Goal: Task Accomplishment & Management: Manage account settings

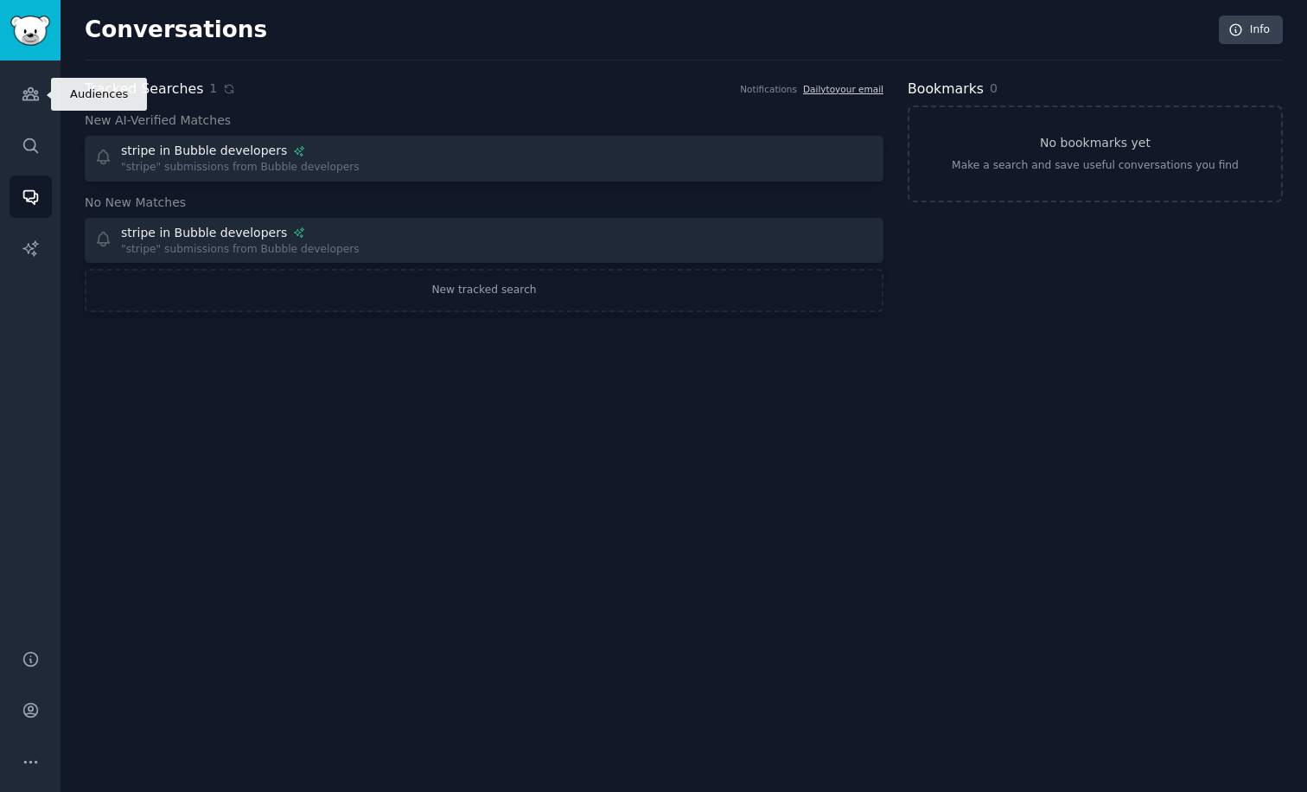
click at [20, 105] on link "Audiences" at bounding box center [31, 94] width 42 height 42
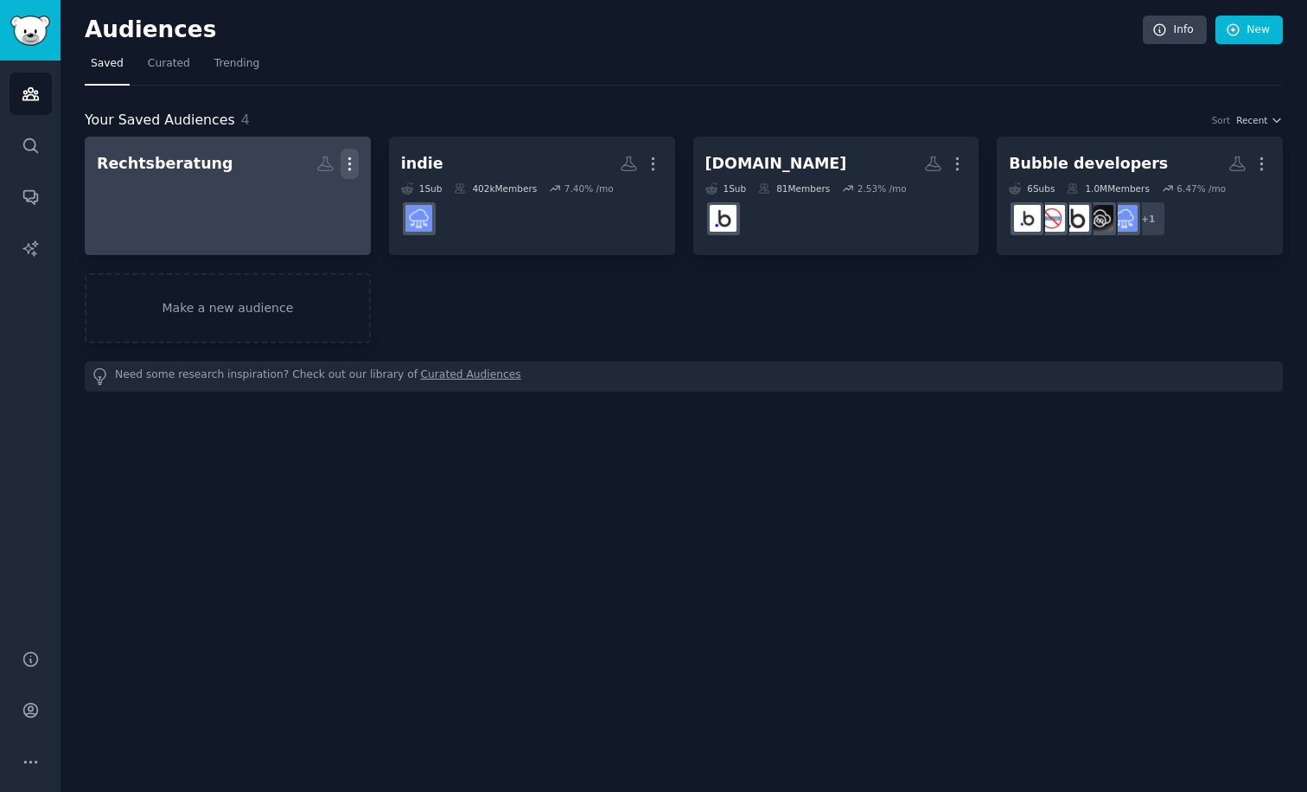
click at [350, 165] on icon "button" at bounding box center [350, 164] width 18 height 18
click at [307, 207] on p "Delete" at bounding box center [303, 200] width 40 height 18
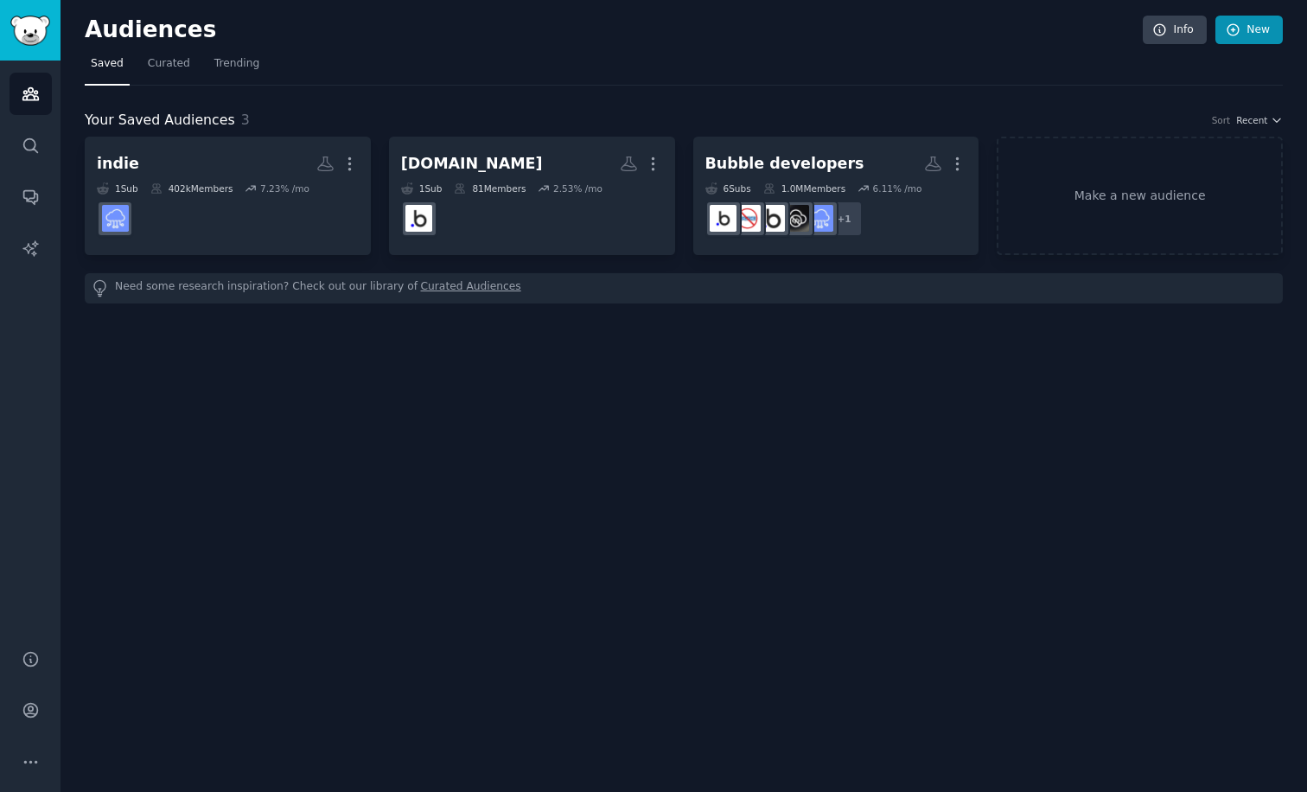
click at [1243, 37] on link "New" at bounding box center [1249, 30] width 67 height 29
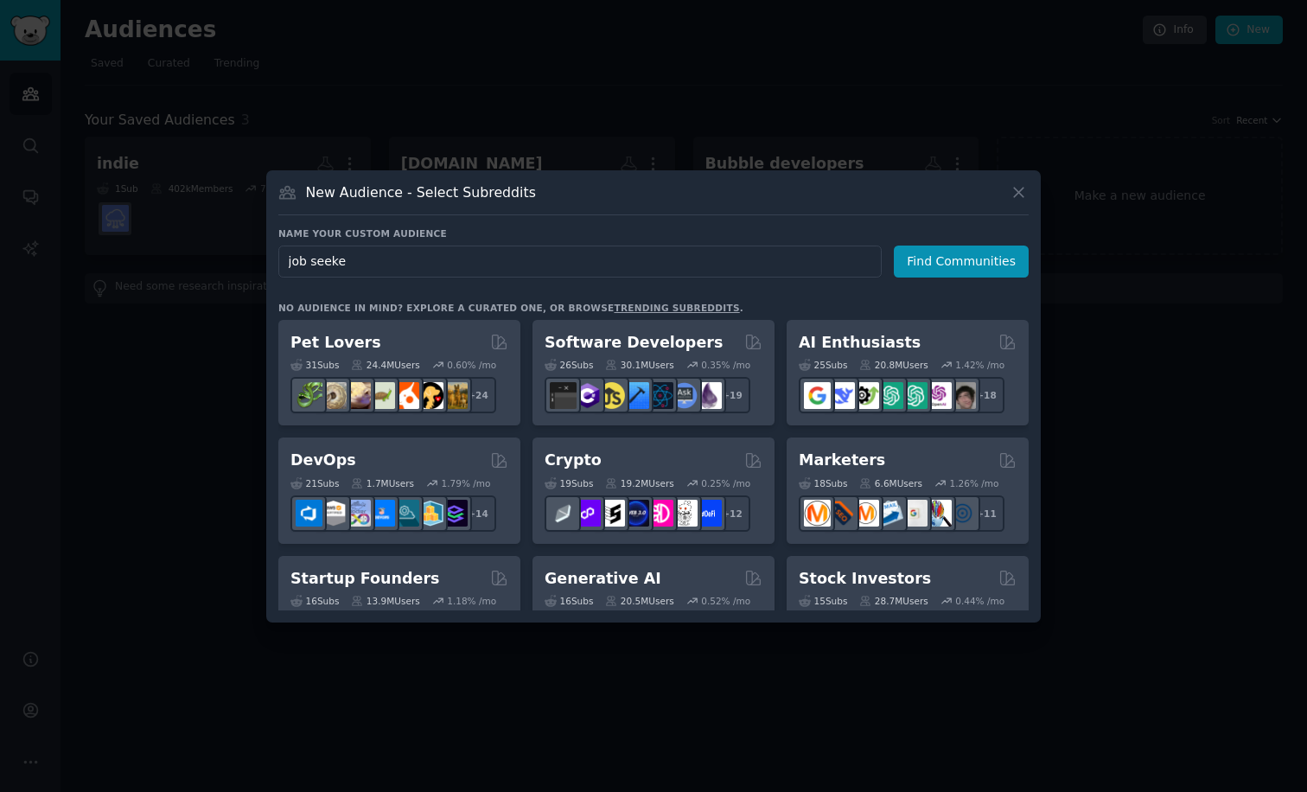
type input "job seeker"
click at [964, 261] on button "Find Communities" at bounding box center [961, 262] width 135 height 32
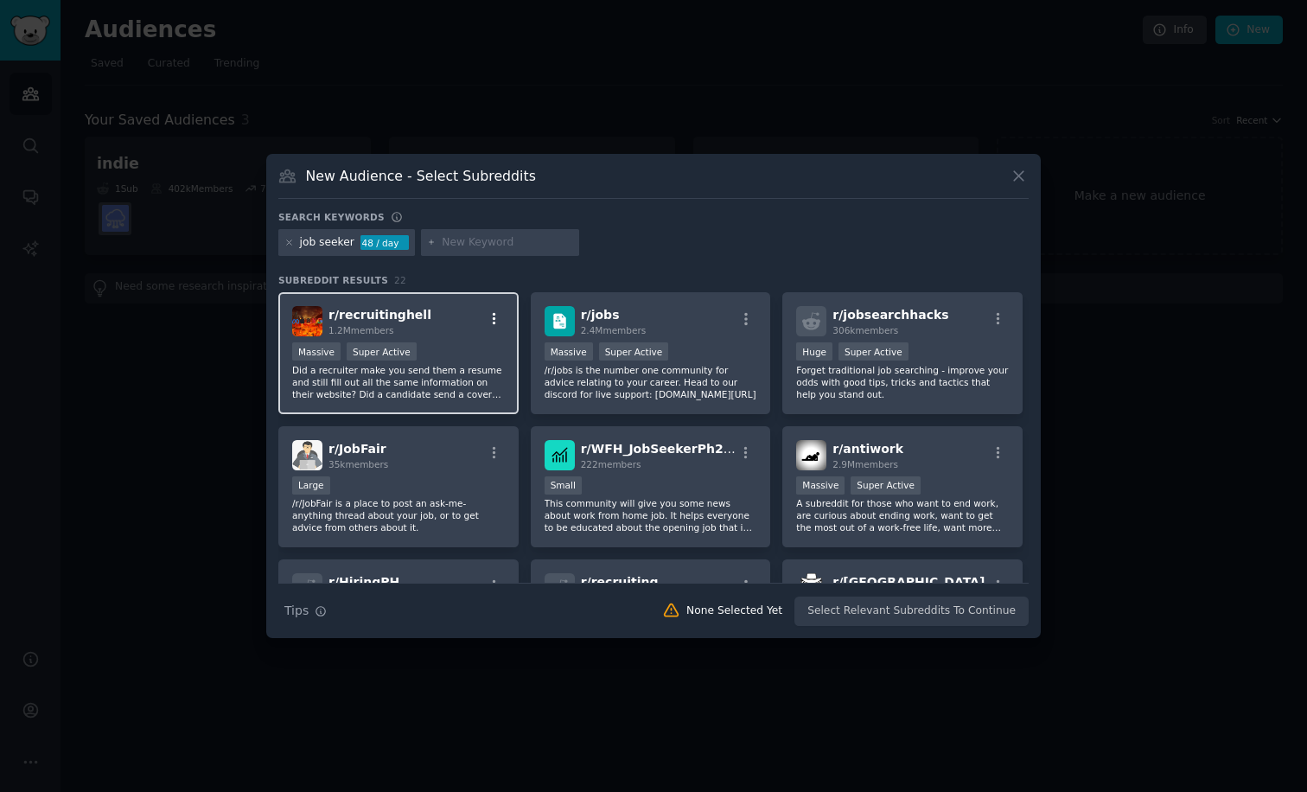
click at [492, 318] on icon "button" at bounding box center [495, 319] width 16 height 16
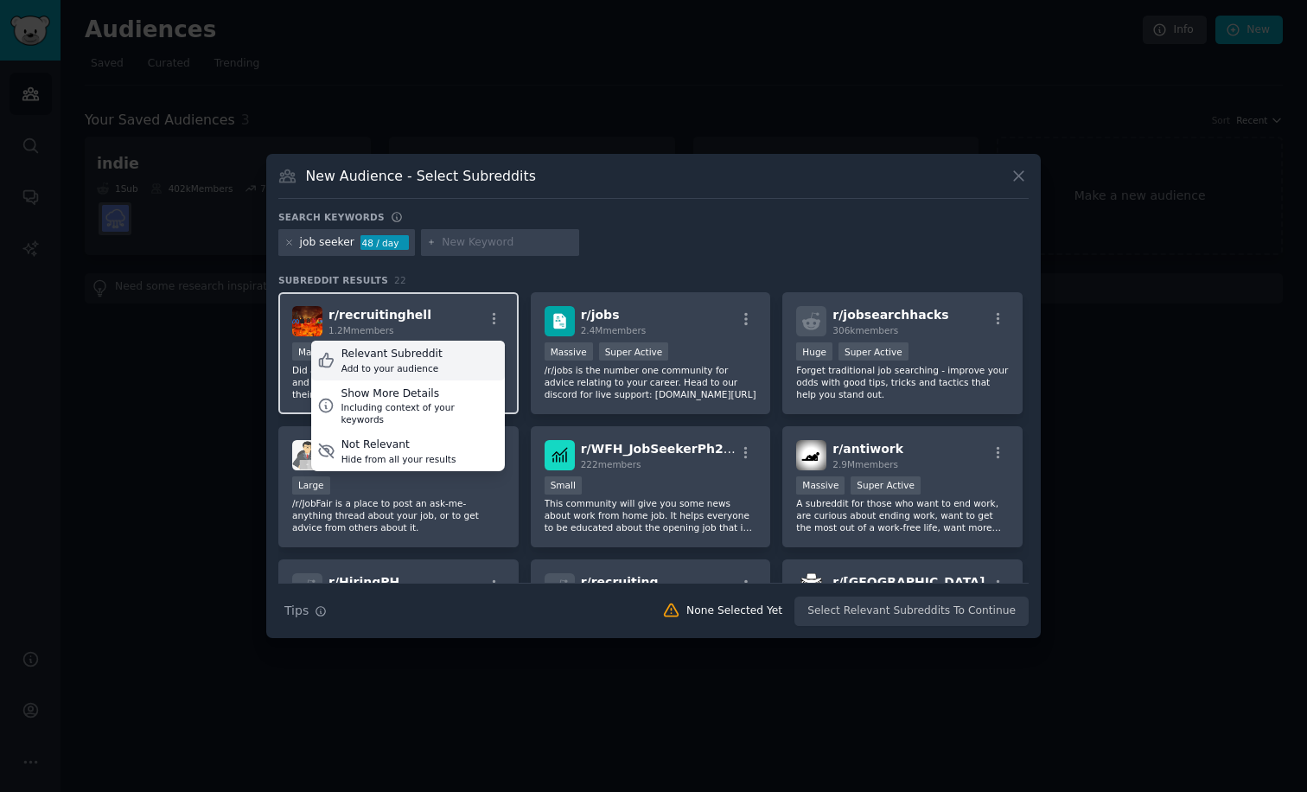
click at [448, 359] on div "Relevant Subreddit Add to your audience" at bounding box center [408, 361] width 194 height 40
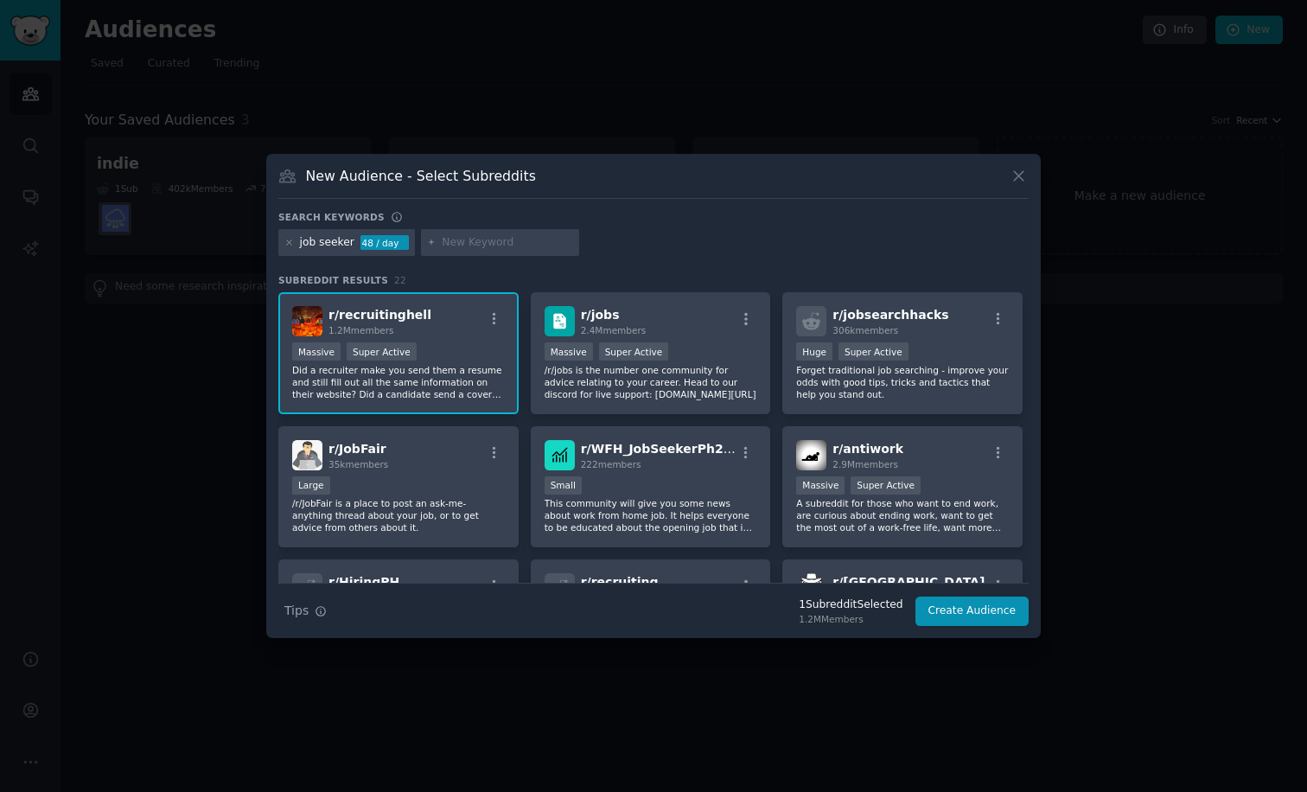
click at [488, 252] on div at bounding box center [500, 243] width 159 height 28
click at [465, 251] on div at bounding box center [500, 243] width 159 height 28
click at [443, 246] on input "text" at bounding box center [507, 243] width 131 height 16
type input "unemployed"
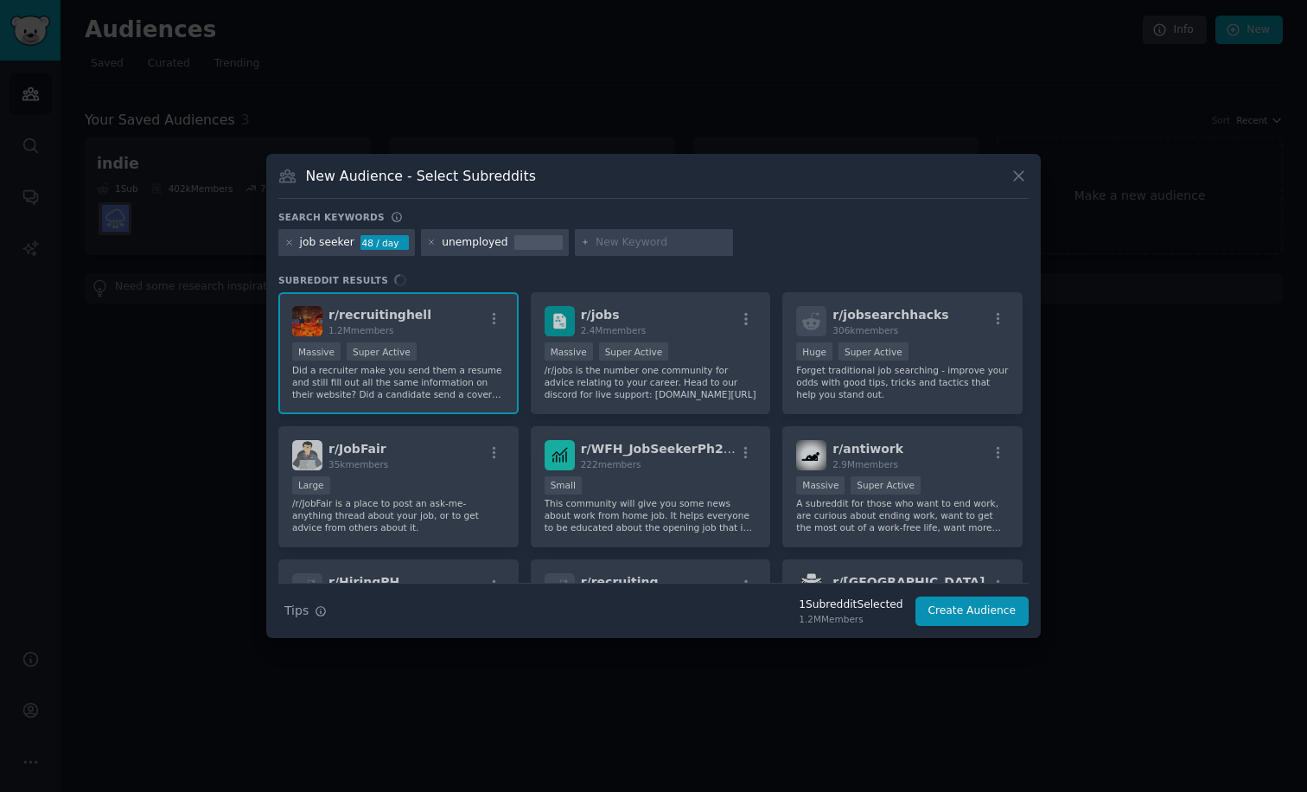
click at [475, 242] on div "unemployed" at bounding box center [475, 243] width 66 height 16
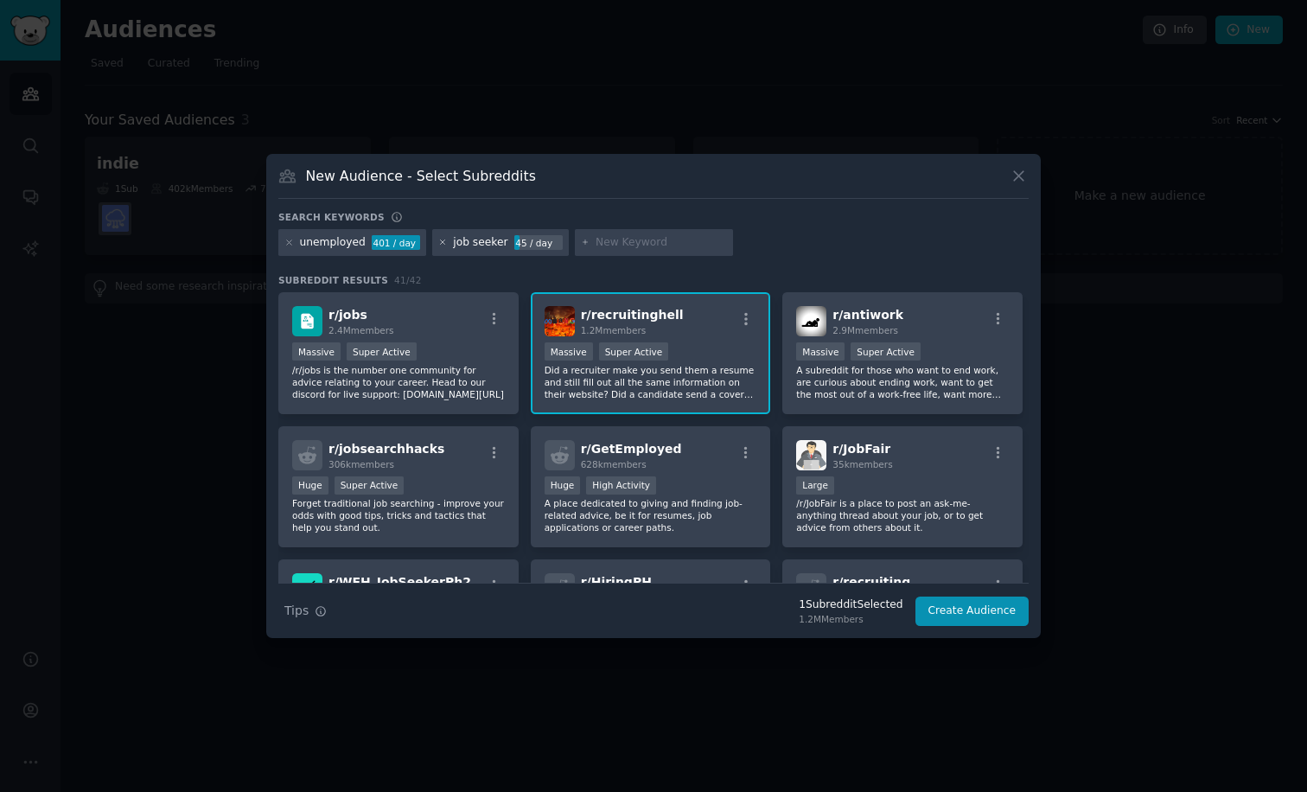
click at [438, 239] on icon at bounding box center [443, 243] width 10 height 10
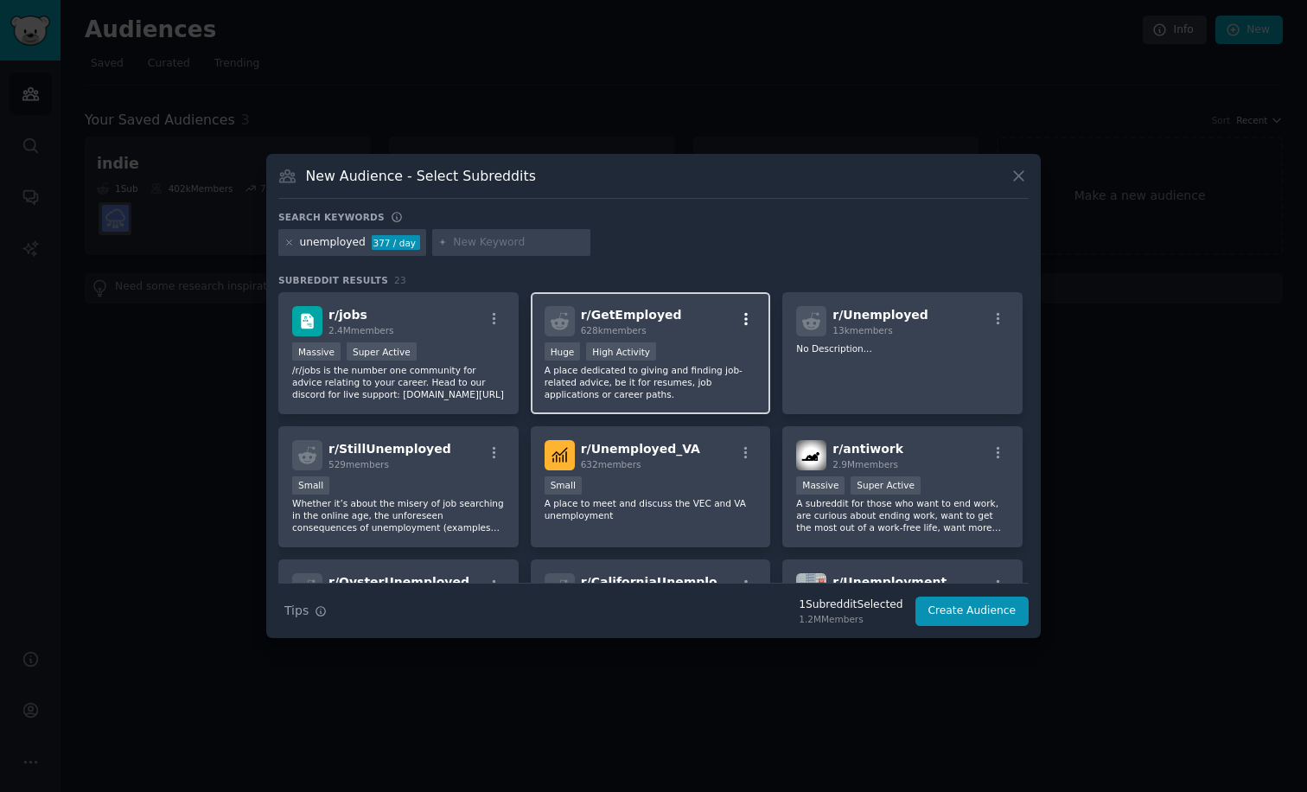
click at [741, 313] on icon "button" at bounding box center [746, 319] width 16 height 16
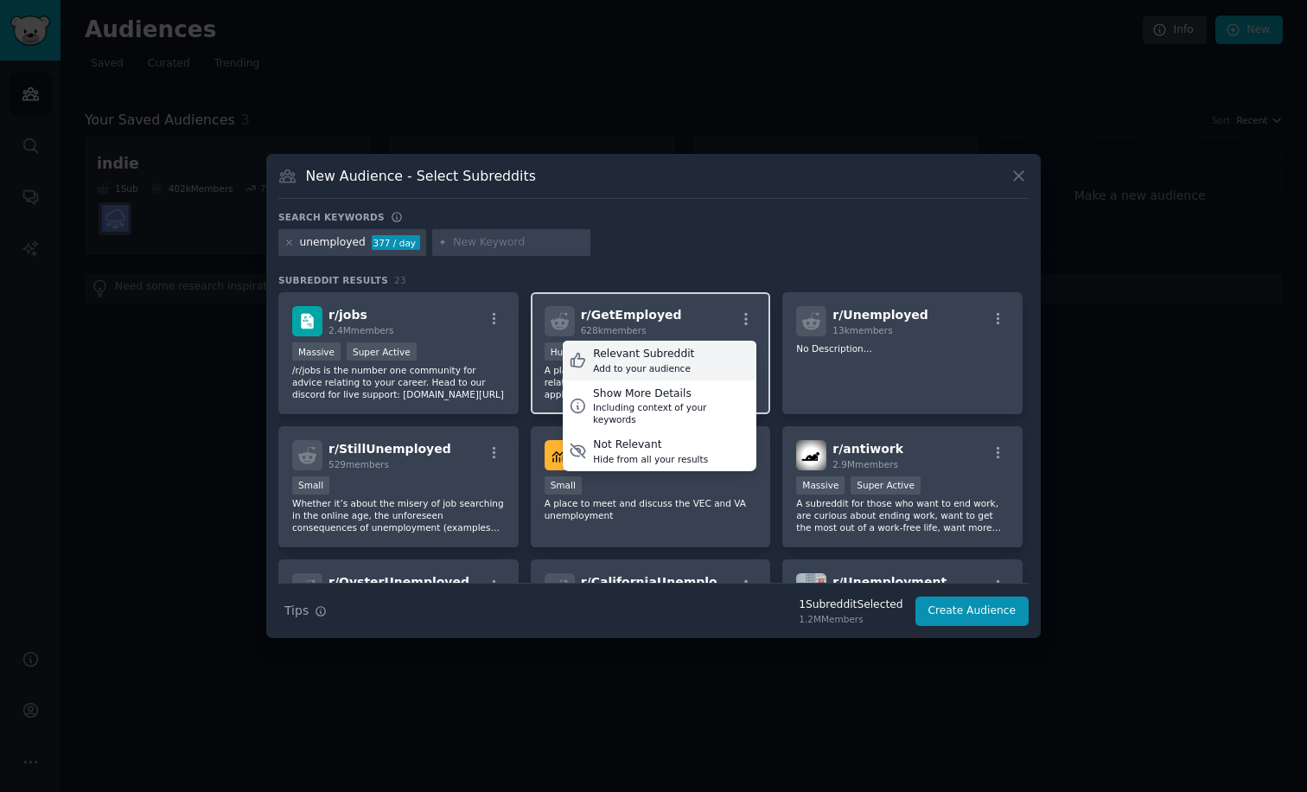
click at [683, 365] on div "Add to your audience" at bounding box center [643, 368] width 101 height 12
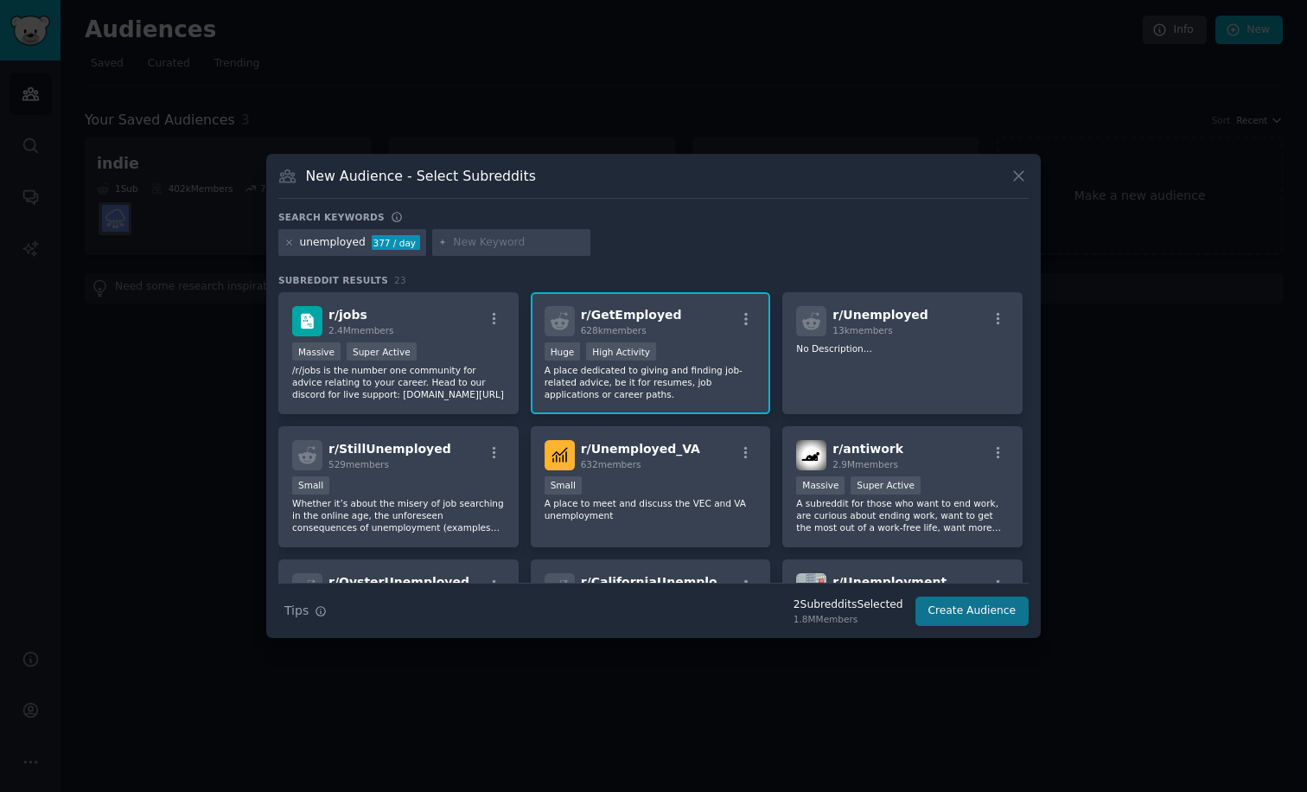
click at [990, 614] on button "Create Audience" at bounding box center [973, 611] width 114 height 29
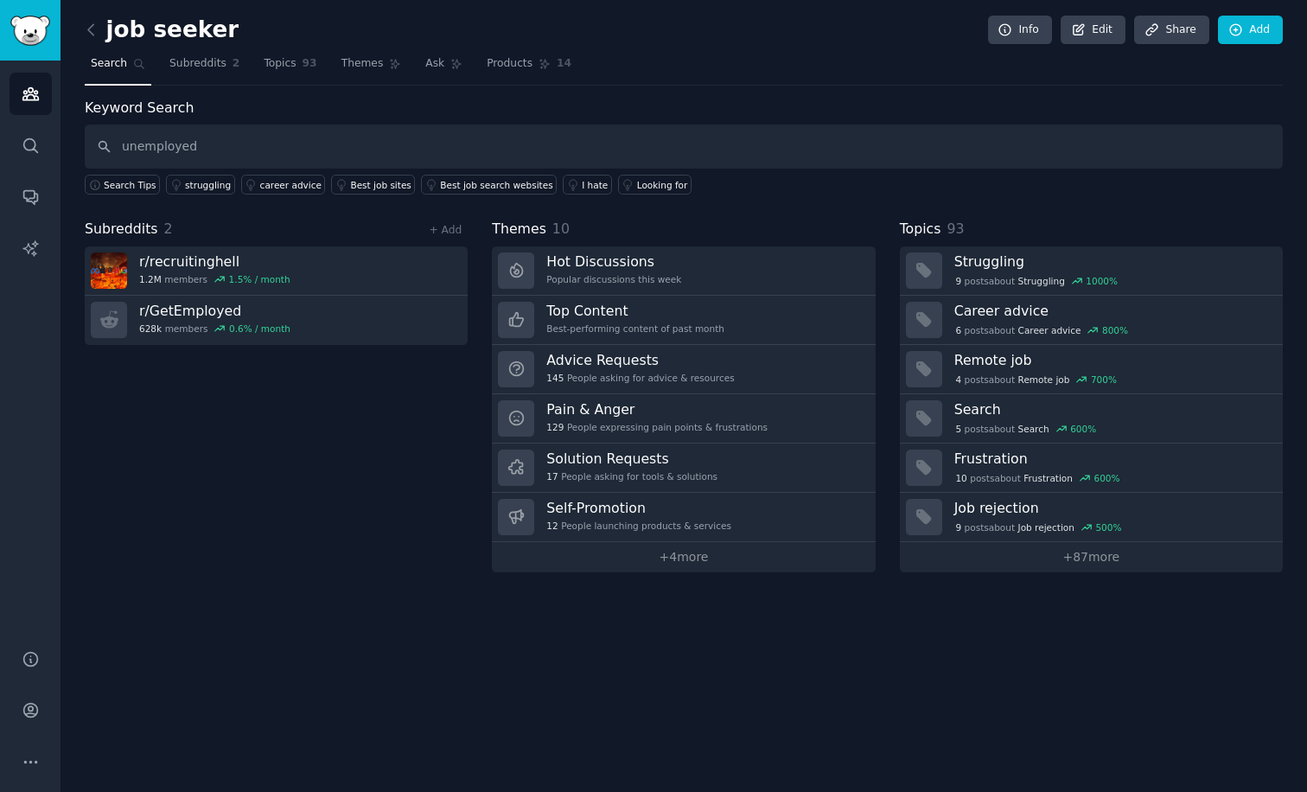
type input "unemployed"
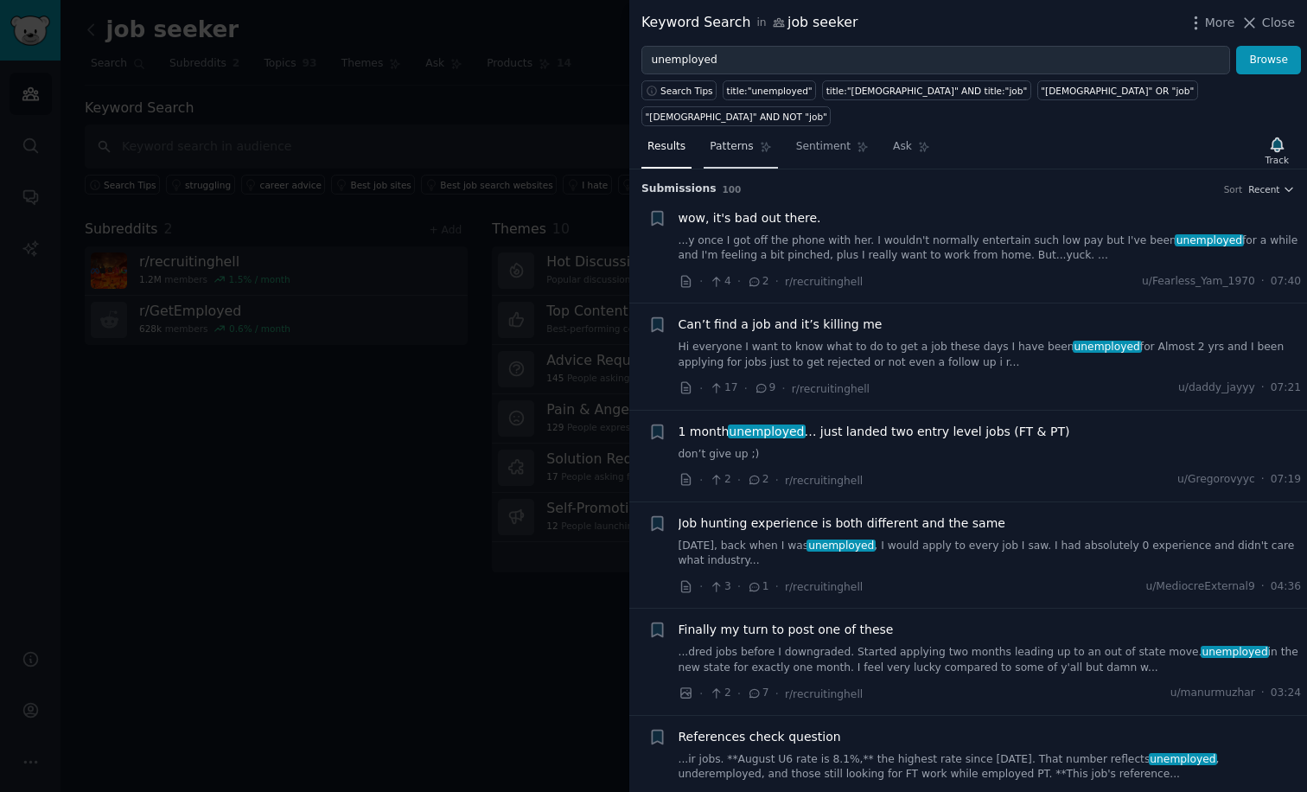
click at [719, 139] on span "Patterns" at bounding box center [731, 147] width 43 height 16
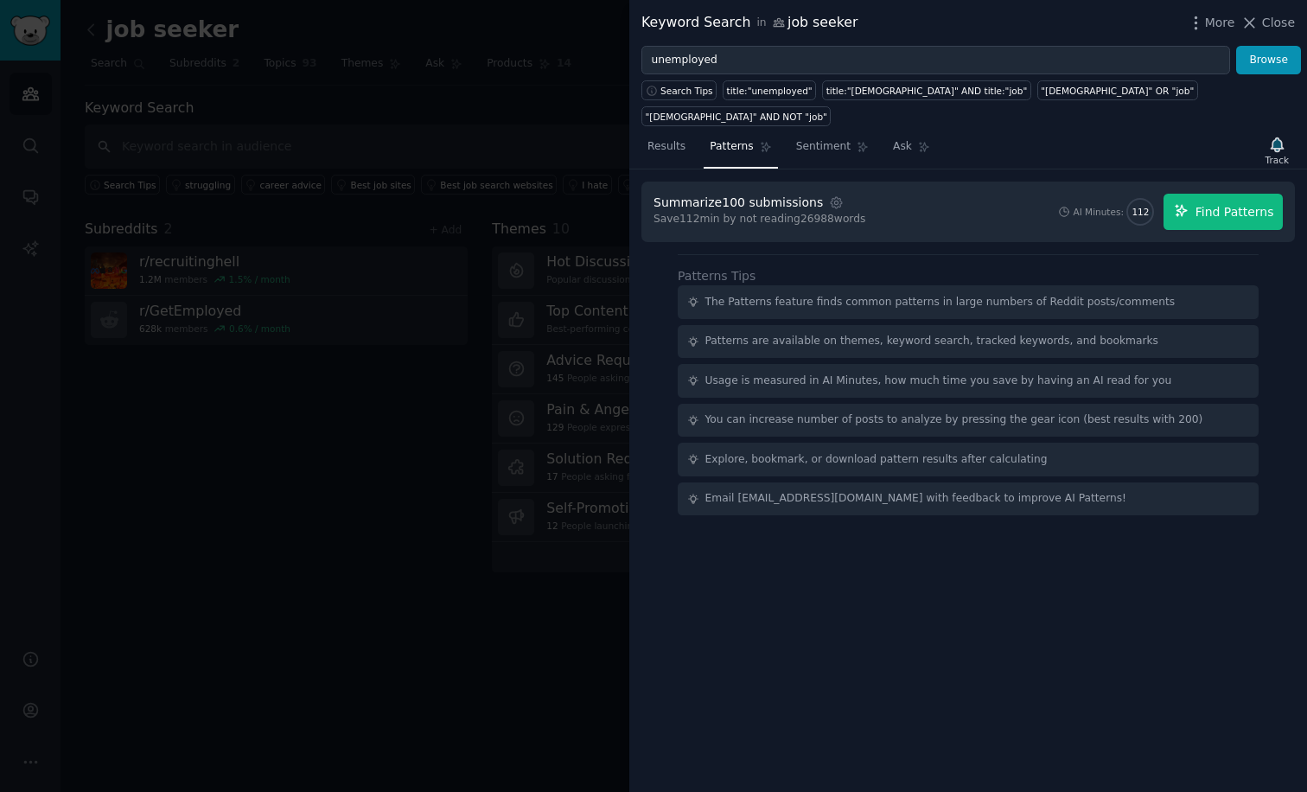
click at [1224, 203] on span "Find Patterns" at bounding box center [1235, 212] width 79 height 18
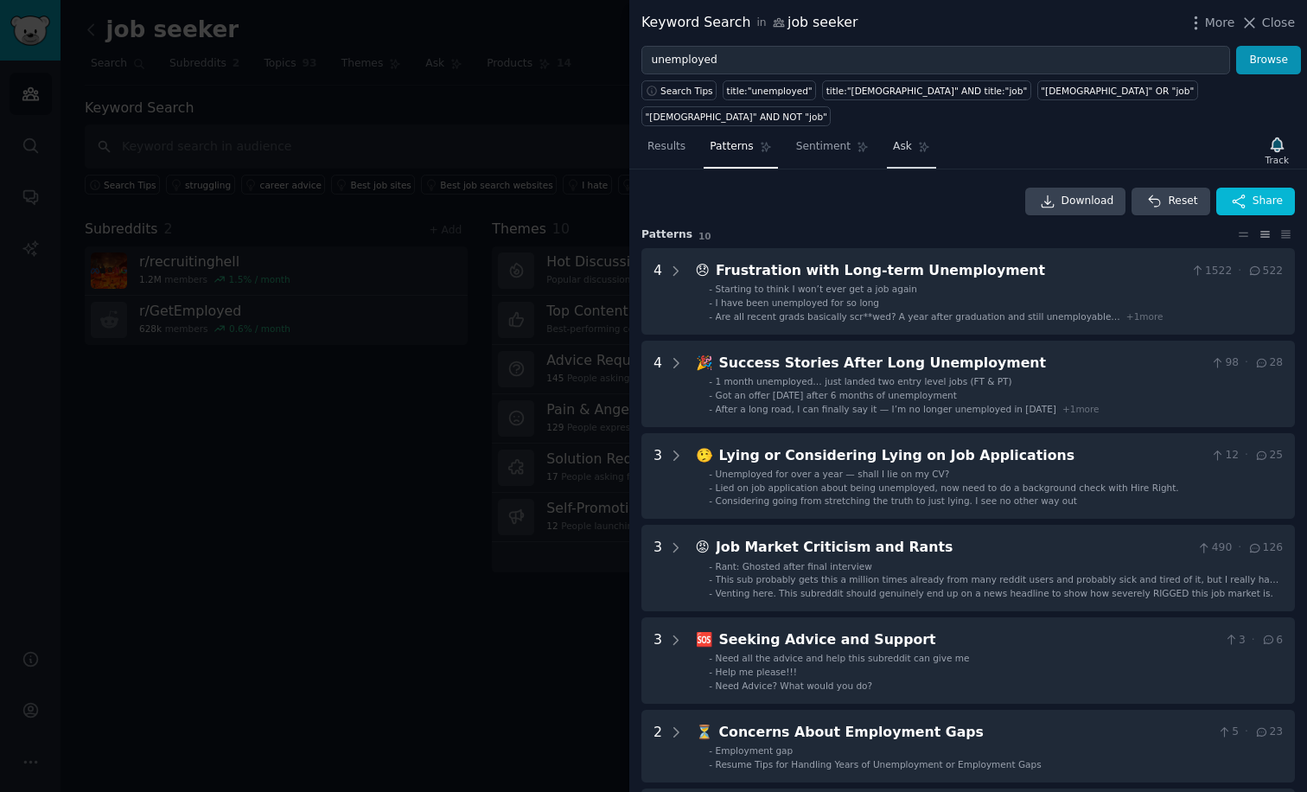
click at [912, 133] on link "Ask" at bounding box center [911, 150] width 49 height 35
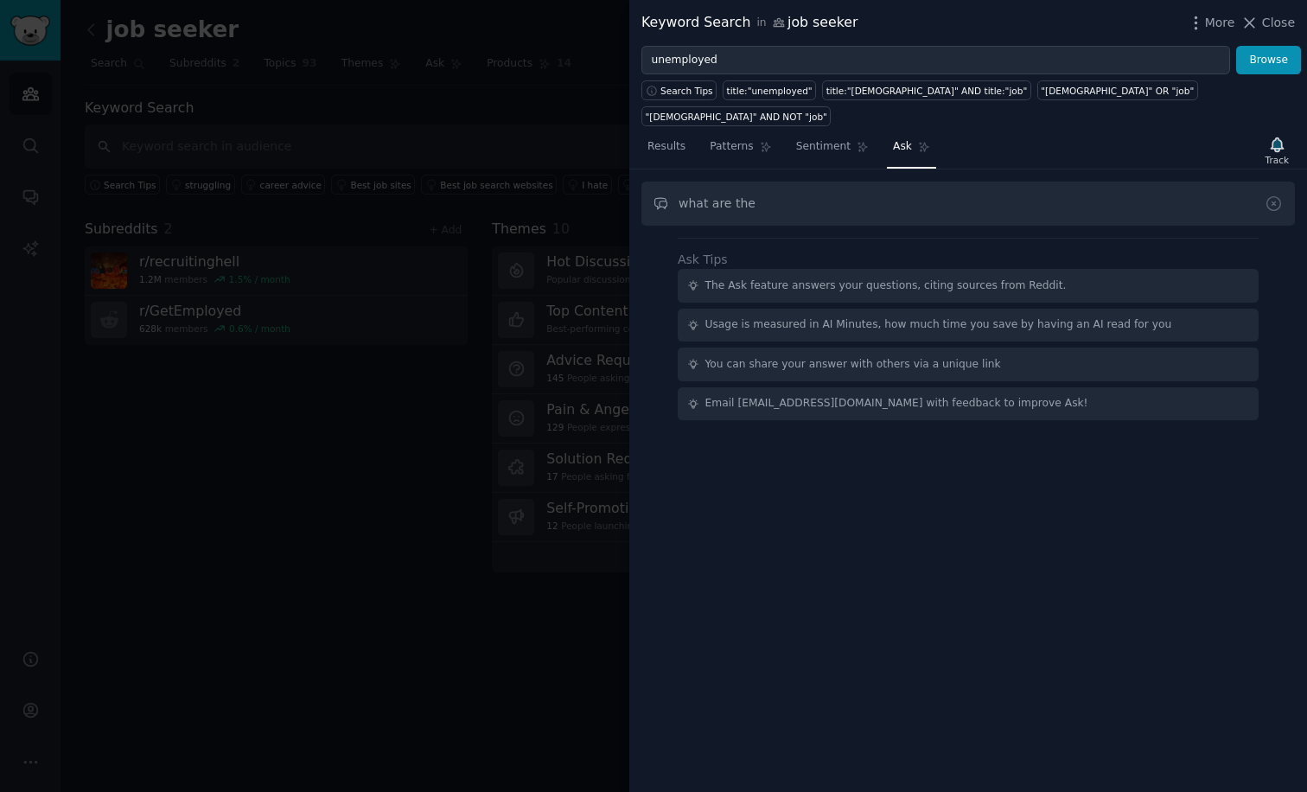
type input "what are the"
click at [403, 609] on div at bounding box center [653, 396] width 1307 height 792
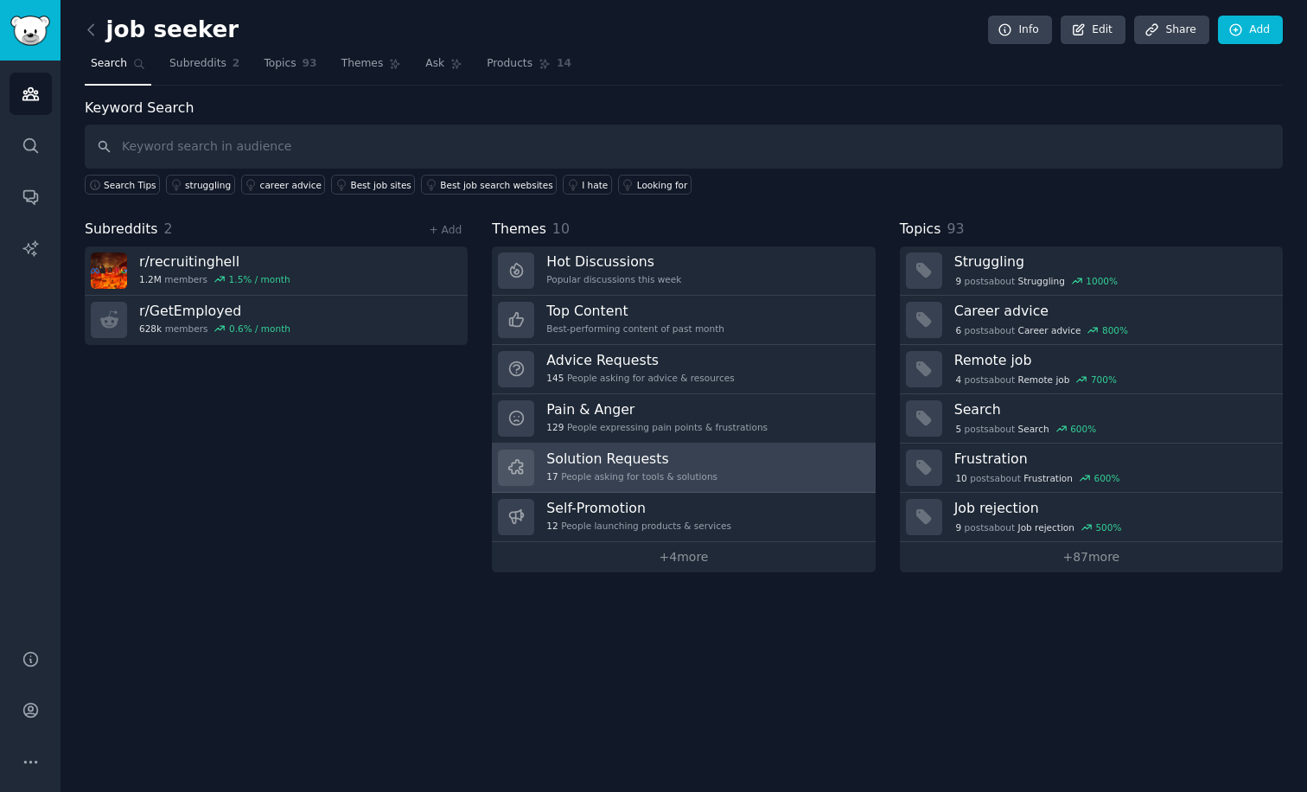
click at [627, 457] on h3 "Solution Requests" at bounding box center [631, 459] width 171 height 18
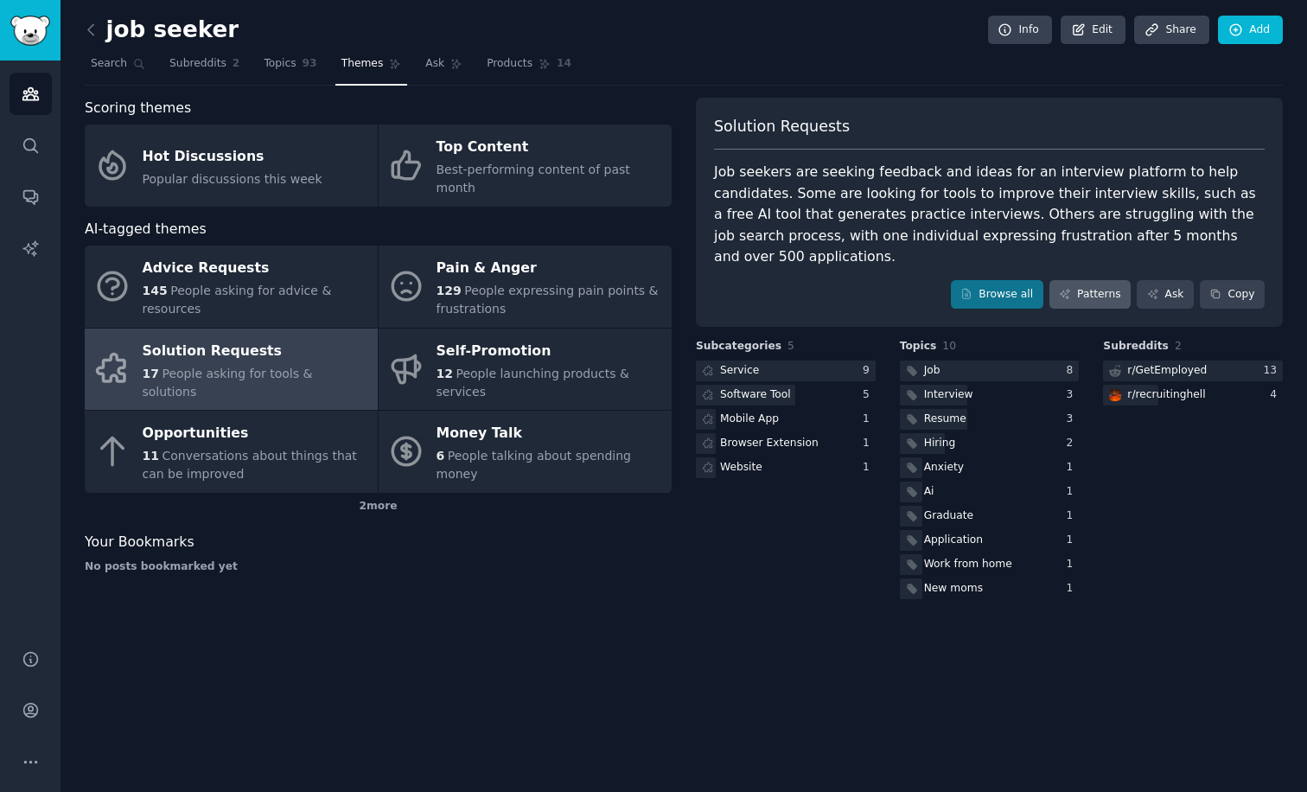
click at [1098, 280] on link "Patterns" at bounding box center [1090, 294] width 81 height 29
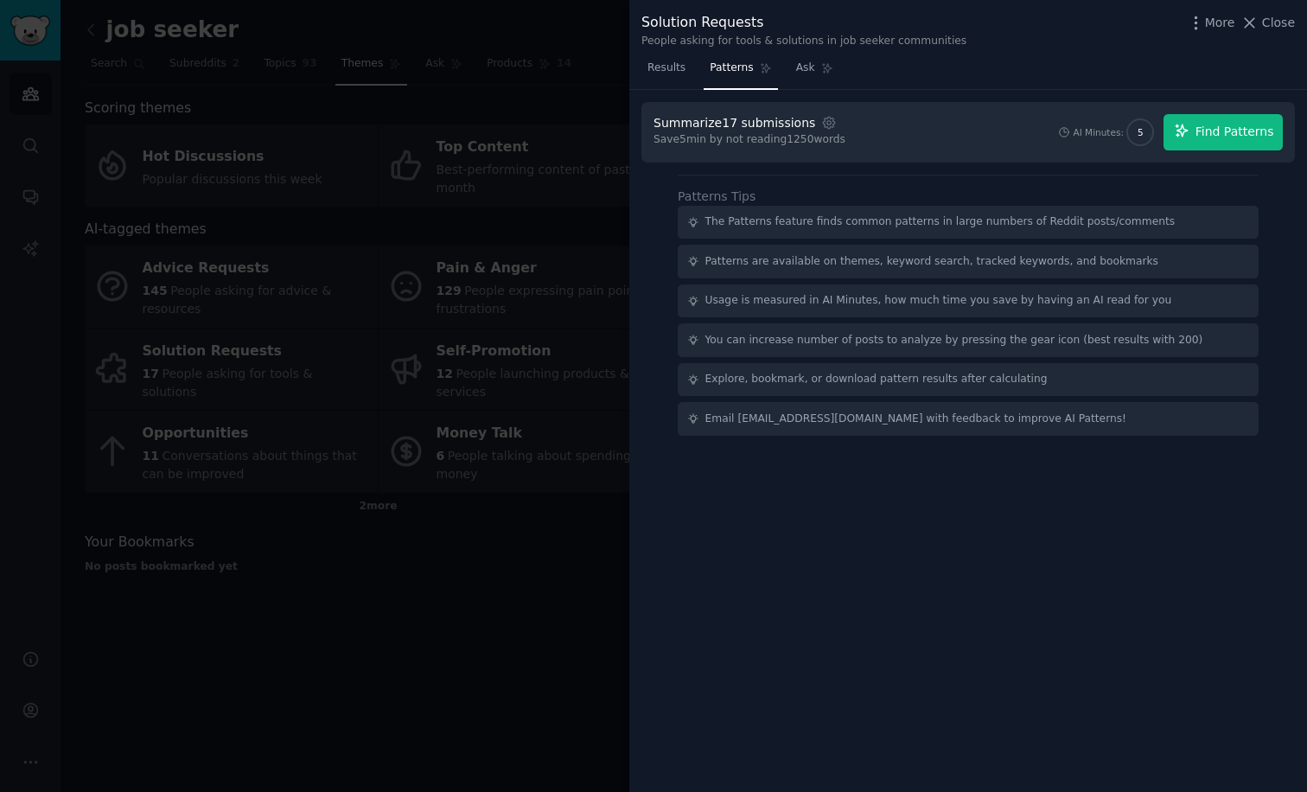
click at [1234, 132] on span "Find Patterns" at bounding box center [1235, 132] width 79 height 18
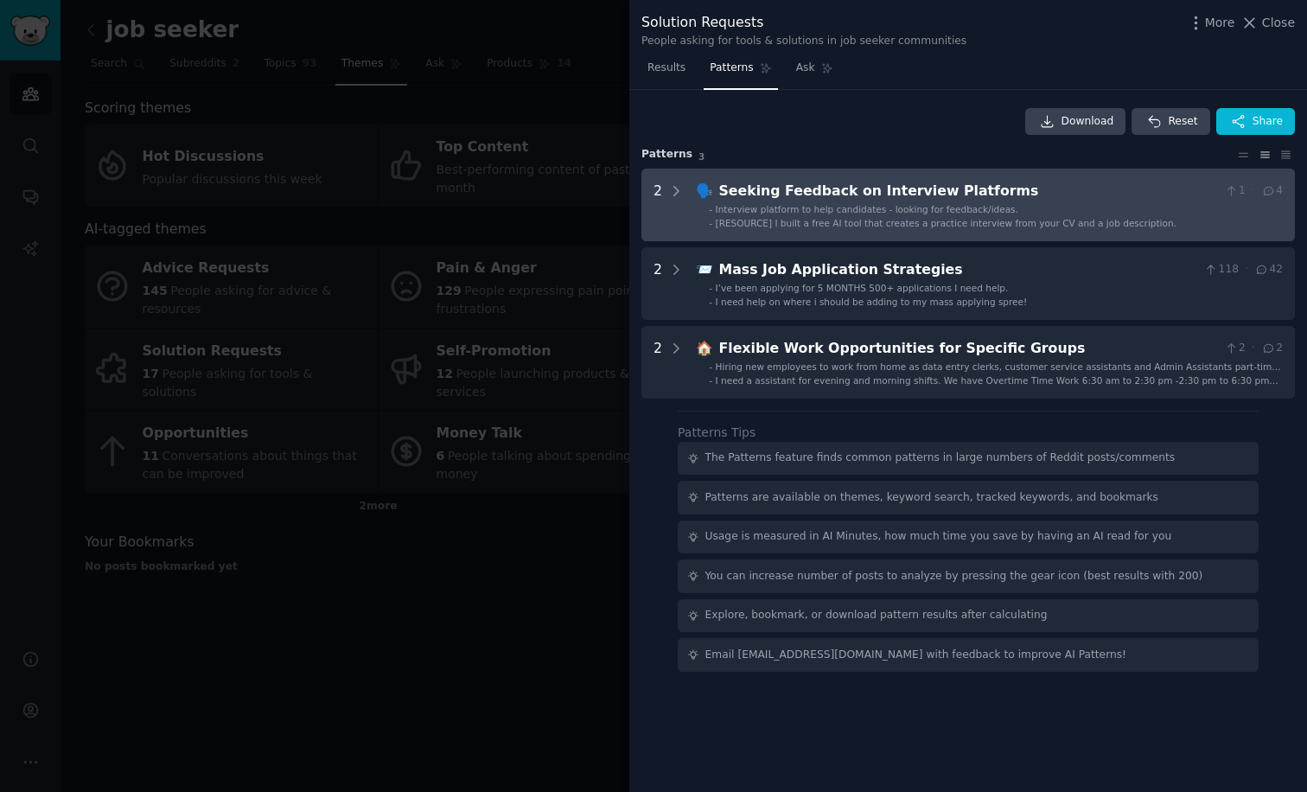
click at [806, 218] on span "[RESOURCE] I built a free AI tool that creates a practice interview from your C…" at bounding box center [946, 223] width 461 height 10
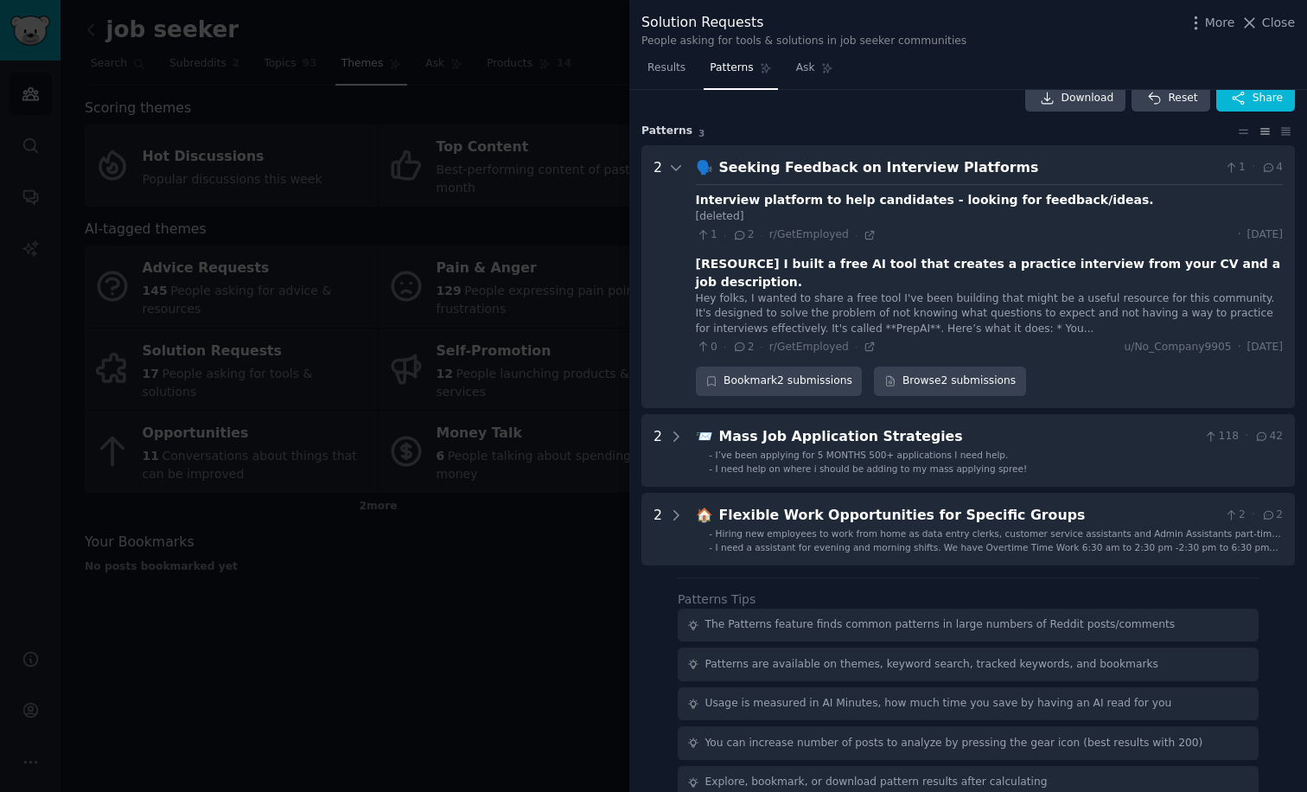
scroll to position [22, 0]
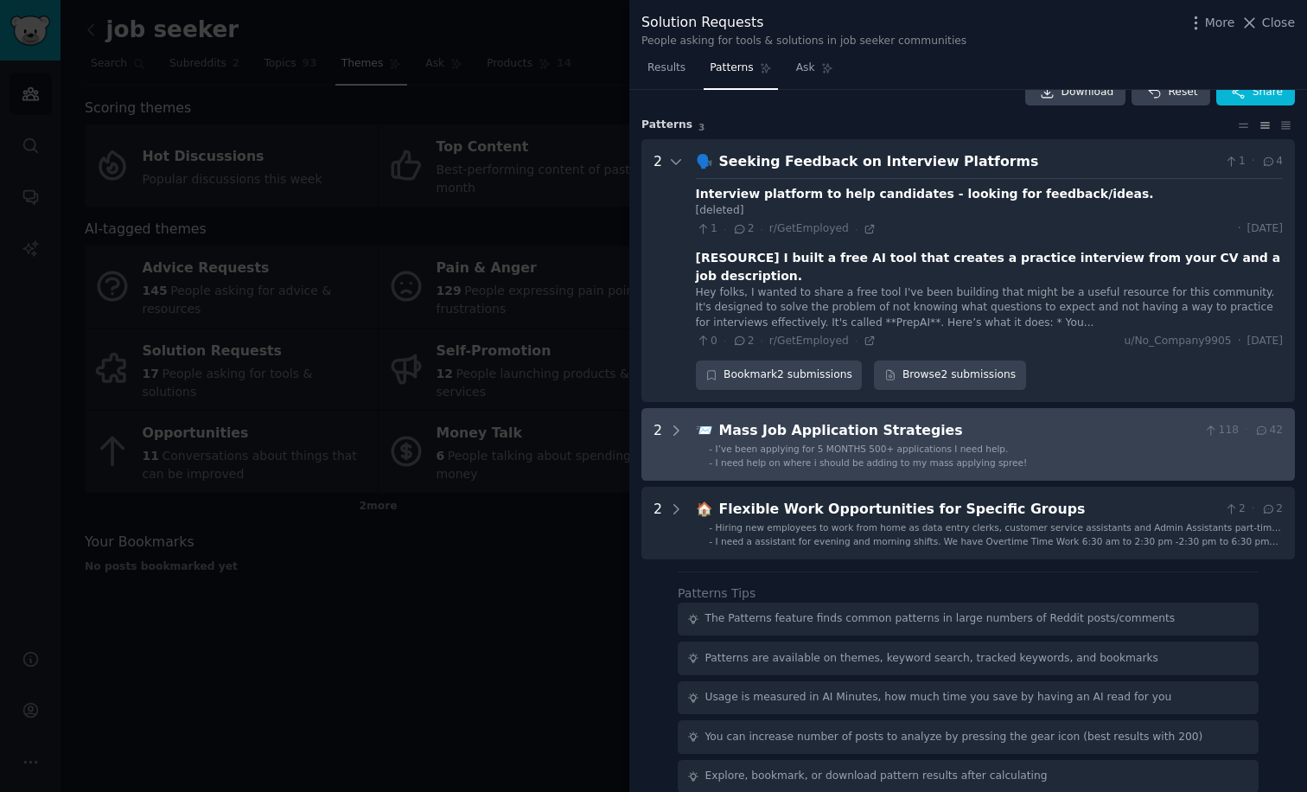
click at [766, 432] on div "Mass Job Application Strategies" at bounding box center [958, 431] width 479 height 22
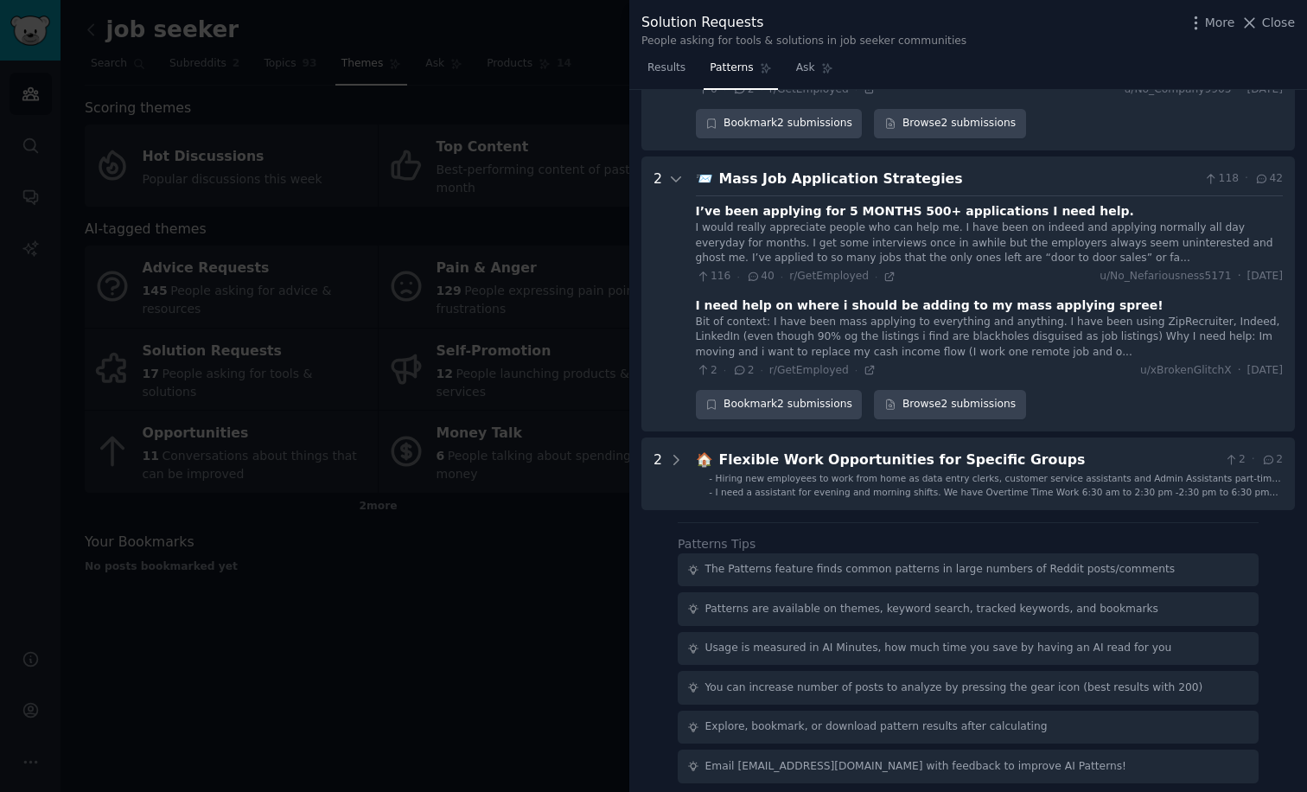
scroll to position [278, 0]
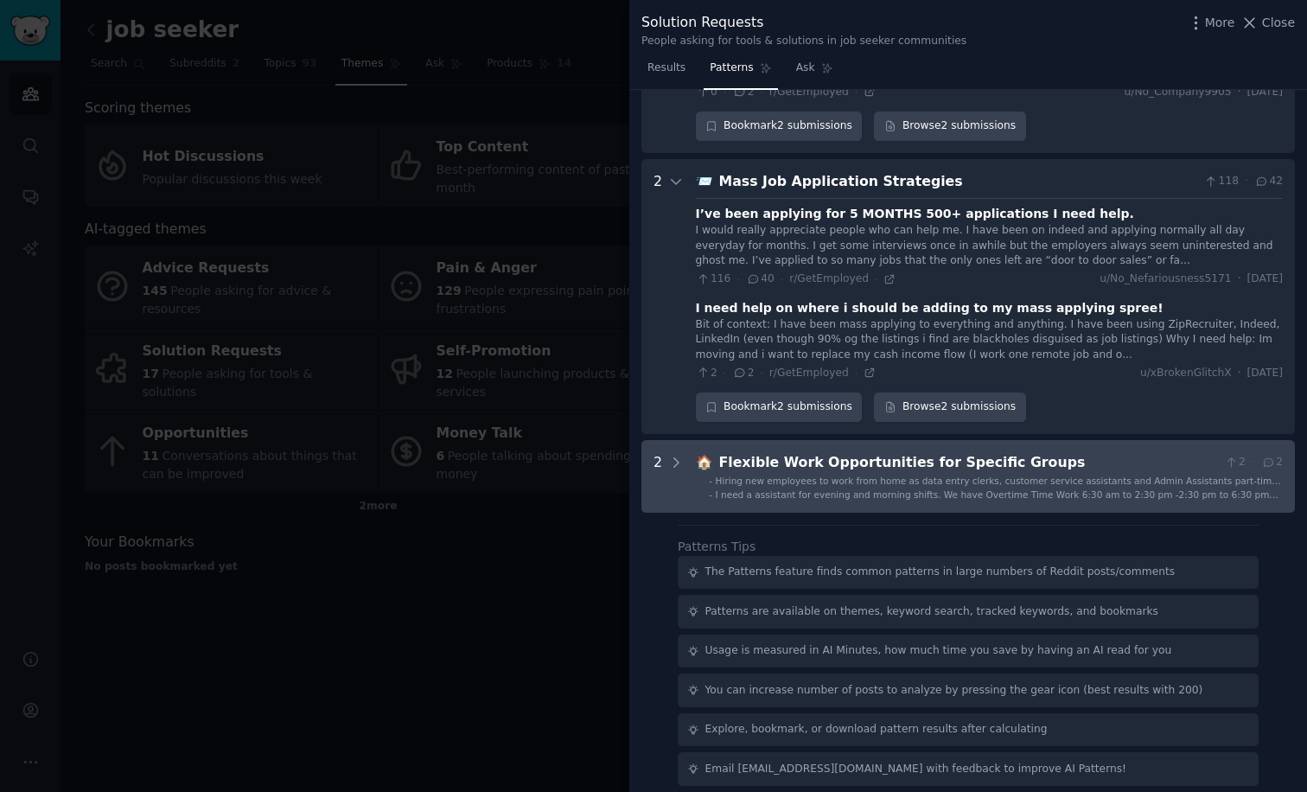
click at [884, 440] on Groups "2 🏠 Flexible Work Opportunities for Specific Groups 2 · 2 - Hiring new employee…" at bounding box center [968, 476] width 654 height 73
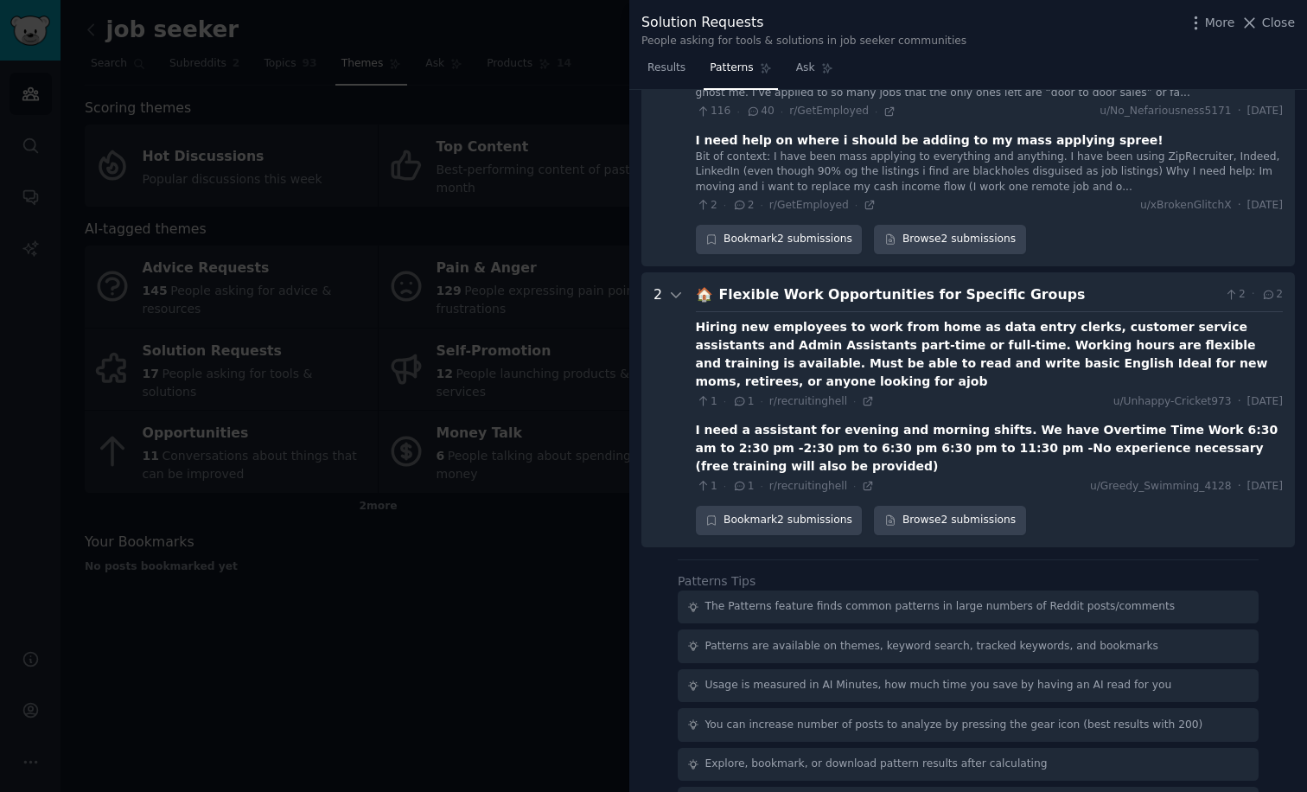
scroll to position [461, 0]
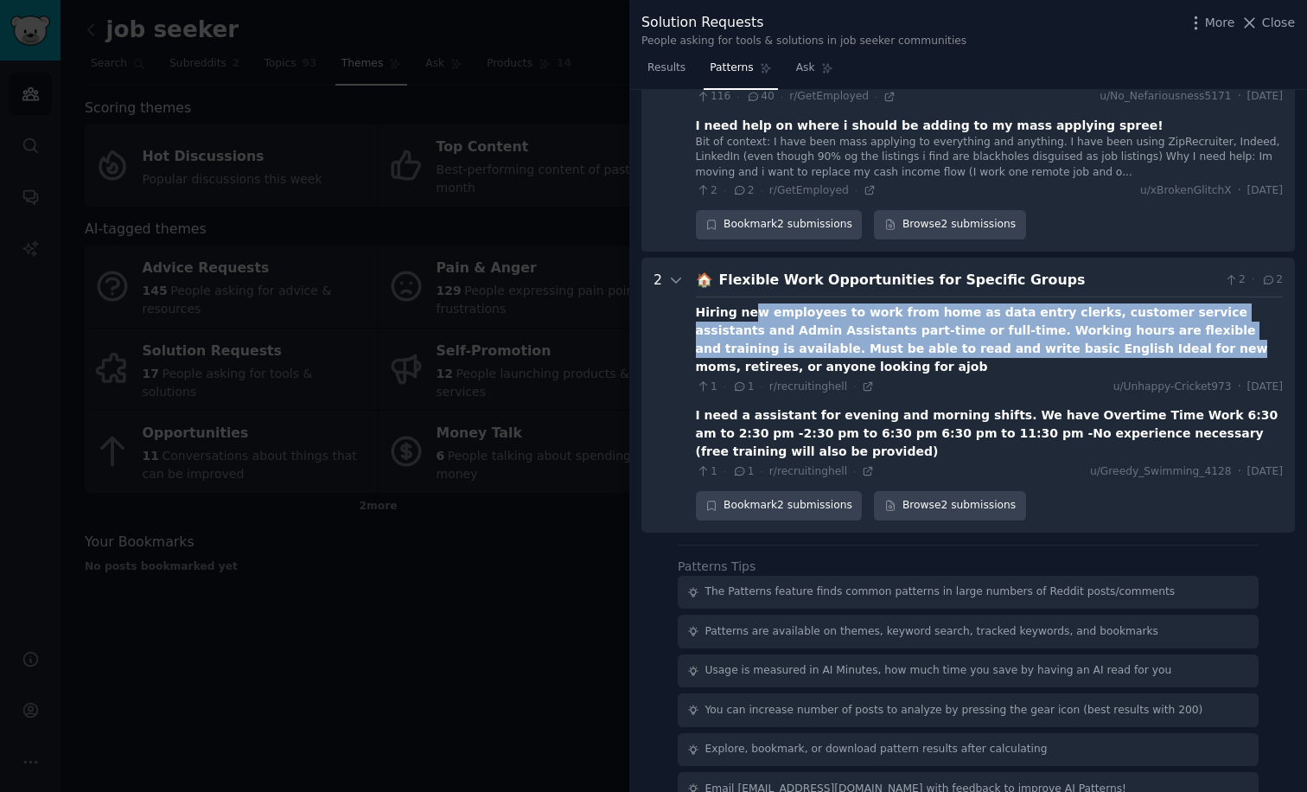
drag, startPoint x: 749, startPoint y: 303, endPoint x: 980, endPoint y: 329, distance: 233.1
click at [980, 329] on div "Hiring new employees to work from home as data entry clerks, customer service a…" at bounding box center [989, 339] width 587 height 73
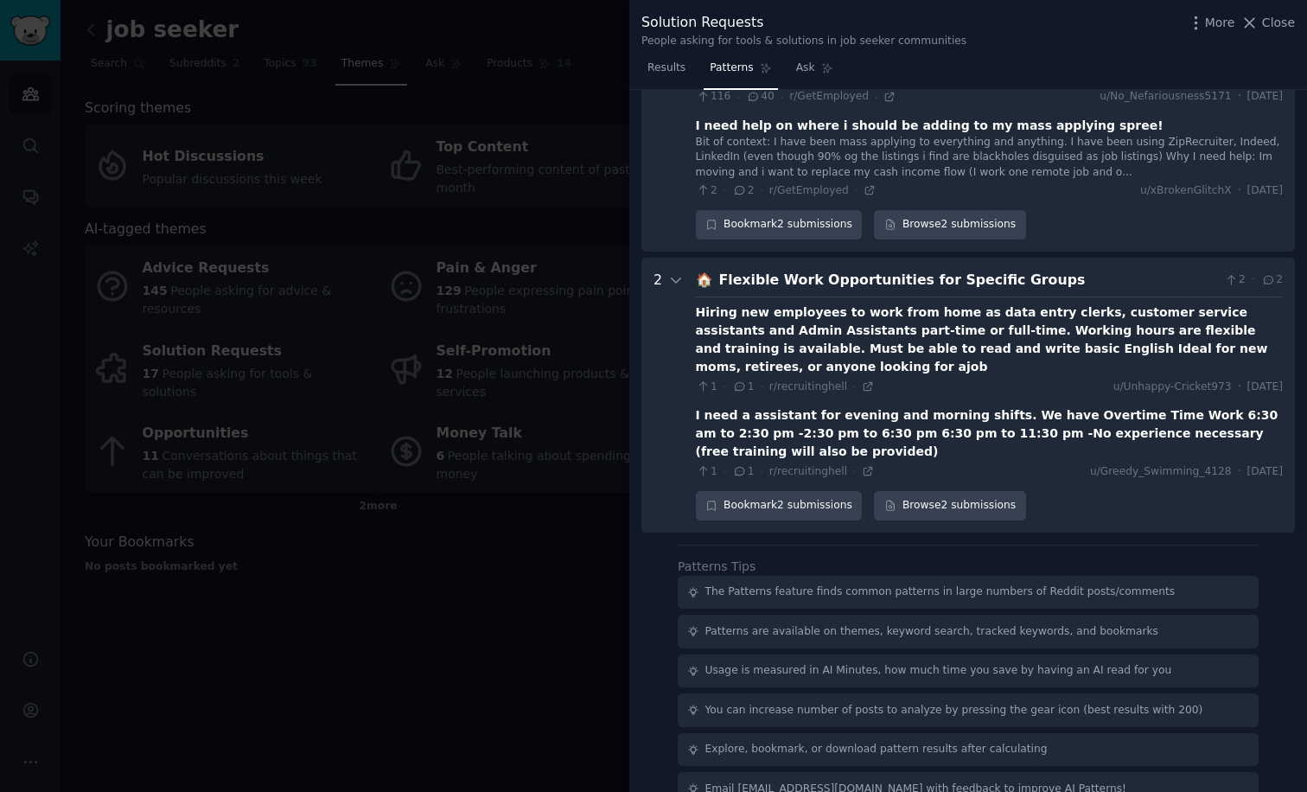
click at [552, 499] on div at bounding box center [653, 396] width 1307 height 792
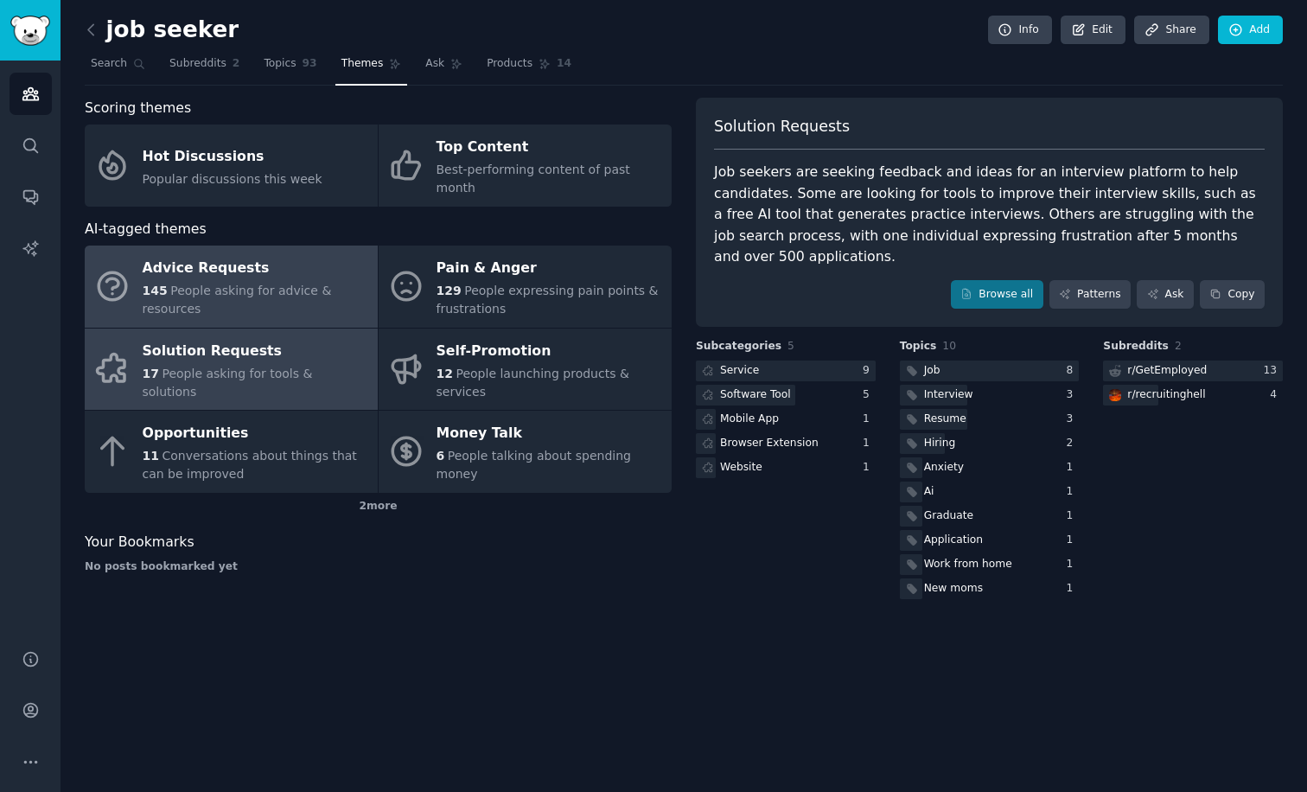
click at [203, 297] on div "145 People asking for advice & resources" at bounding box center [256, 300] width 227 height 36
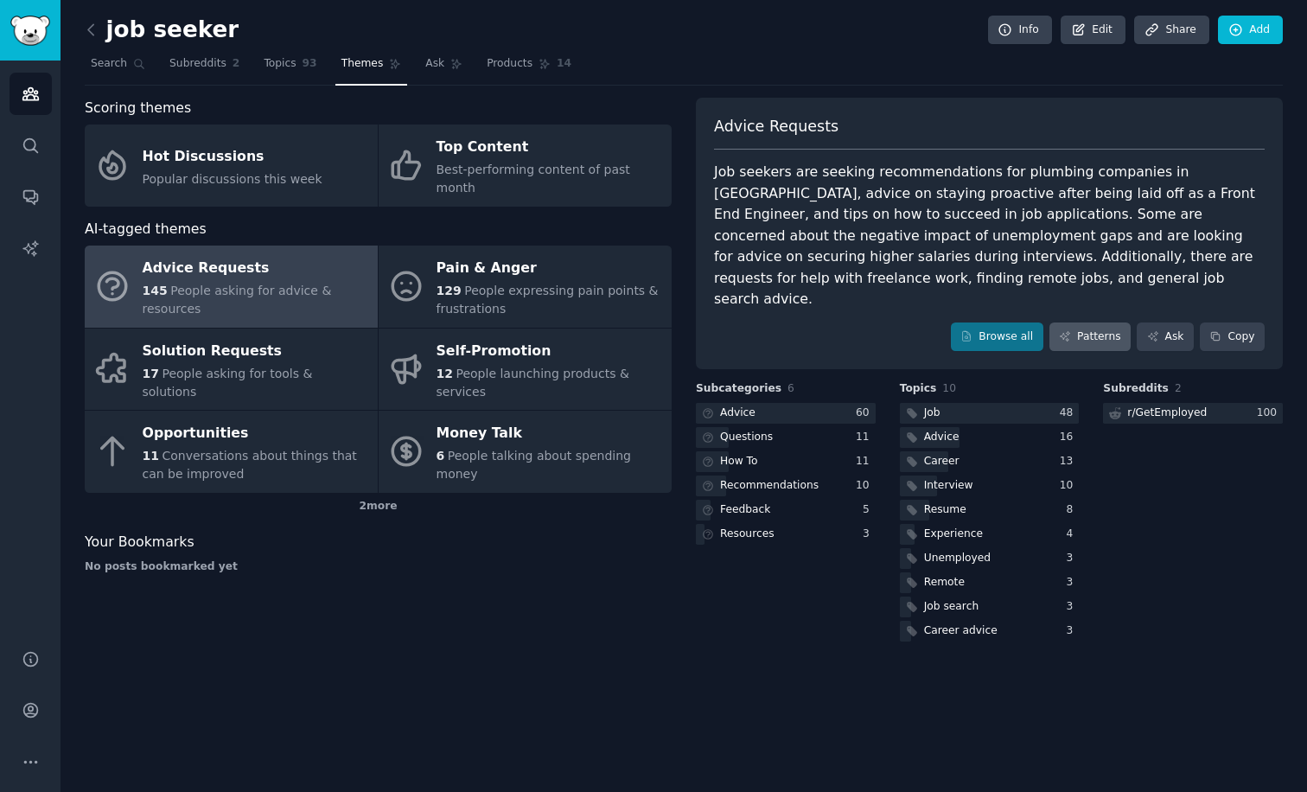
click at [1095, 322] on link "Patterns" at bounding box center [1090, 336] width 81 height 29
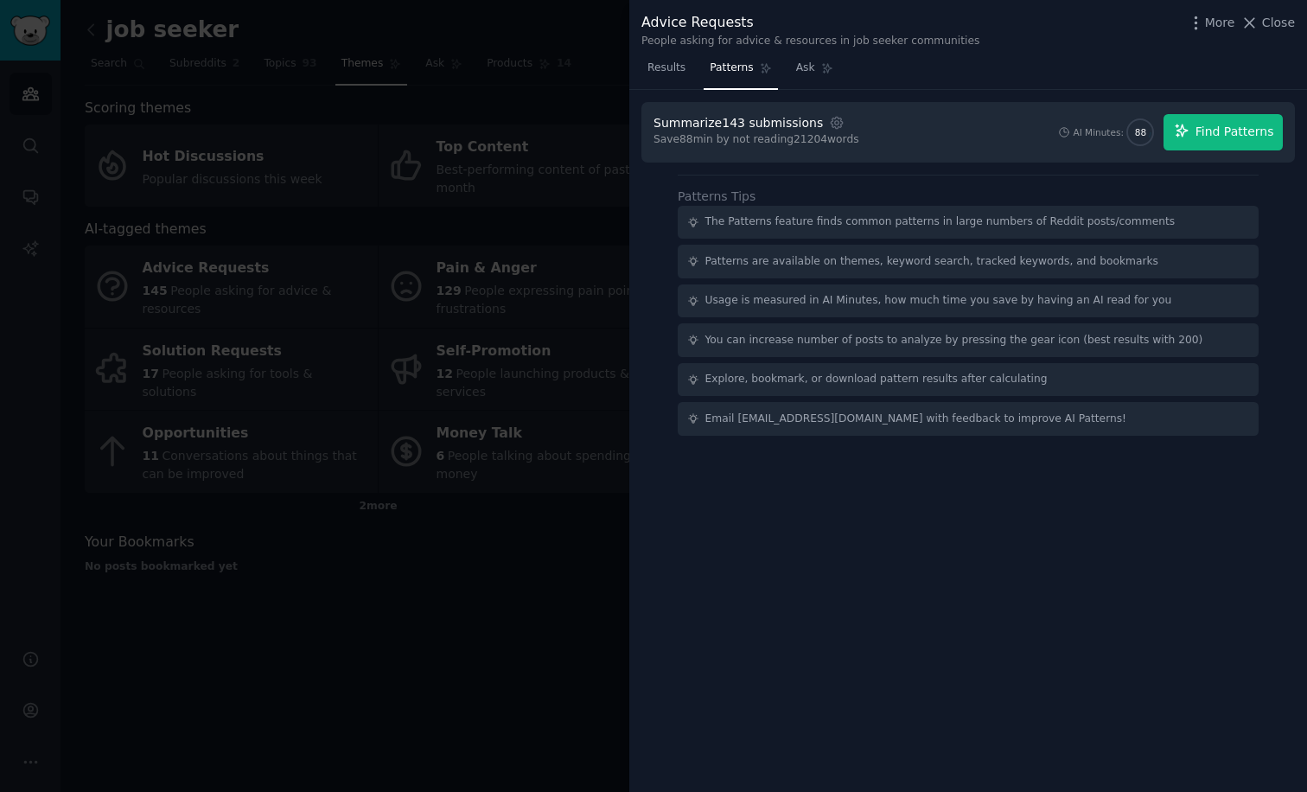
click at [1251, 116] on button "Find Patterns" at bounding box center [1223, 132] width 119 height 36
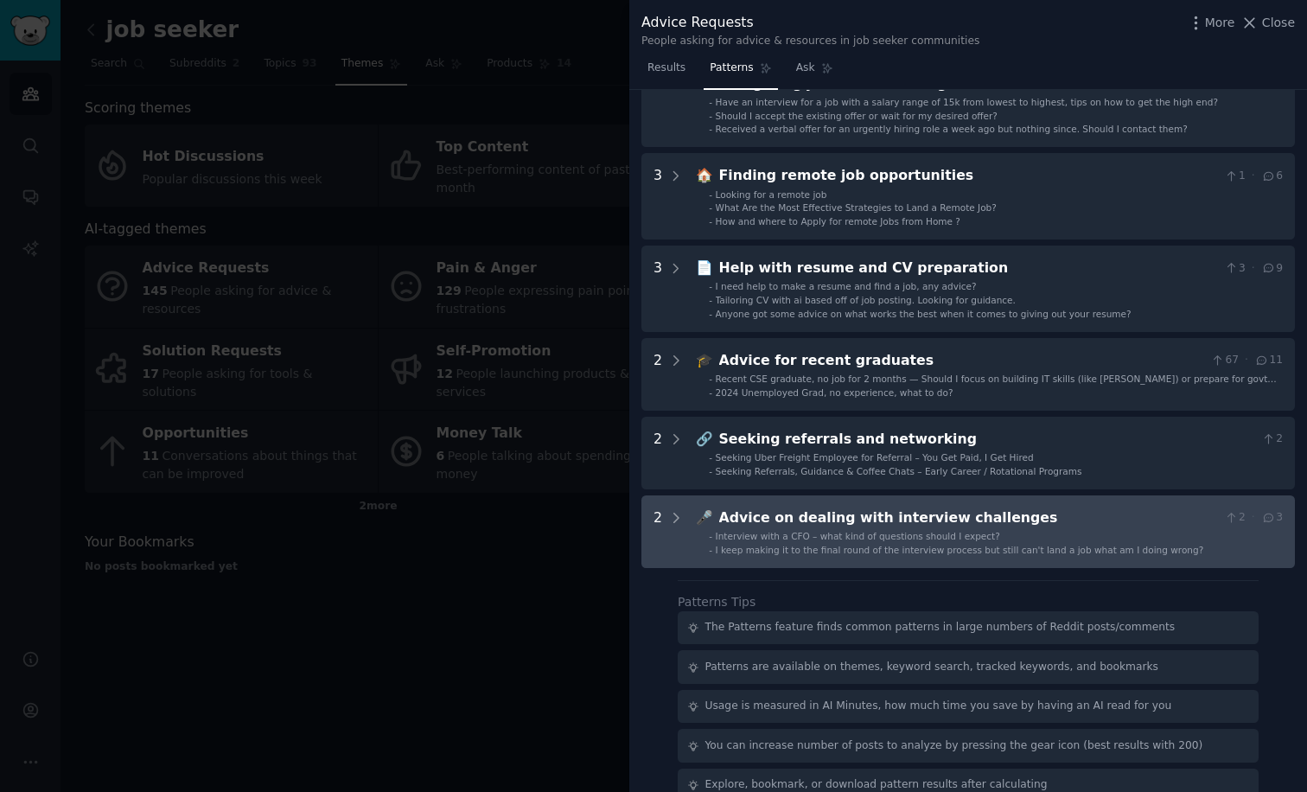
scroll to position [475, 0]
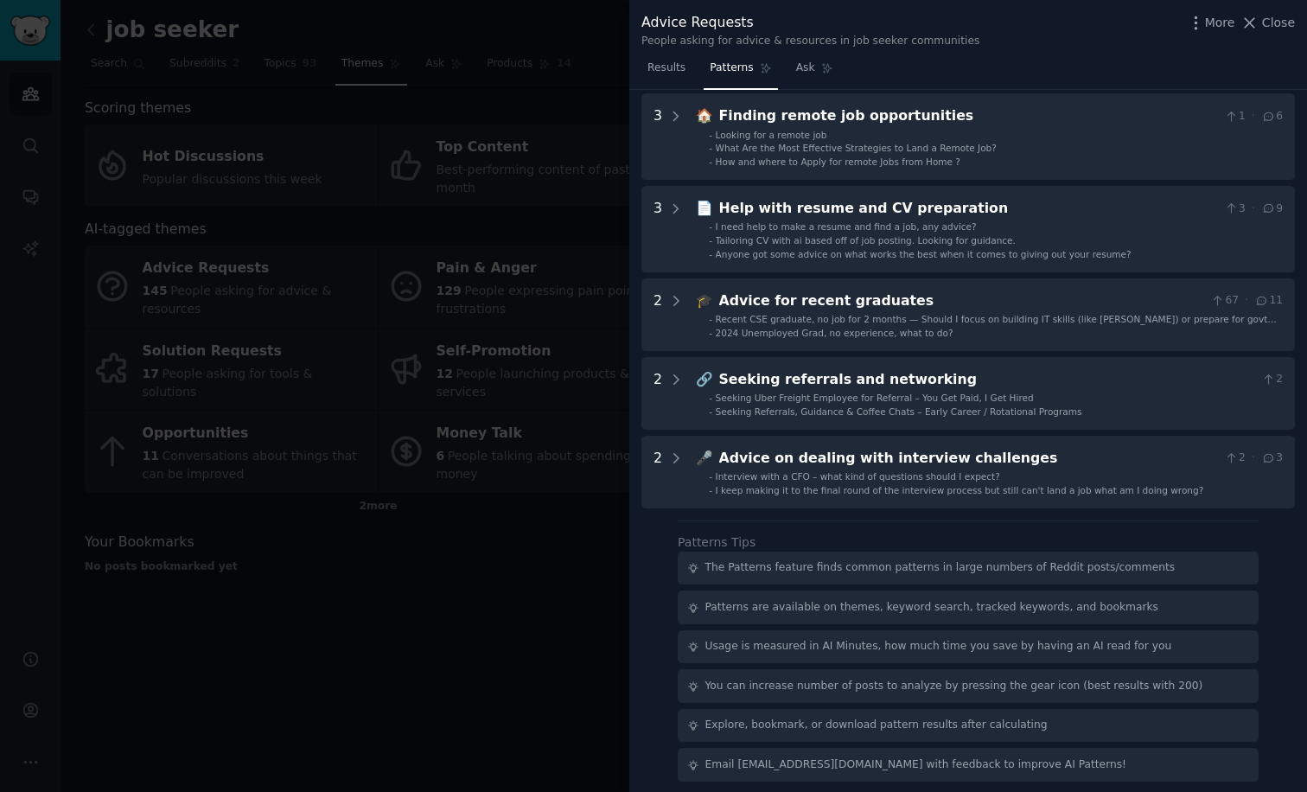
click at [374, 590] on div at bounding box center [653, 396] width 1307 height 792
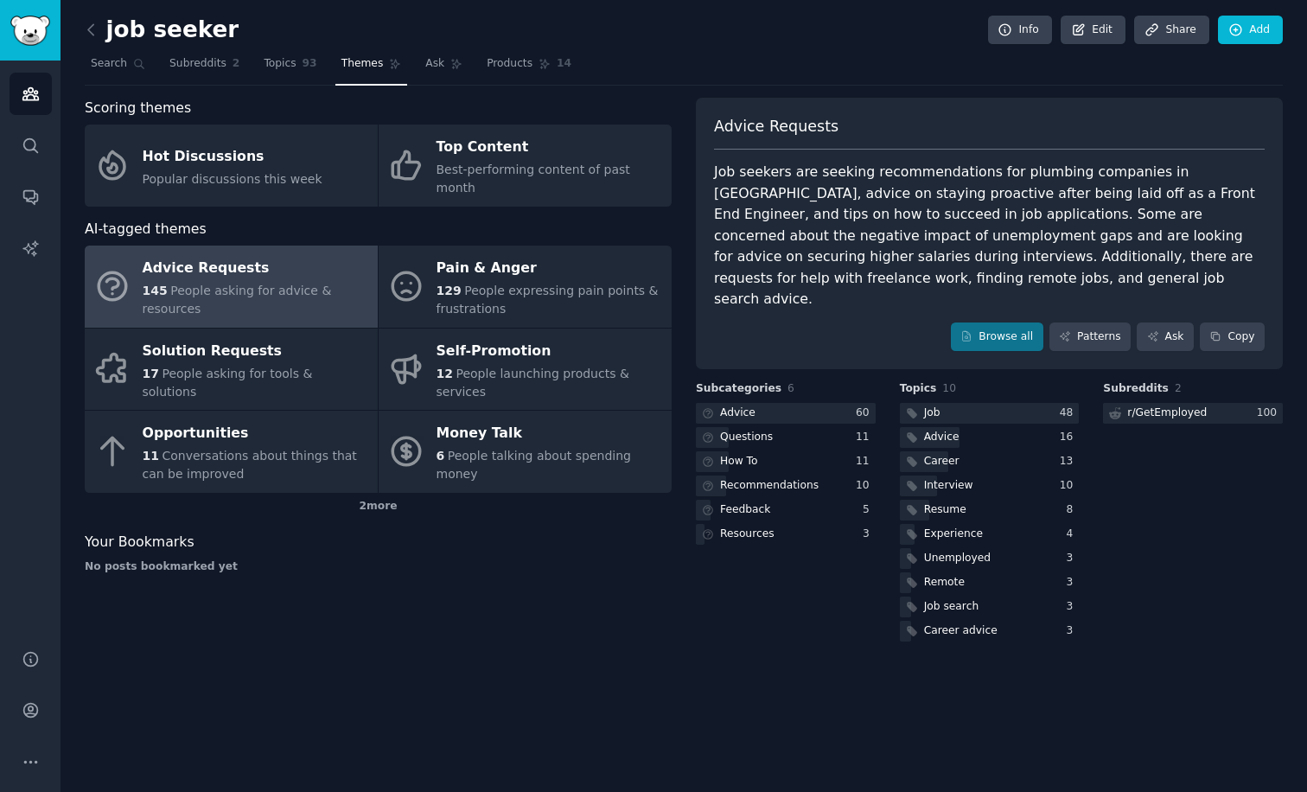
click at [84, 28] on div "job seeker Info Edit Share Add Search Subreddits 2 Topics 93 Themes Ask Product…" at bounding box center [684, 396] width 1247 height 792
click at [92, 30] on icon at bounding box center [91, 30] width 18 height 18
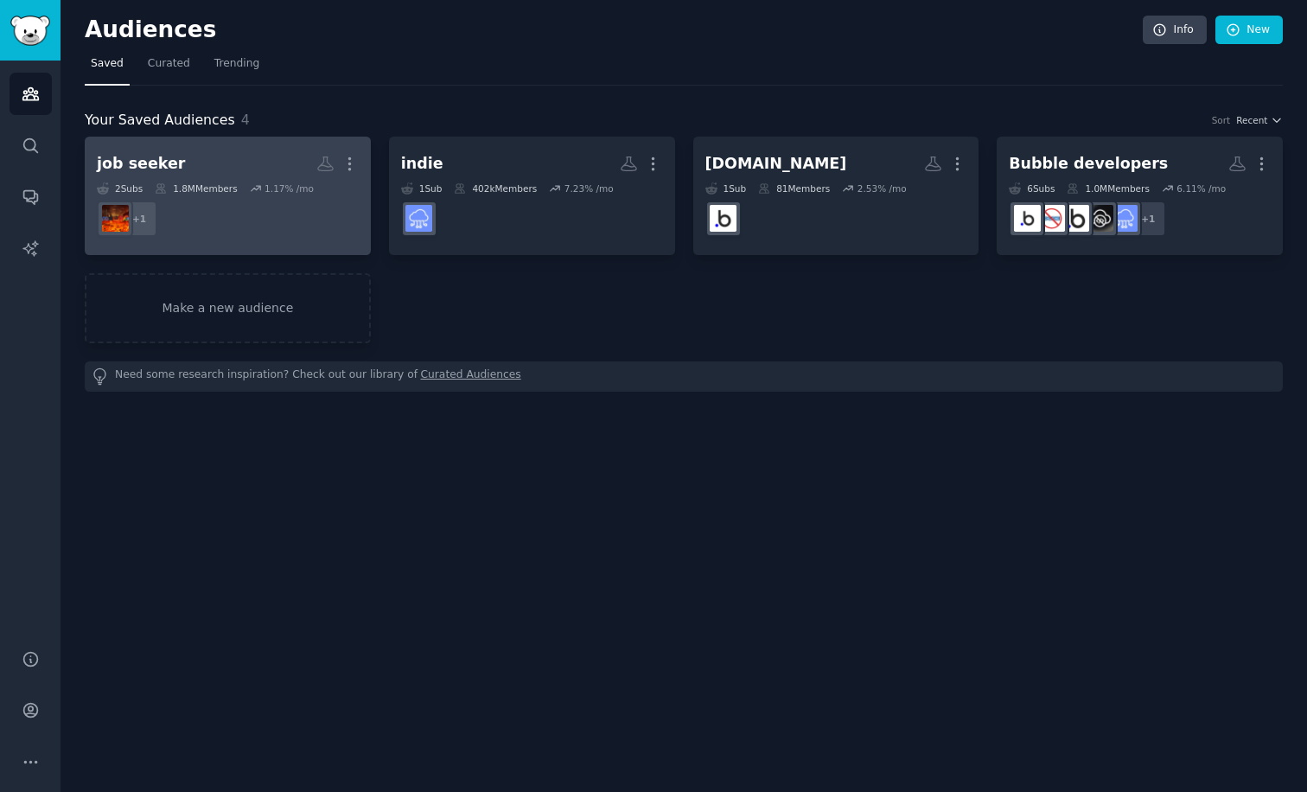
click at [264, 220] on dd "+ 1" at bounding box center [228, 219] width 262 height 48
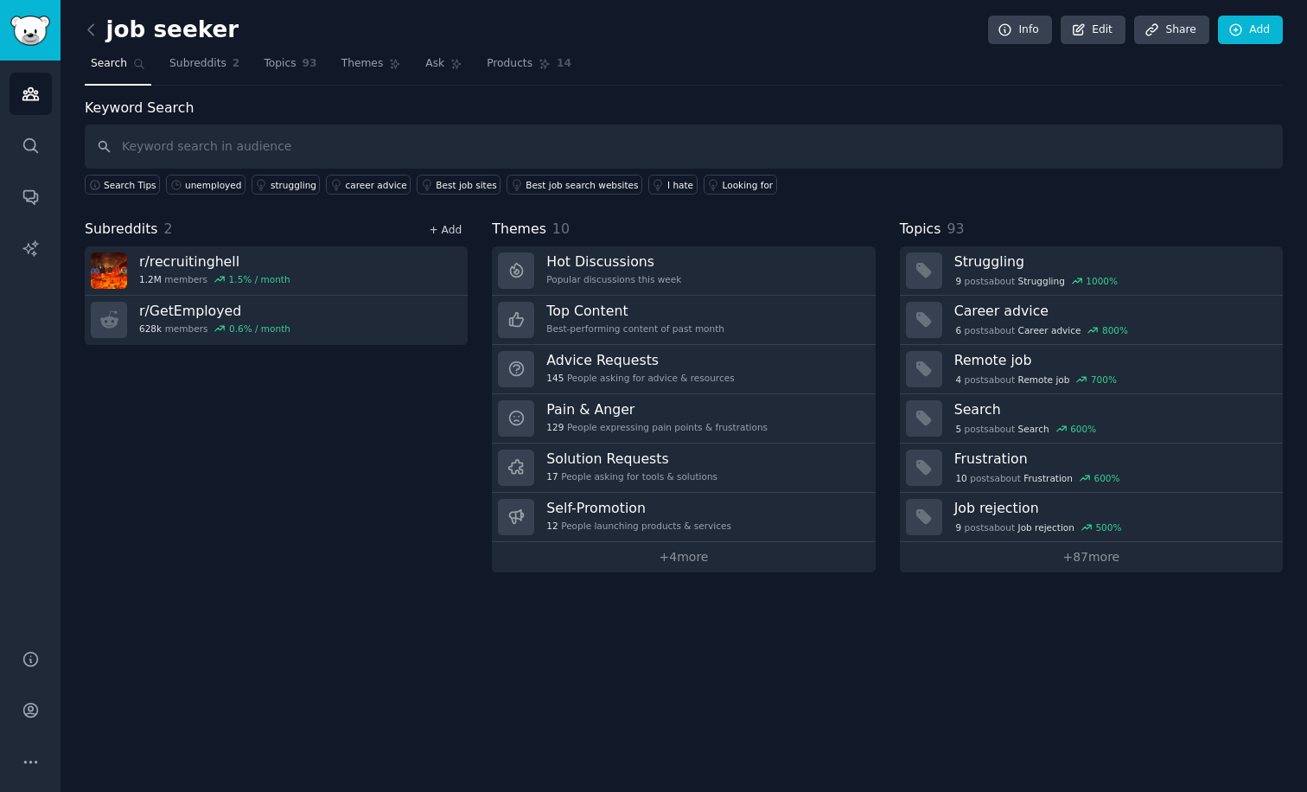
click at [453, 227] on link "+ Add" at bounding box center [445, 230] width 33 height 12
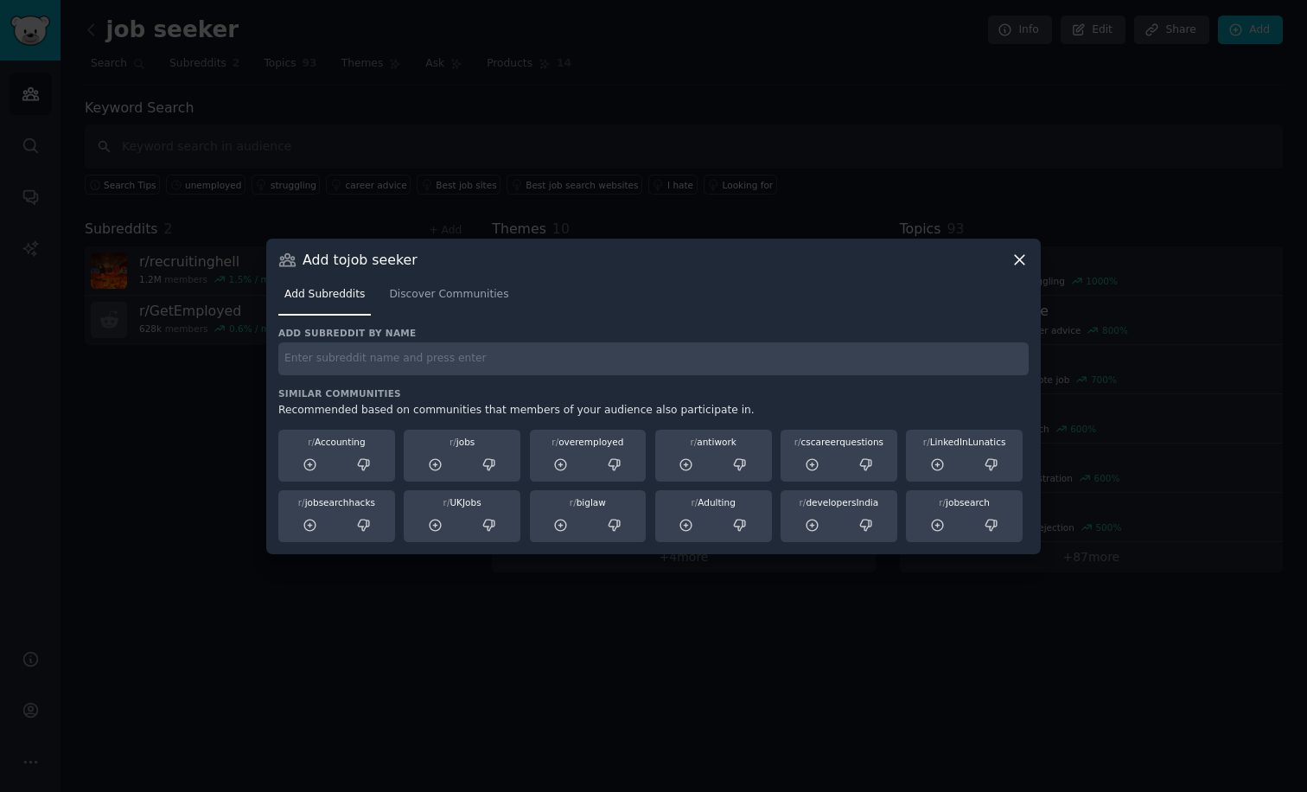
click at [437, 357] on input "text" at bounding box center [653, 359] width 750 height 34
type input "unemployed"
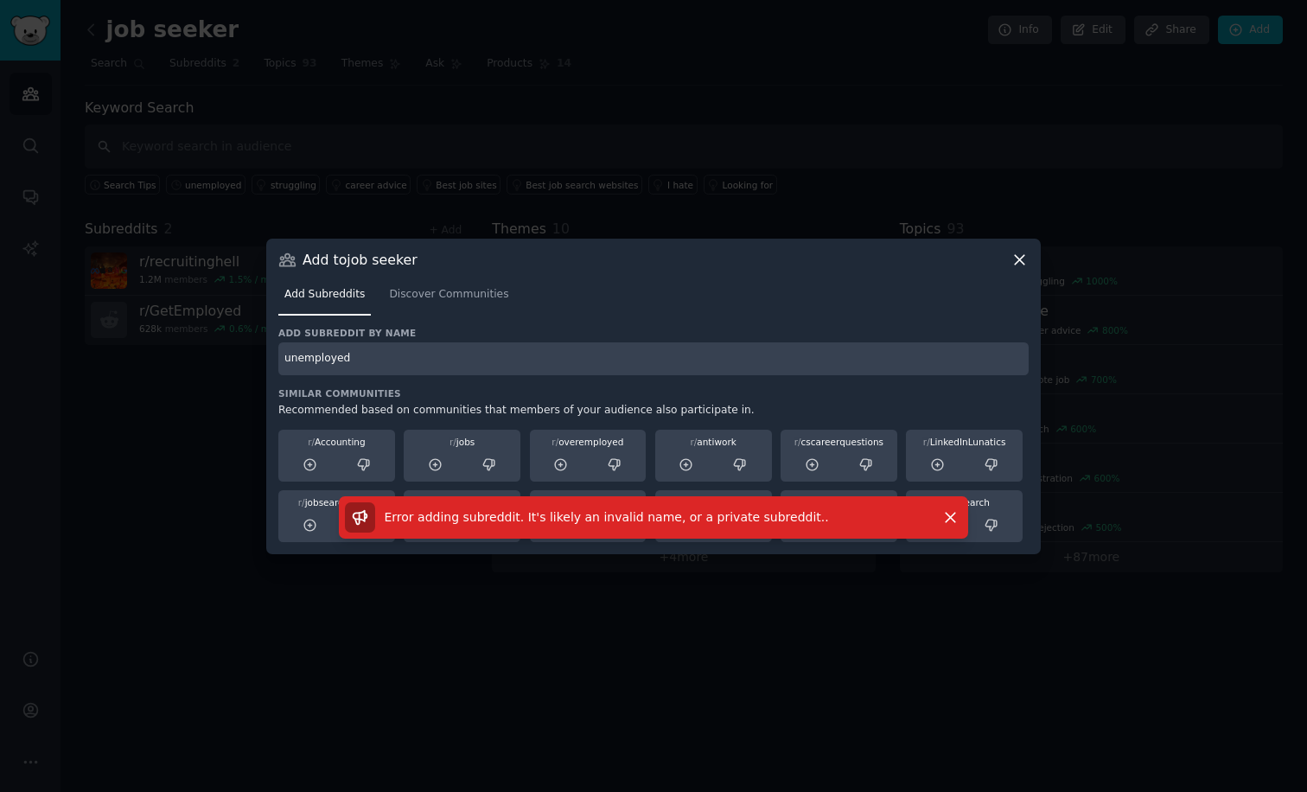
drag, startPoint x: 383, startPoint y: 364, endPoint x: 187, endPoint y: 364, distance: 196.2
click at [187, 364] on div "​ Add to job seeker Add Subreddits Discover Communities Add subreddit by name u…" at bounding box center [653, 396] width 1295 height 792
click at [463, 294] on span "Discover Communities" at bounding box center [448, 295] width 119 height 16
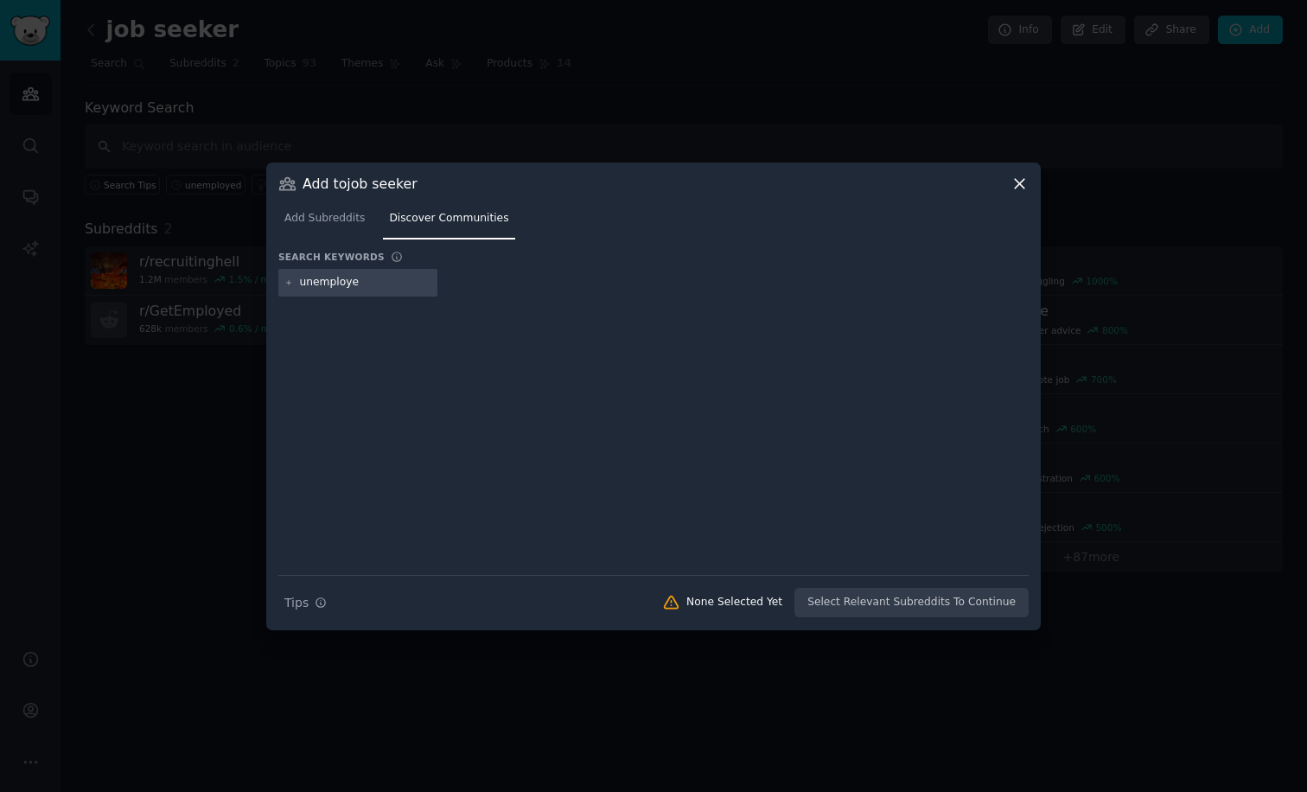
type input "unemployed"
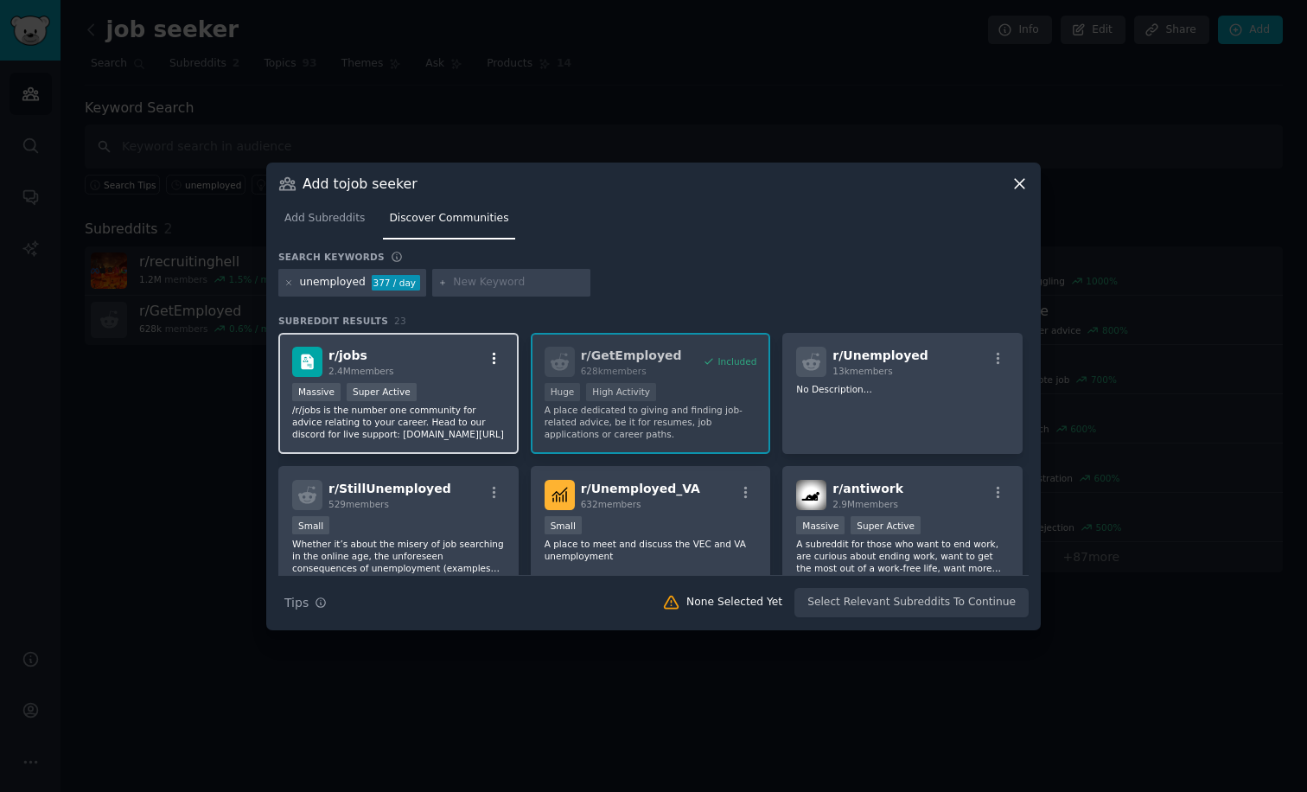
click at [494, 363] on icon "button" at bounding box center [494, 359] width 3 height 12
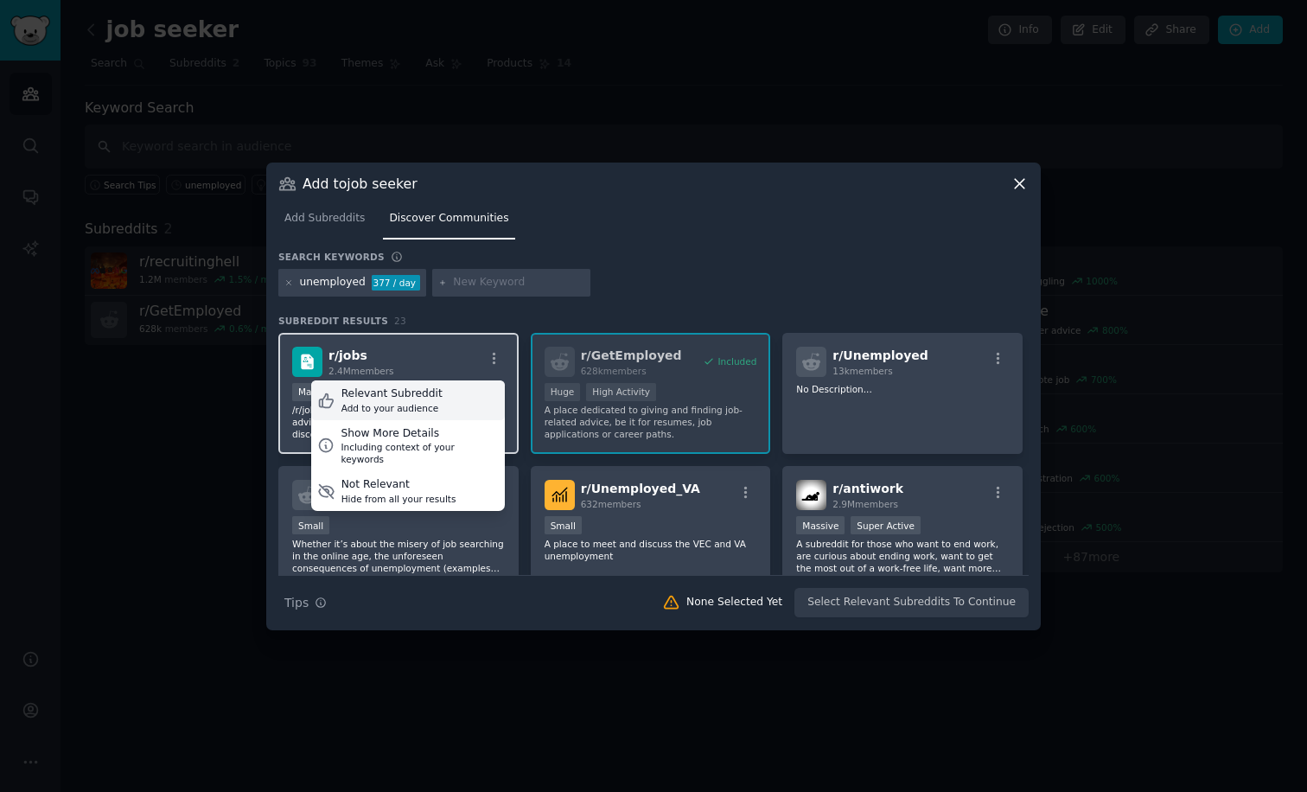
click at [422, 399] on div "Relevant Subreddit" at bounding box center [391, 394] width 101 height 16
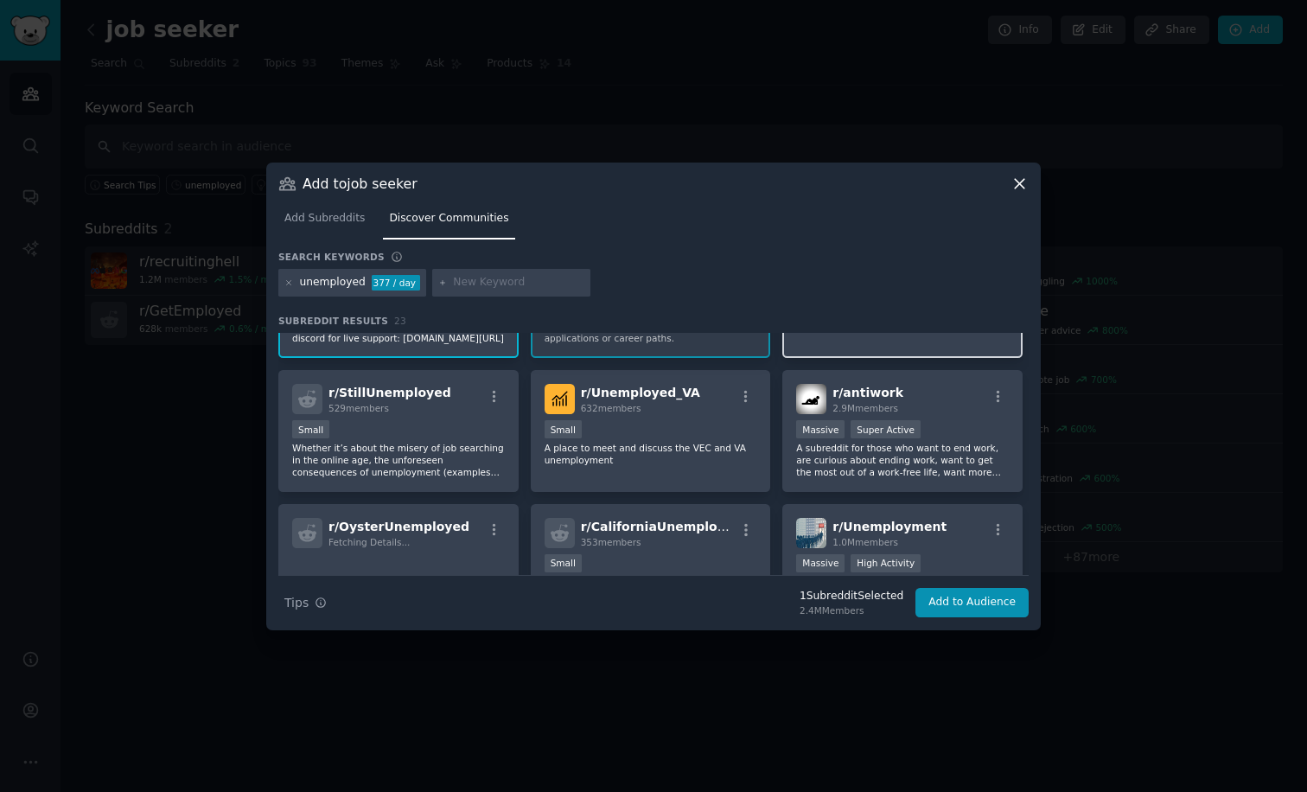
scroll to position [98, 0]
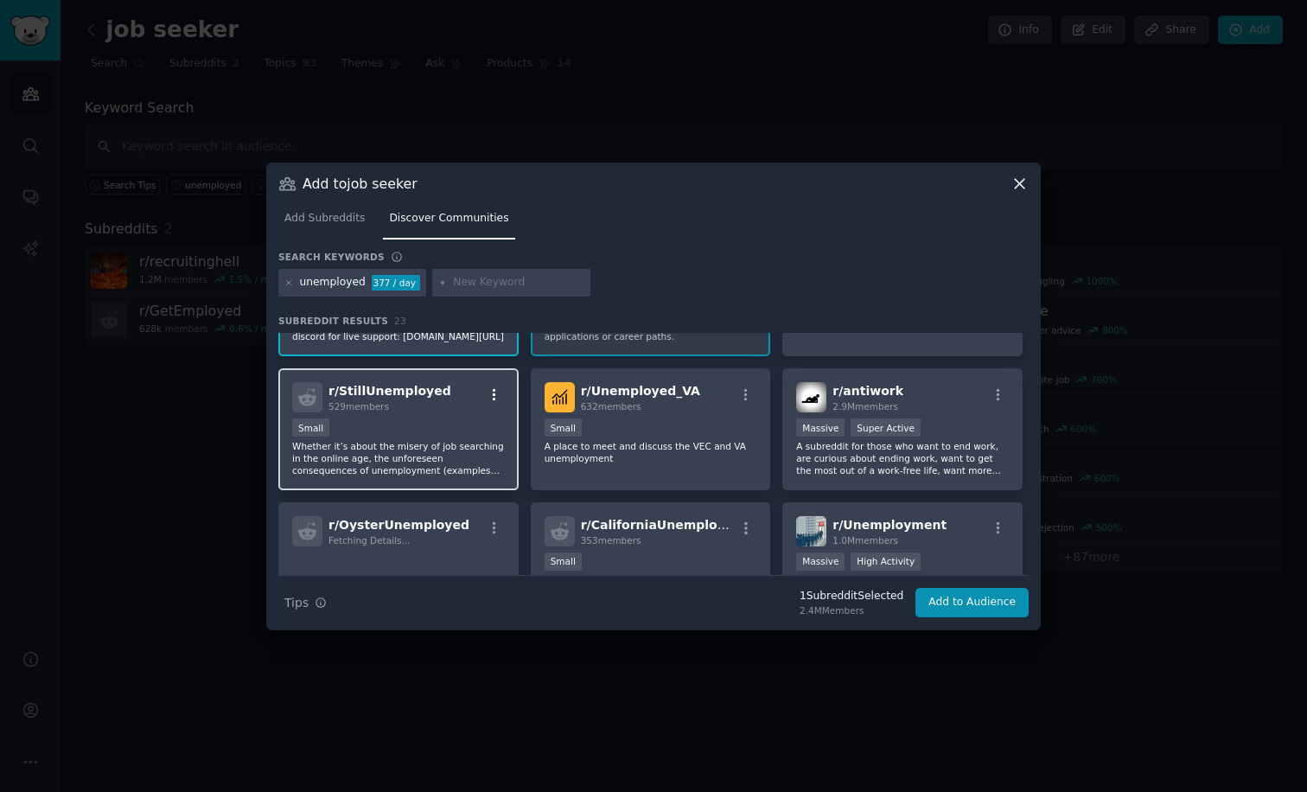
click at [491, 399] on icon "button" at bounding box center [495, 395] width 16 height 16
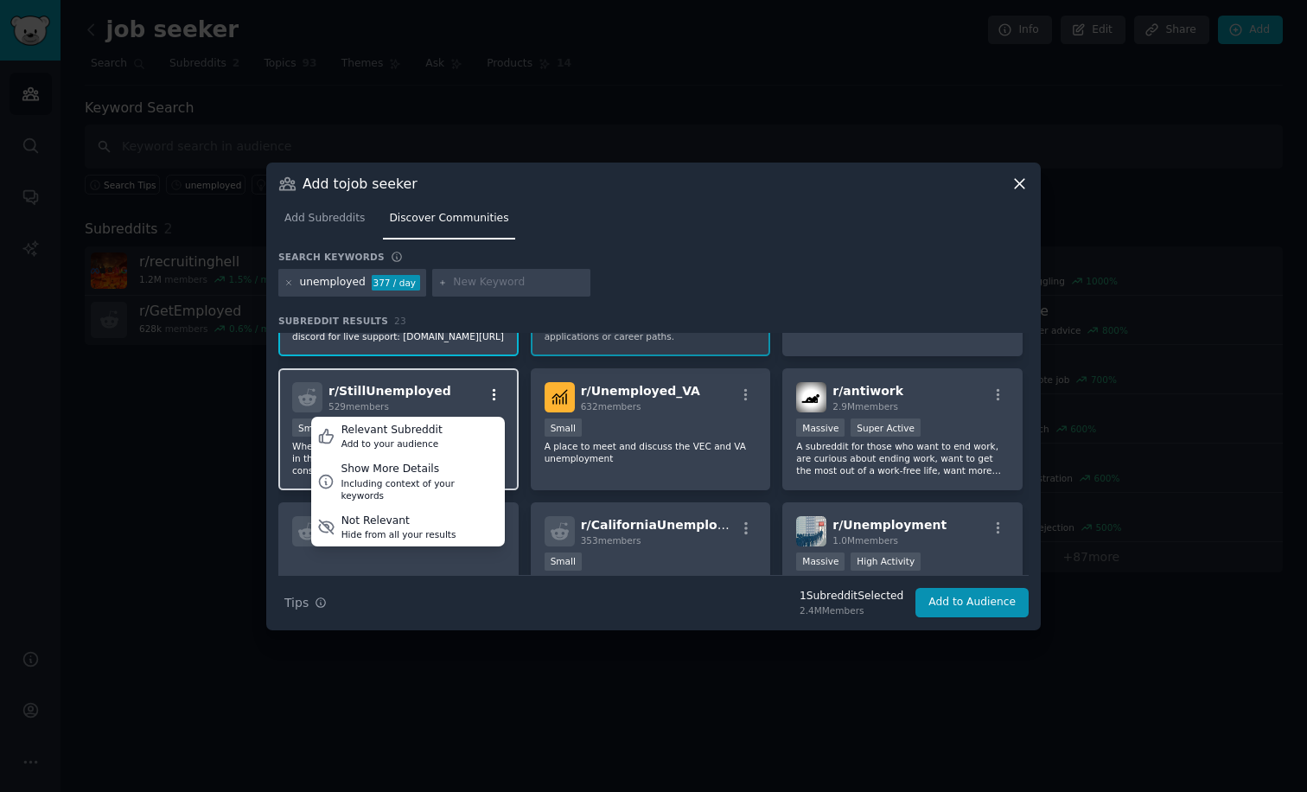
click at [491, 399] on icon "button" at bounding box center [495, 395] width 16 height 16
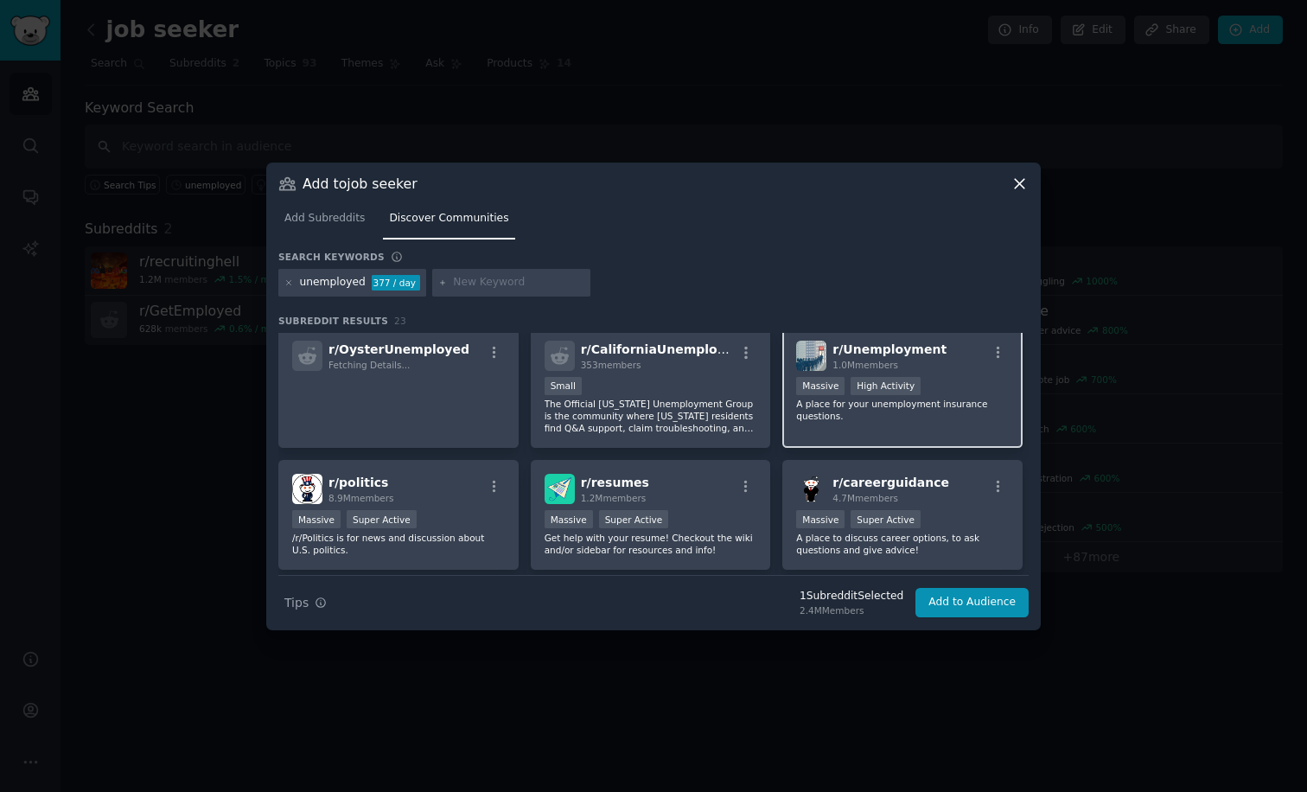
scroll to position [284, 0]
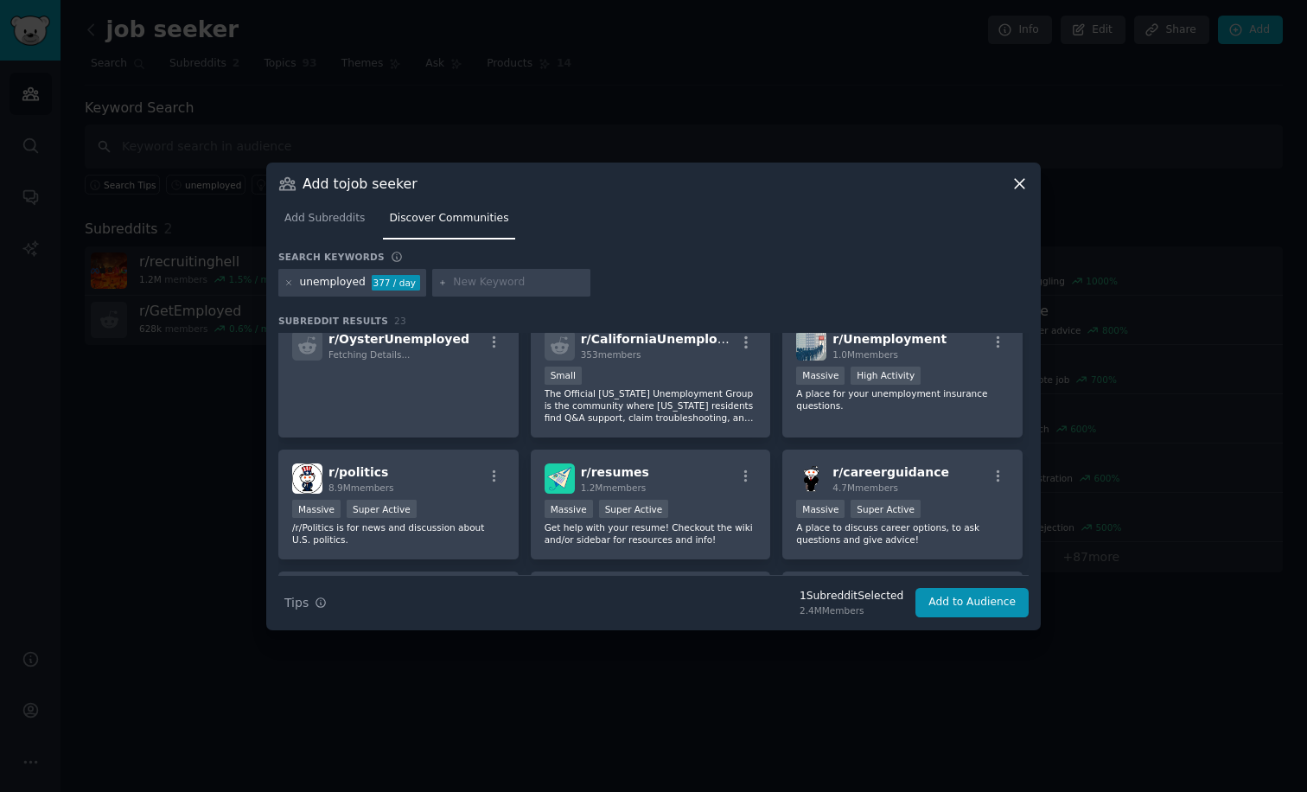
click at [454, 277] on input "text" at bounding box center [518, 283] width 131 height 16
type input "long term"
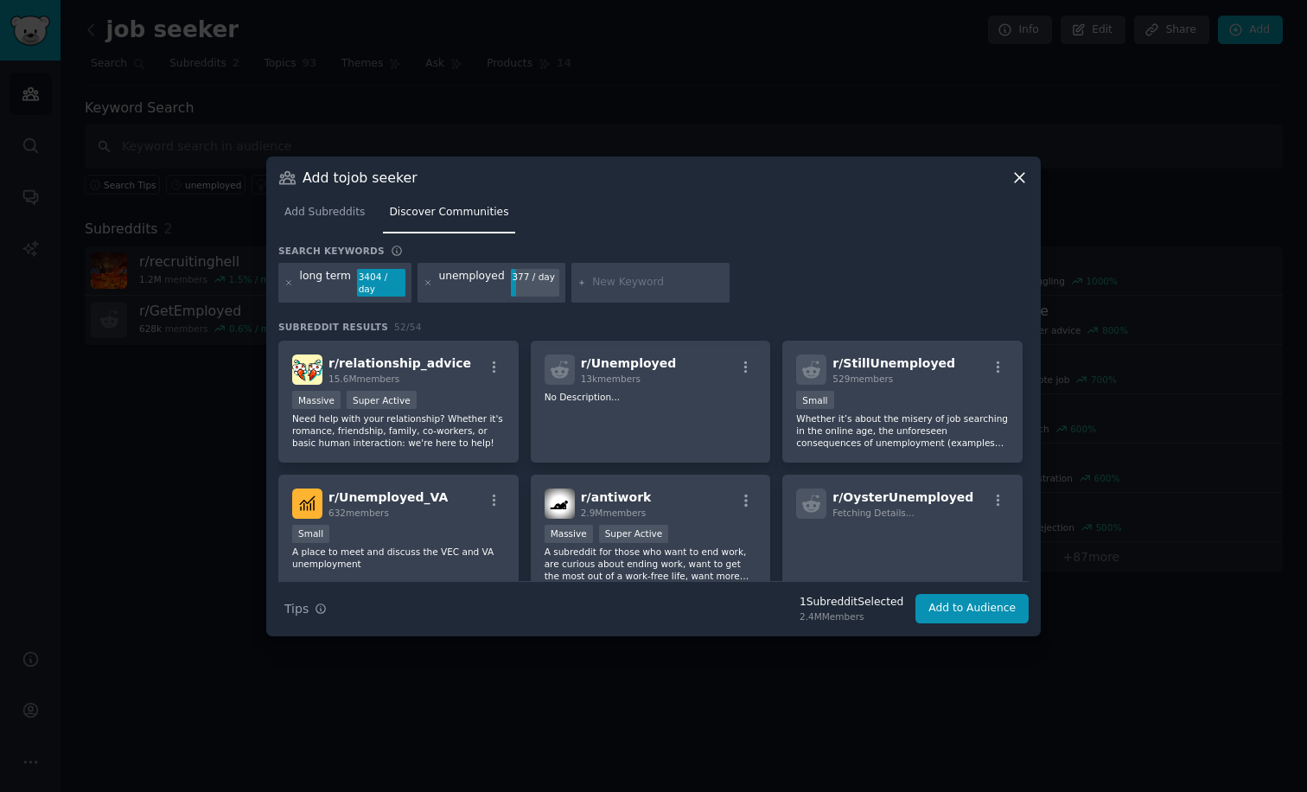
scroll to position [132, 0]
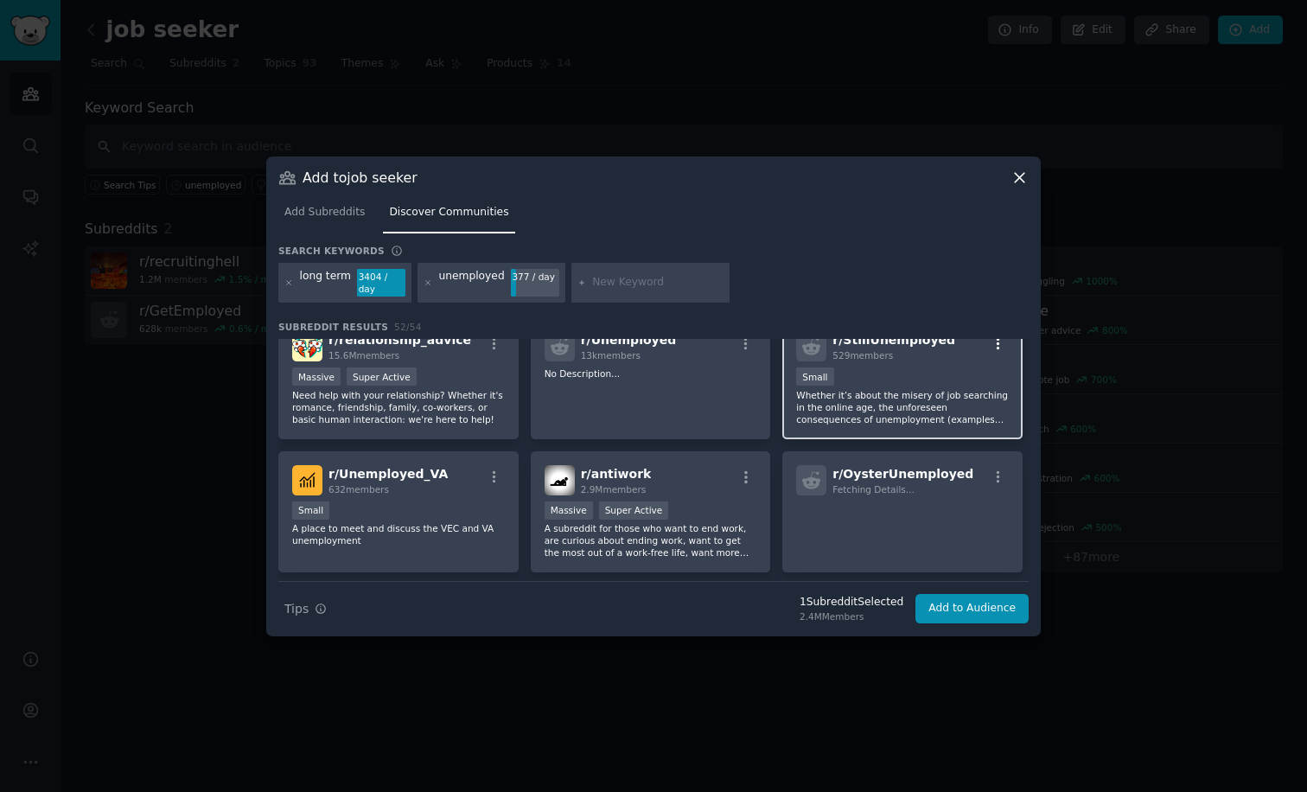
click at [991, 343] on icon "button" at bounding box center [999, 344] width 16 height 16
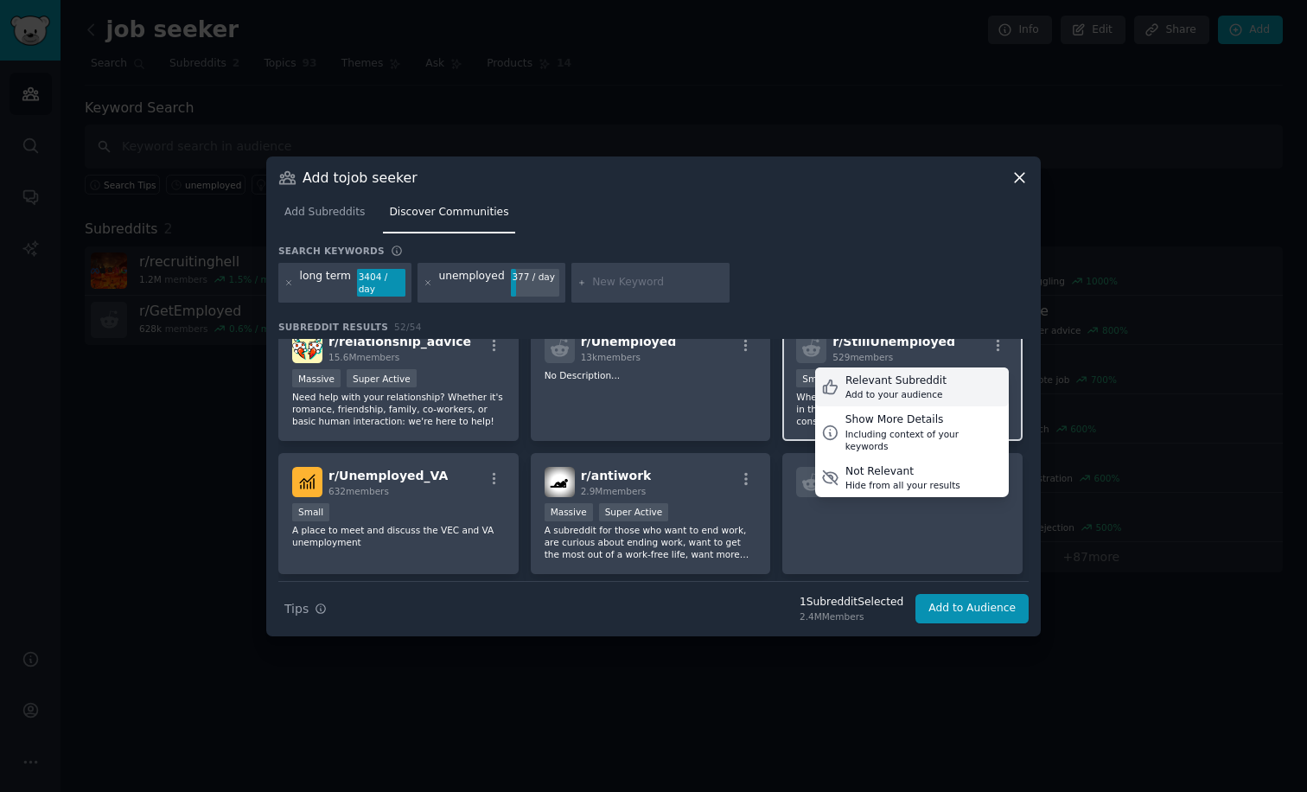
click at [918, 390] on div "Add to your audience" at bounding box center [896, 394] width 101 height 12
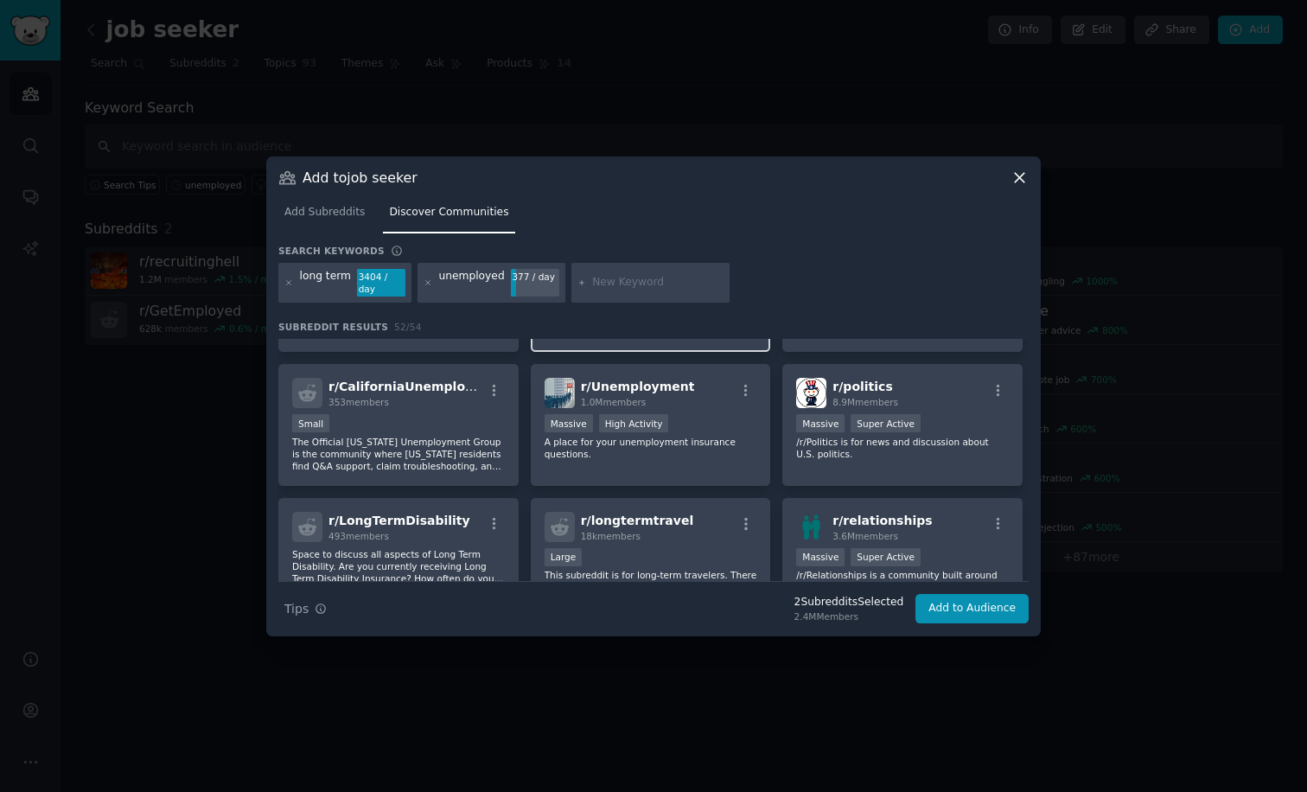
scroll to position [374, 0]
click at [744, 391] on icon "button" at bounding box center [745, 392] width 3 height 12
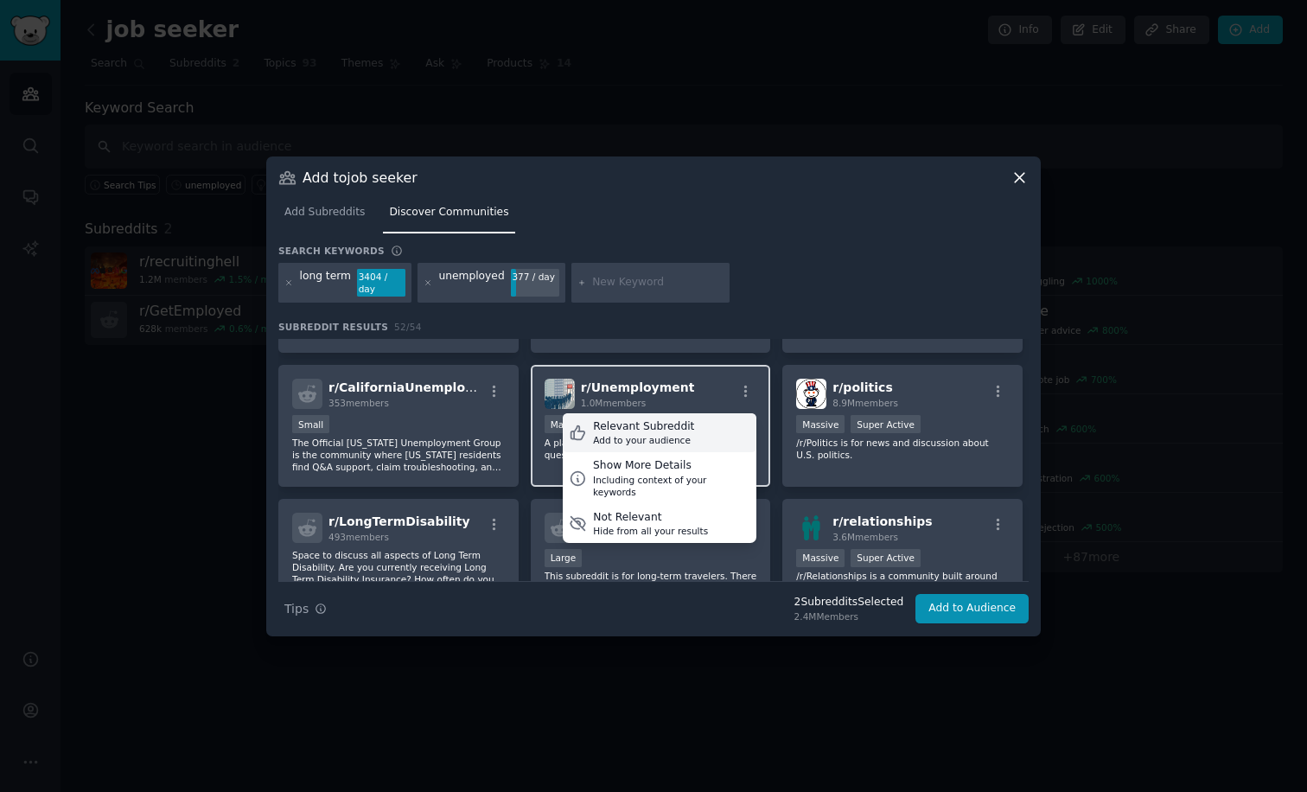
click at [683, 425] on div "Relevant Subreddit" at bounding box center [643, 427] width 101 height 16
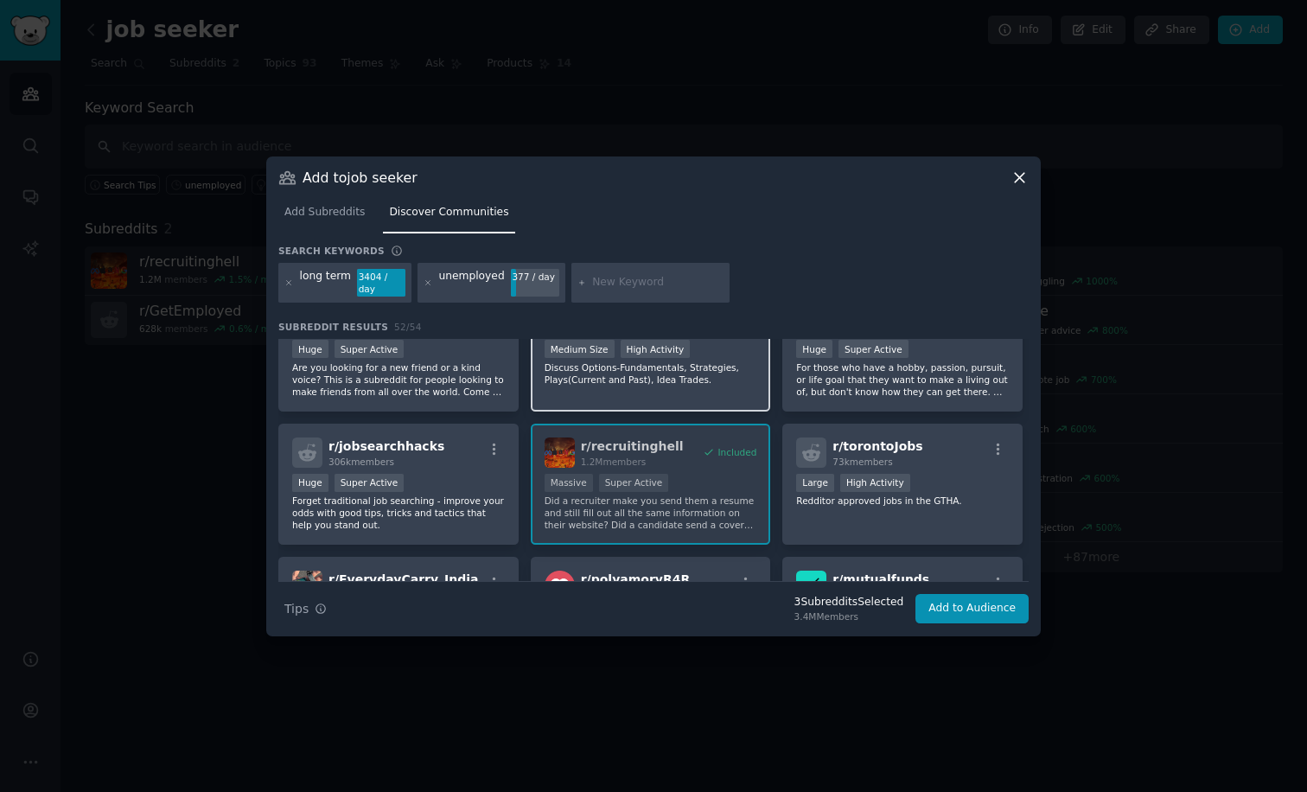
scroll to position [1240, 0]
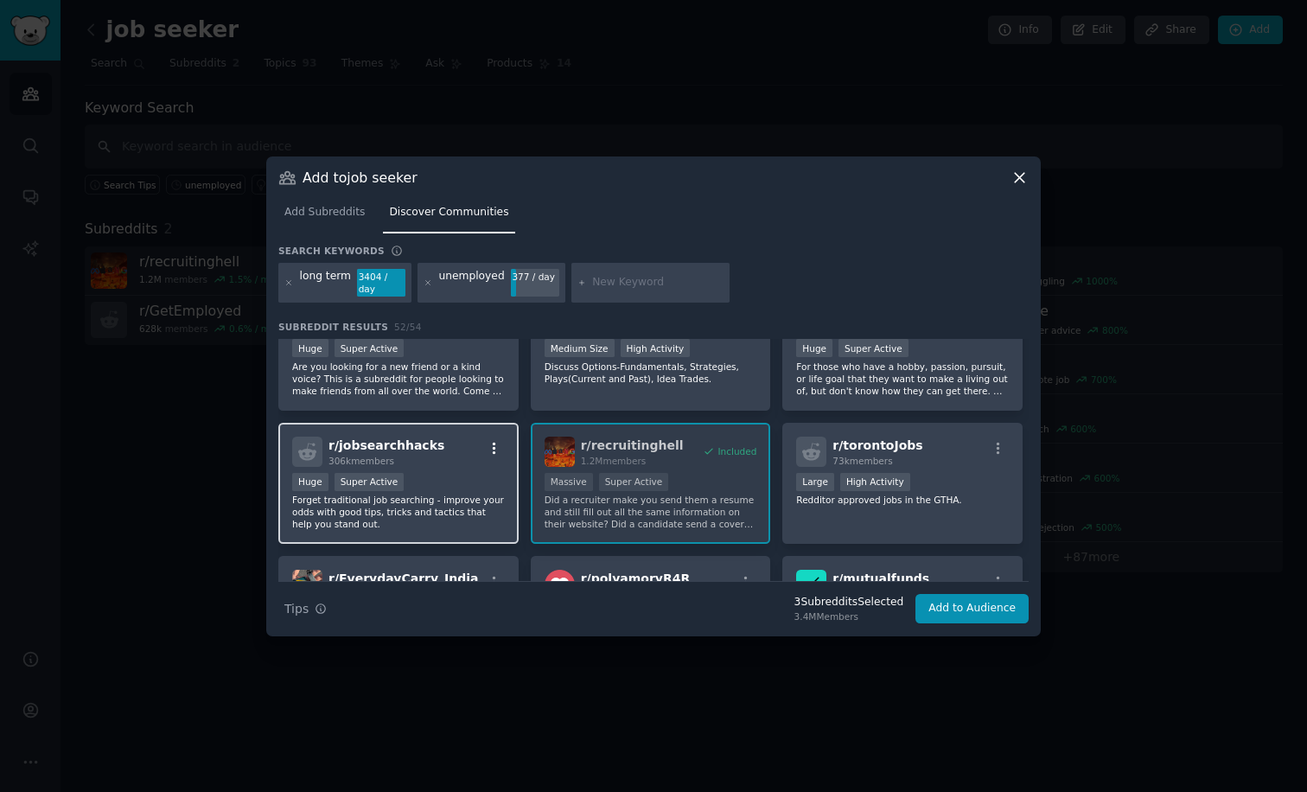
click at [491, 450] on icon "button" at bounding box center [495, 449] width 16 height 16
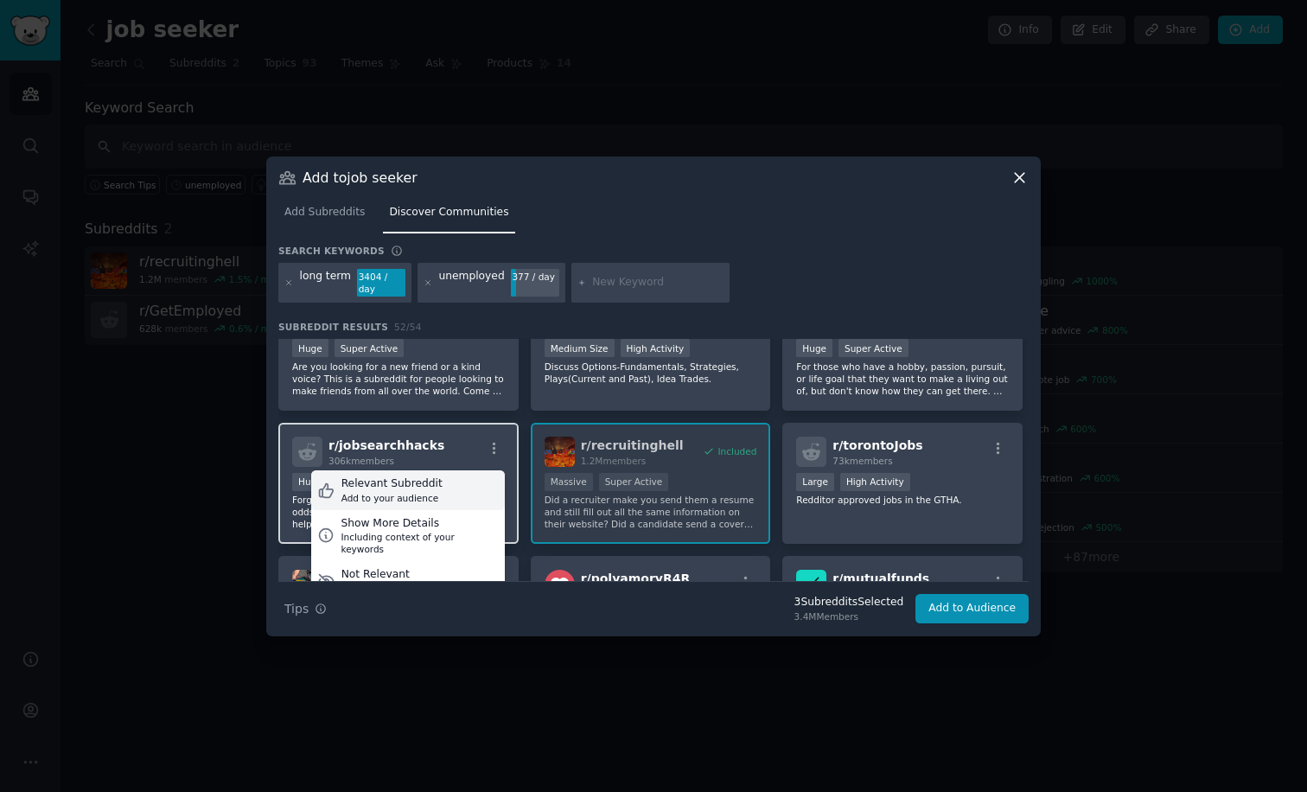
click at [449, 483] on div "Relevant Subreddit Add to your audience" at bounding box center [408, 490] width 194 height 40
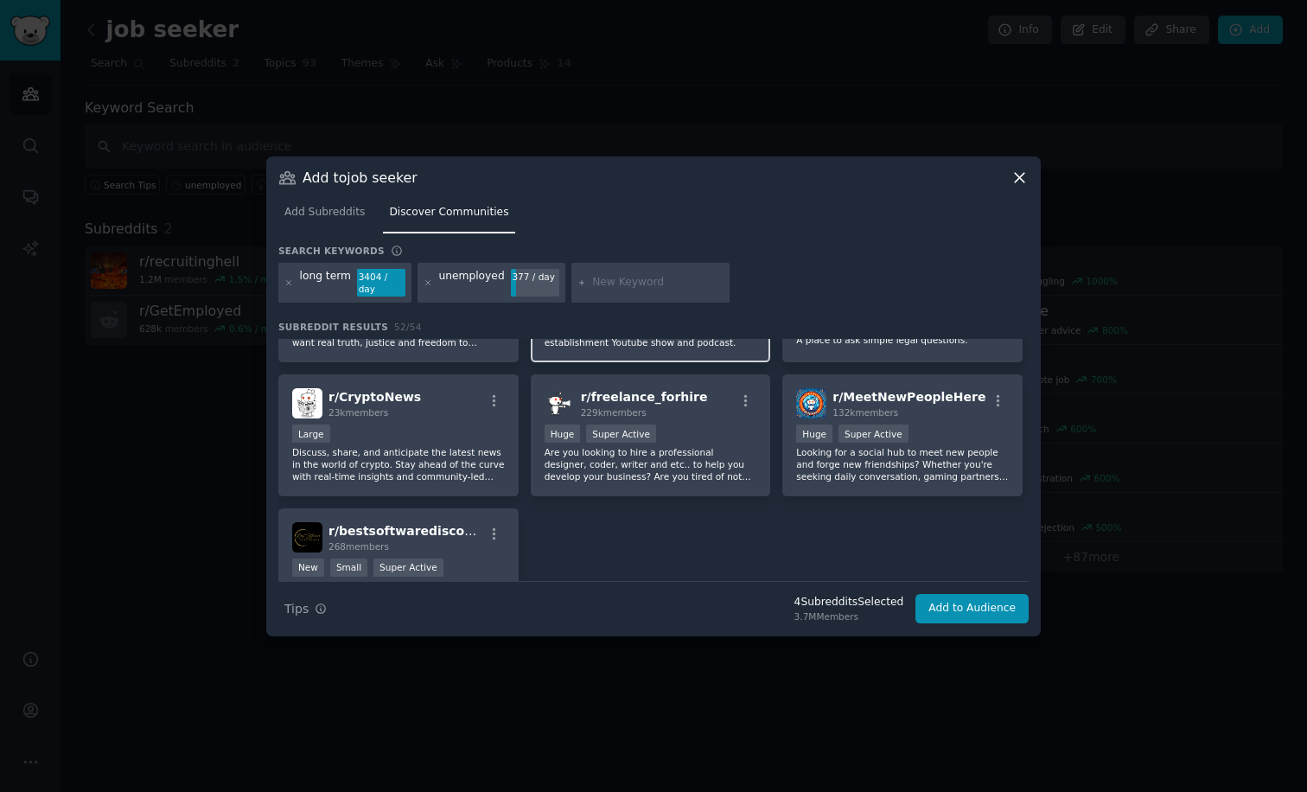
scroll to position [2106, 0]
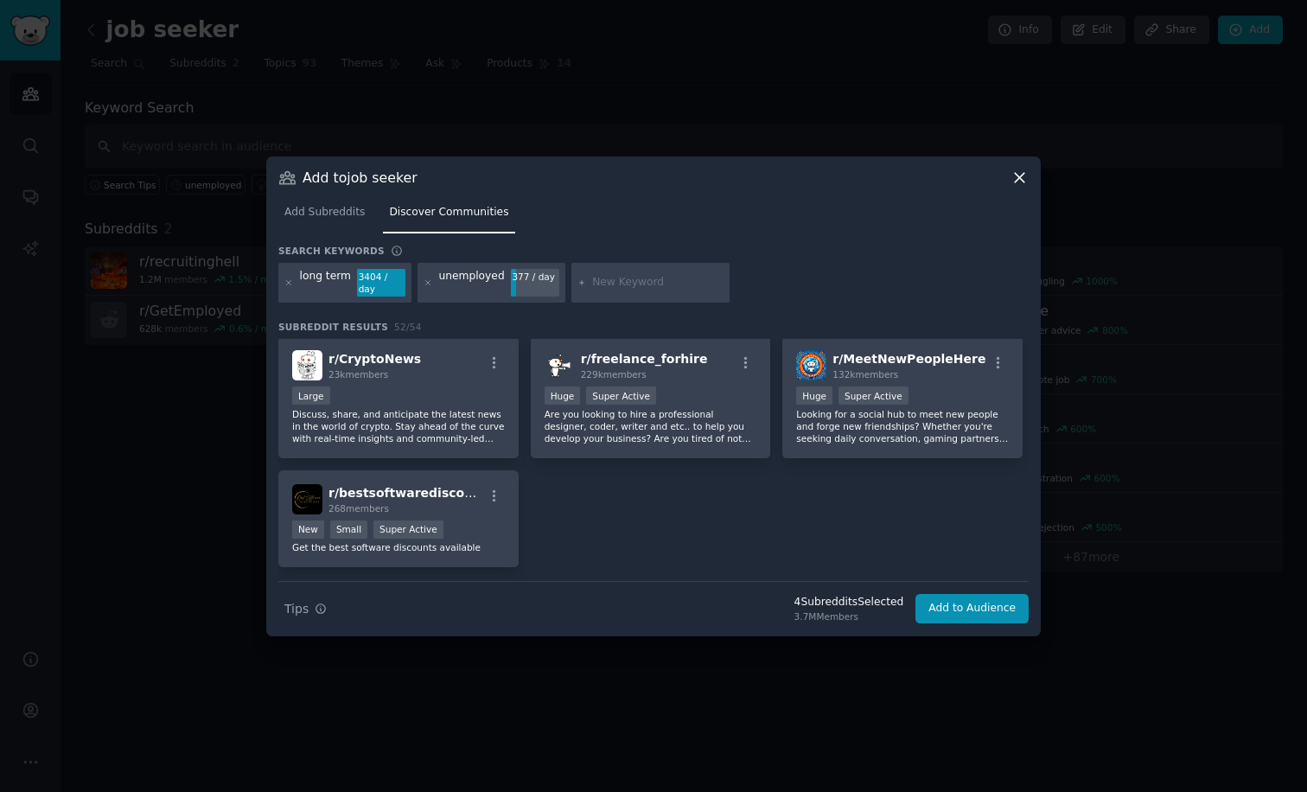
click at [598, 293] on div at bounding box center [650, 283] width 159 height 40
click at [578, 283] on div at bounding box center [650, 283] width 159 height 40
click at [578, 283] on icon at bounding box center [583, 283] width 10 height 10
click at [592, 283] on input "text" at bounding box center [657, 283] width 131 height 16
type input "arbeitslos"
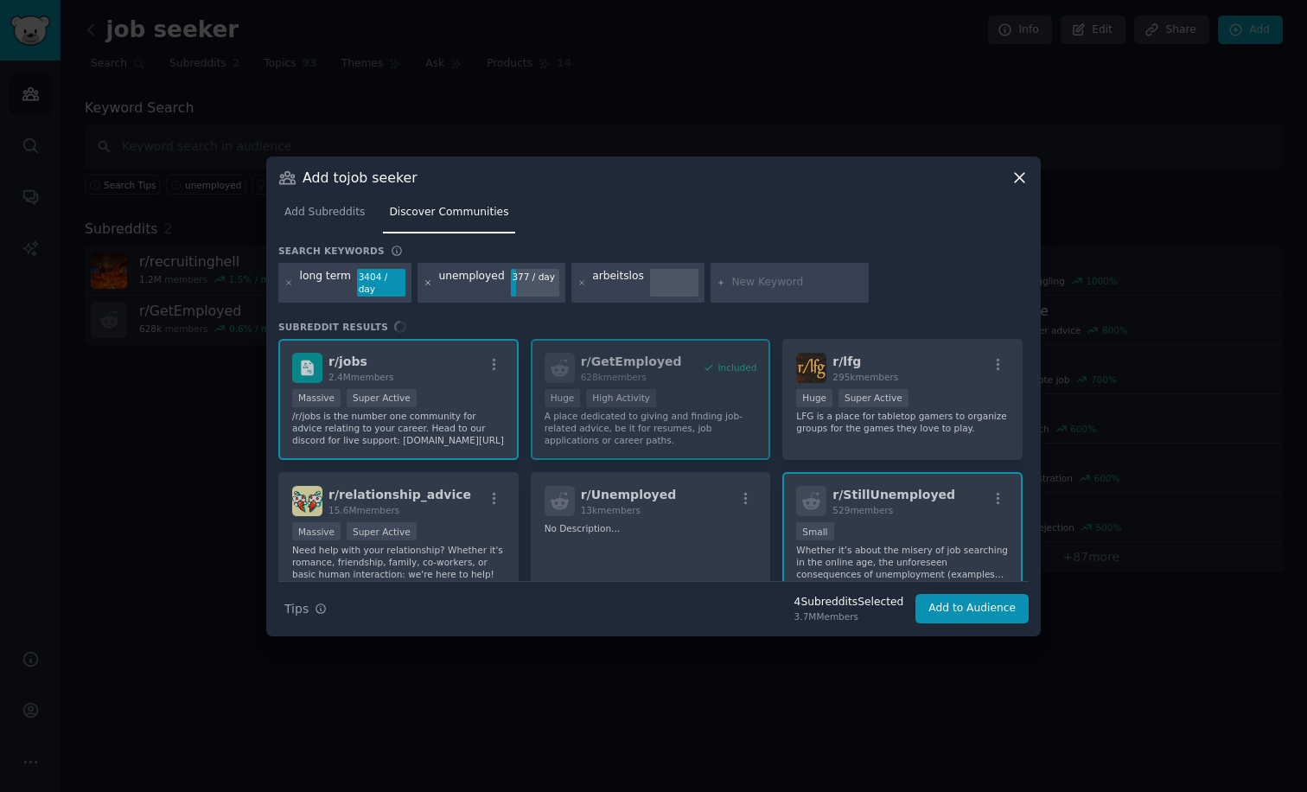
click at [426, 282] on icon at bounding box center [428, 282] width 4 height 4
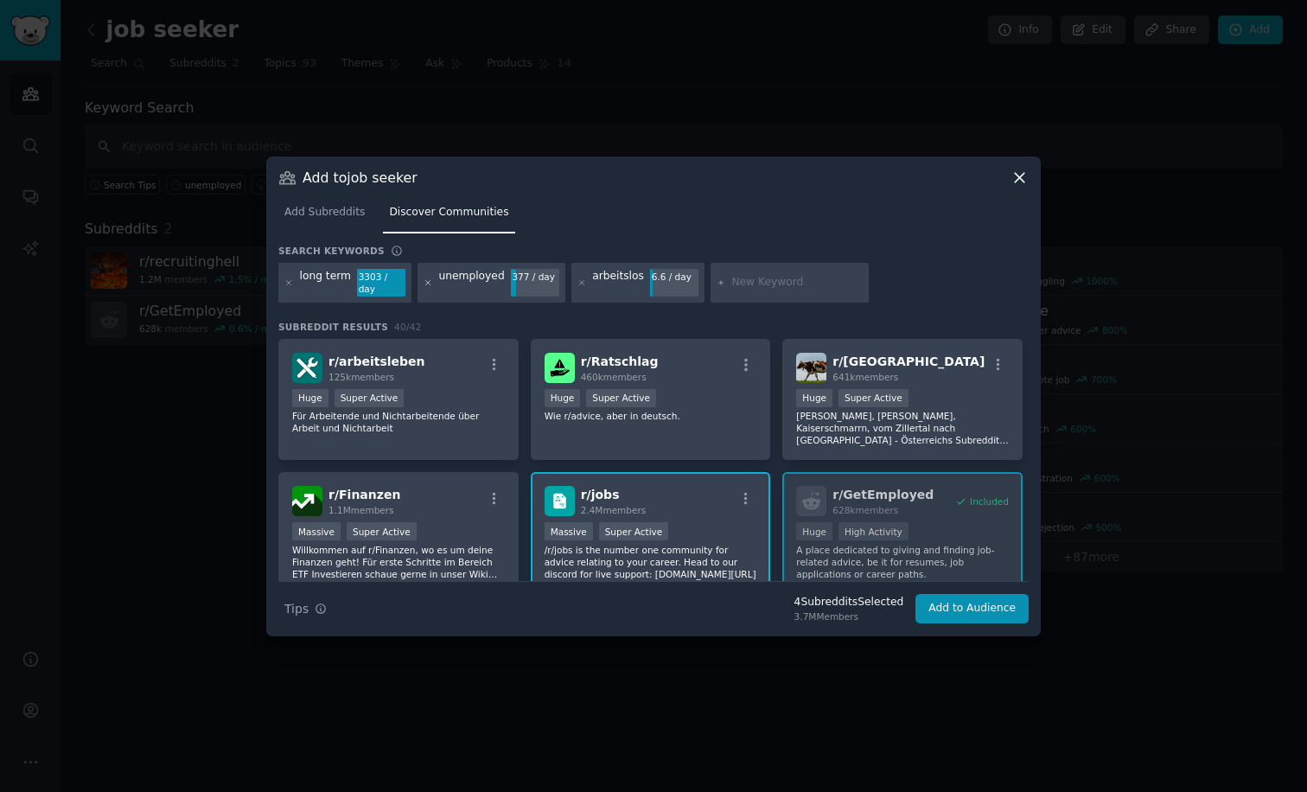
click at [426, 284] on icon at bounding box center [428, 282] width 4 height 4
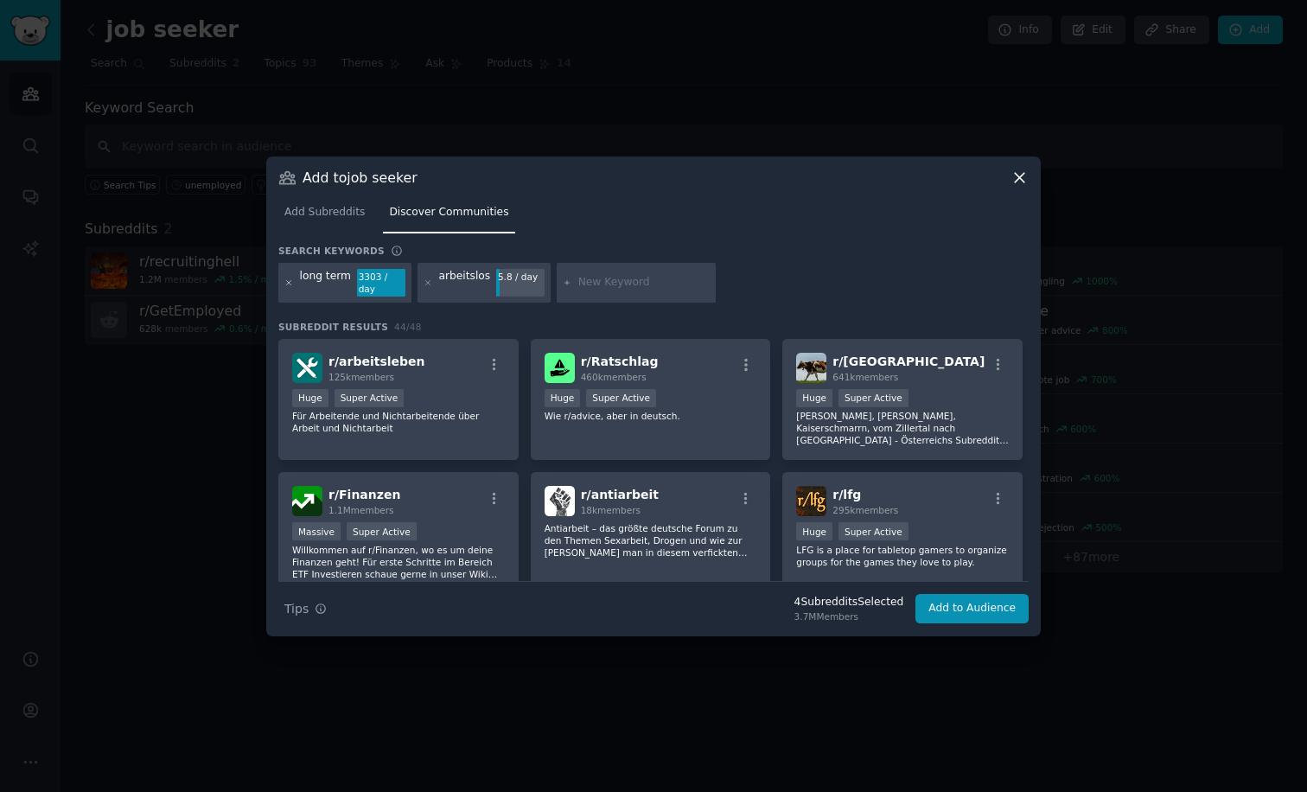
click at [289, 282] on icon at bounding box center [289, 283] width 10 height 10
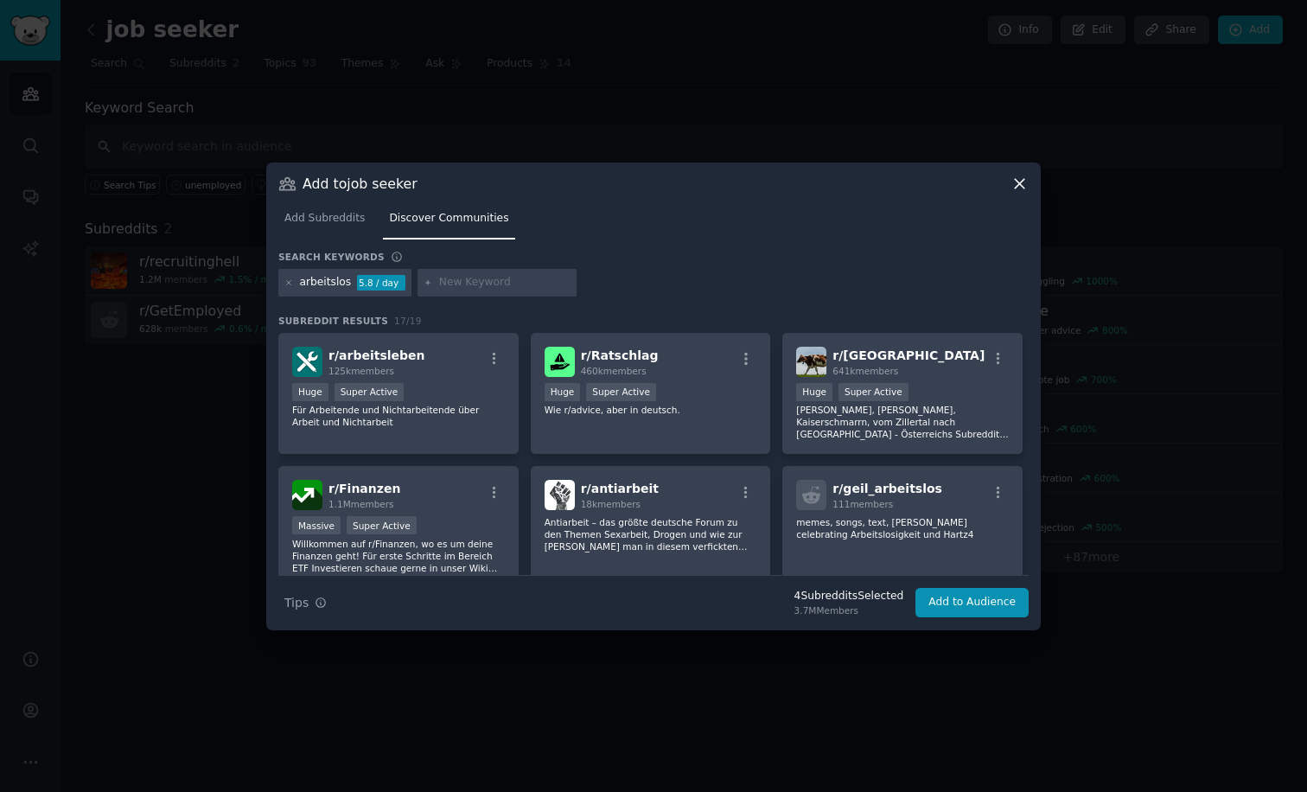
click at [322, 285] on div "arbeitslos" at bounding box center [326, 283] width 52 height 16
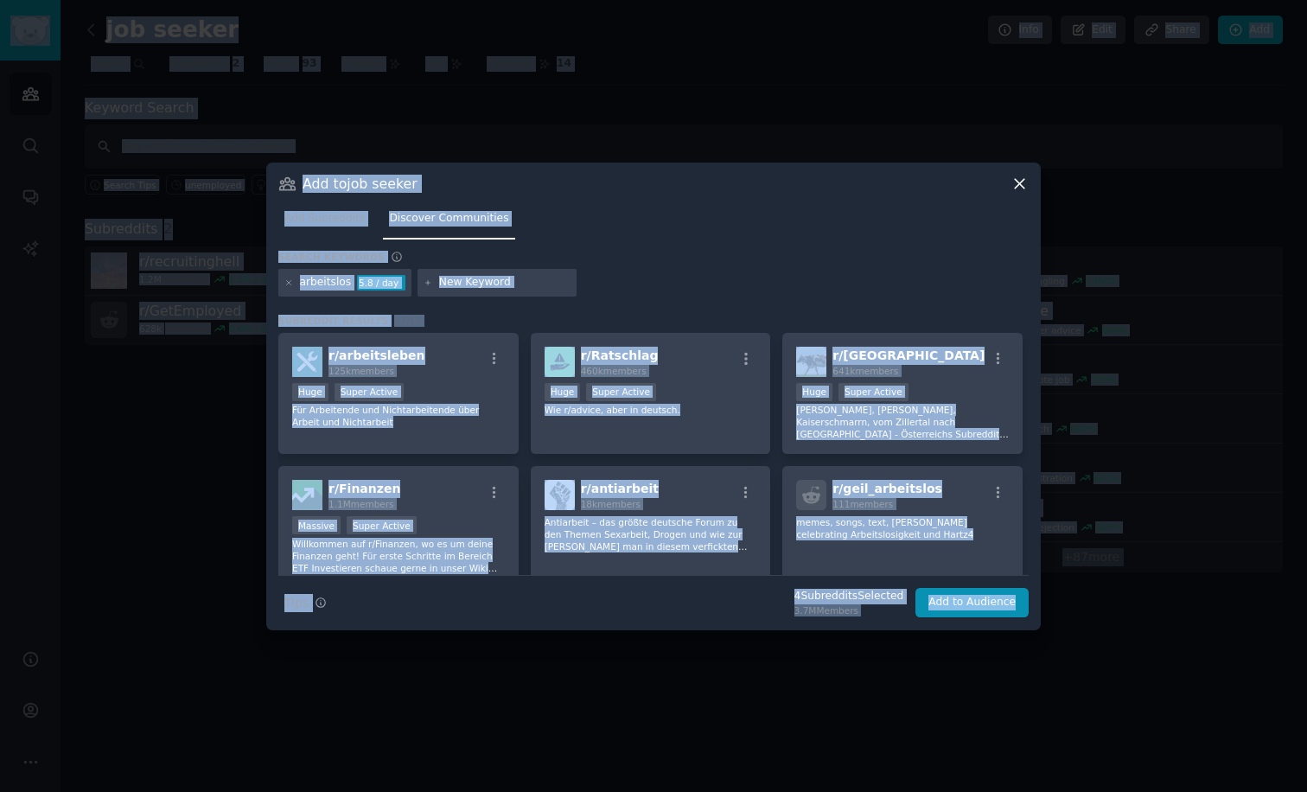
click at [322, 285] on div "arbeitslos" at bounding box center [326, 283] width 52 height 16
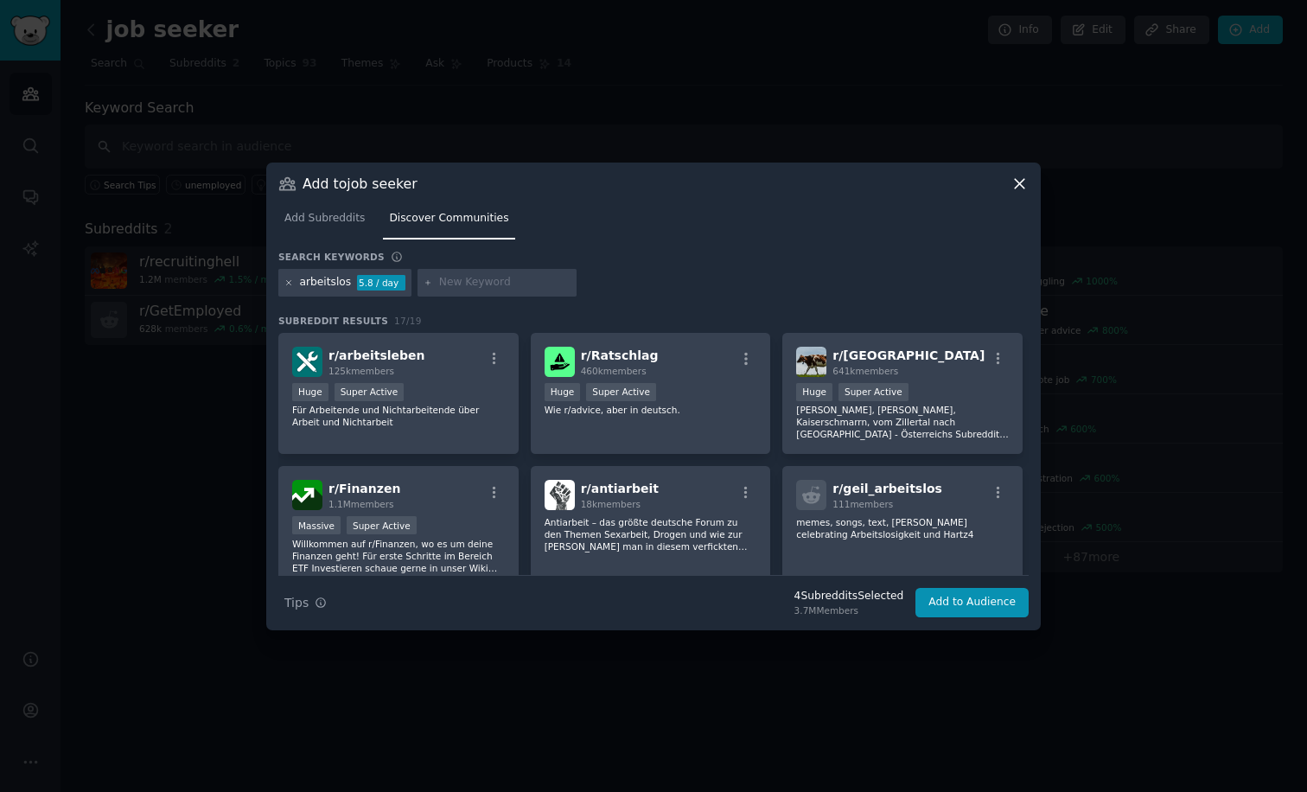
click at [287, 281] on icon at bounding box center [289, 283] width 10 height 10
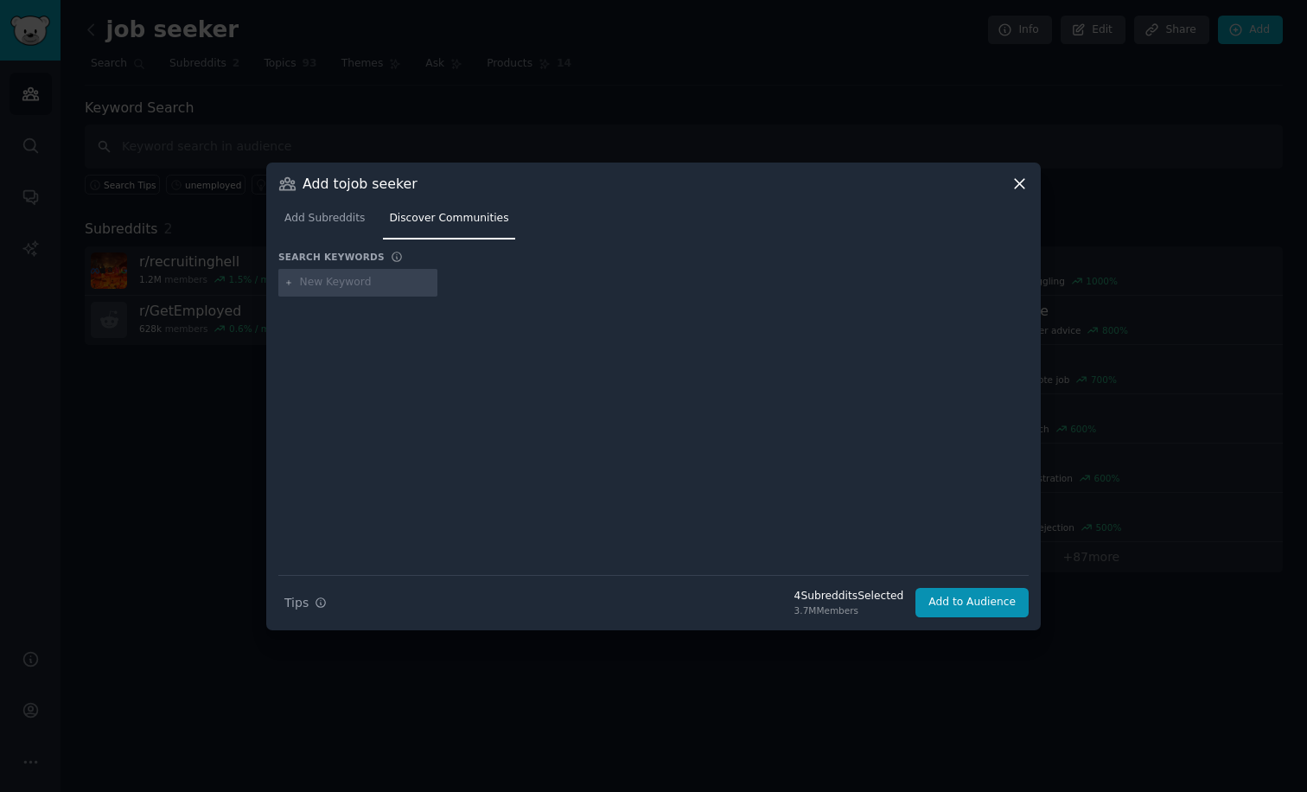
click at [333, 275] on input "text" at bounding box center [365, 283] width 131 height 16
type input "langzeitarbeitslos"
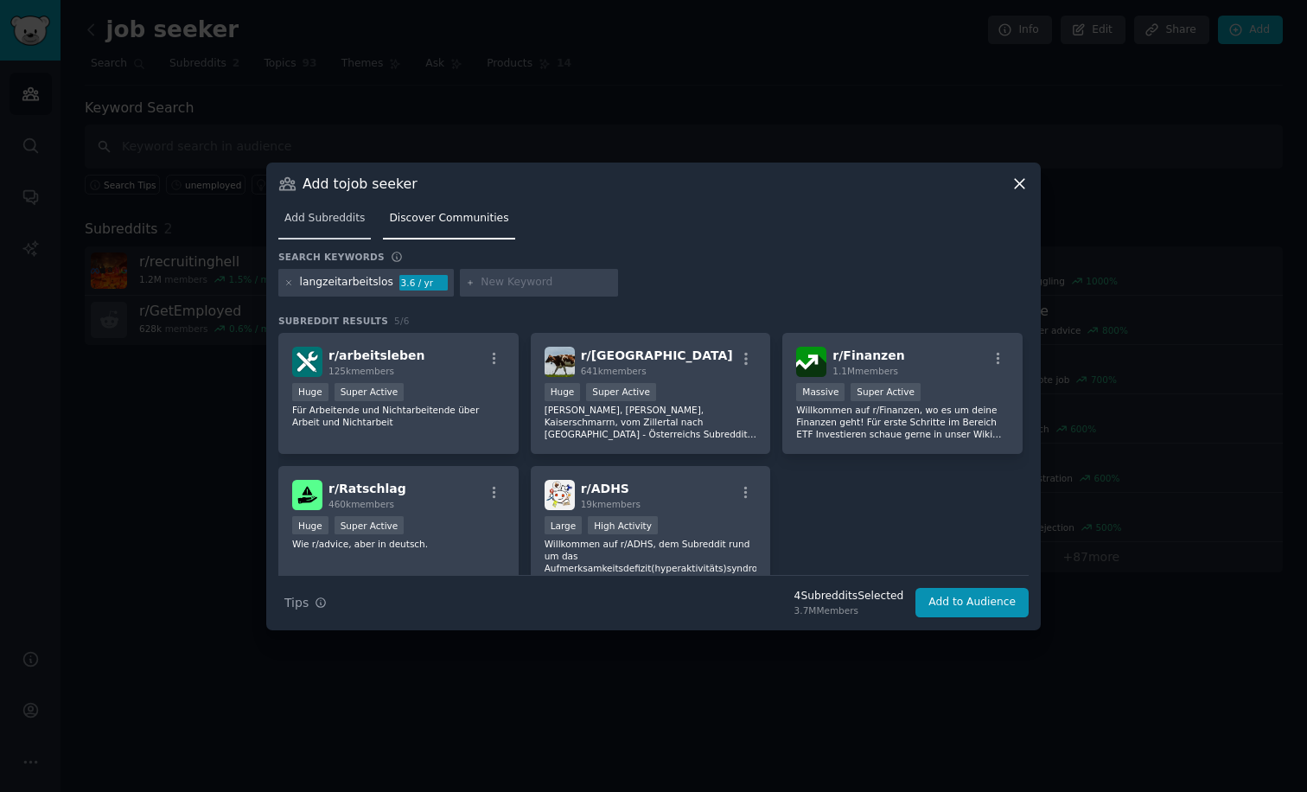
click at [318, 221] on span "Add Subreddits" at bounding box center [324, 219] width 80 height 16
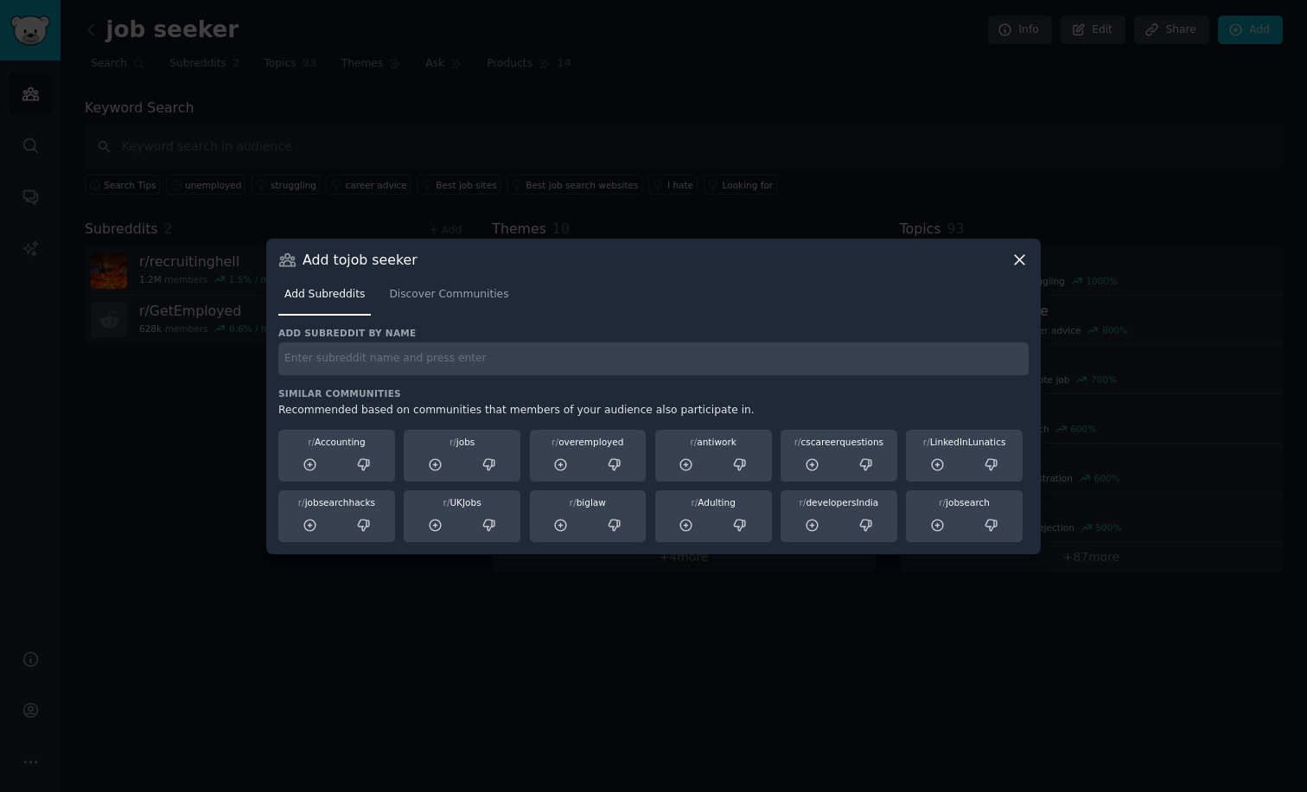
click at [1016, 262] on icon at bounding box center [1020, 260] width 18 height 18
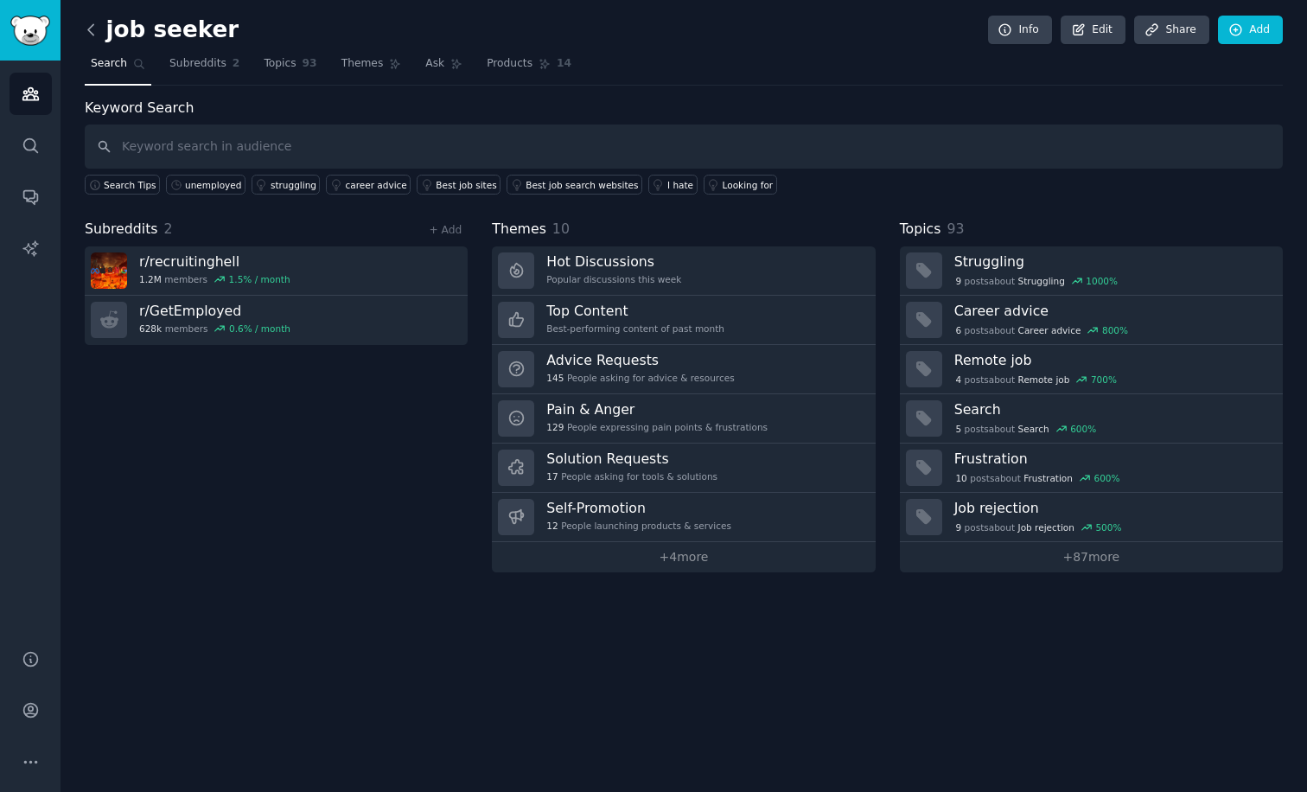
click at [98, 29] on icon at bounding box center [91, 30] width 18 height 18
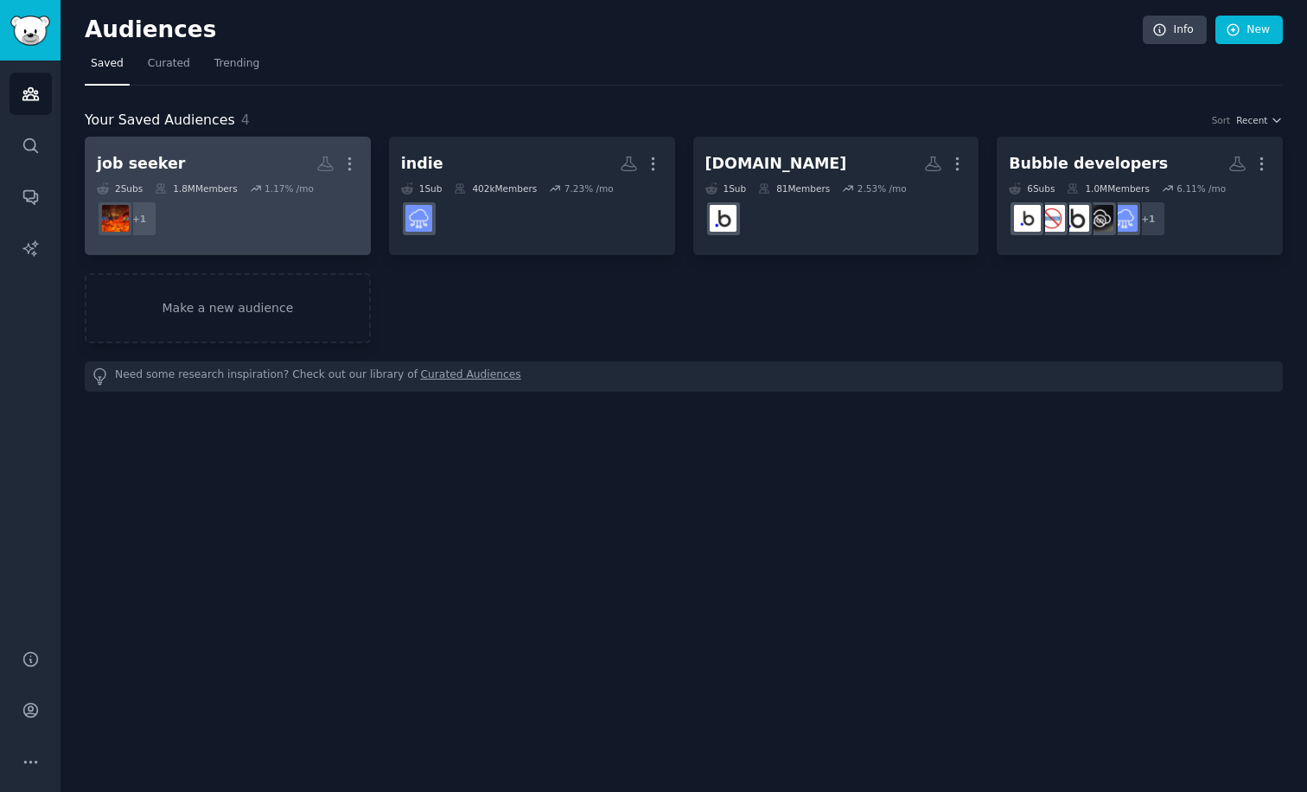
click at [257, 205] on dd "+ 1" at bounding box center [228, 219] width 262 height 48
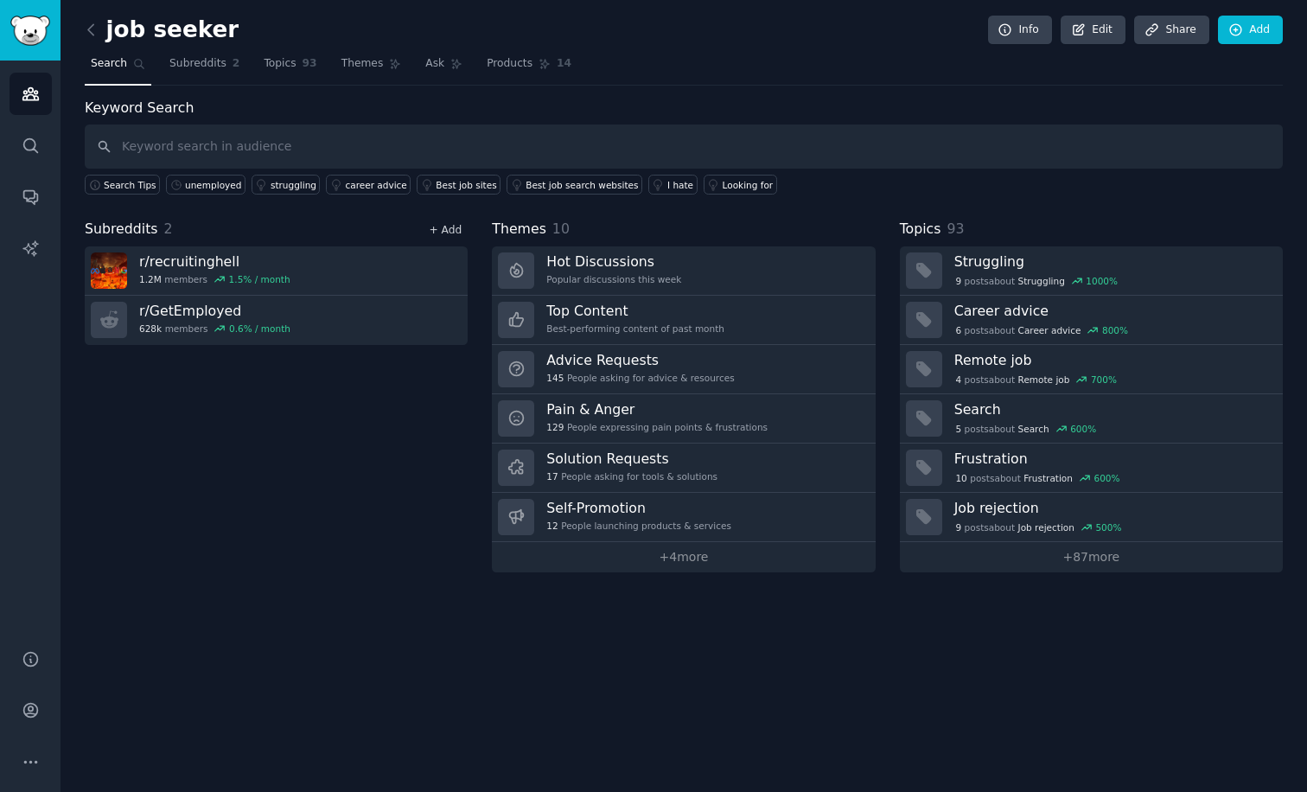
click at [450, 228] on link "+ Add" at bounding box center [445, 230] width 33 height 12
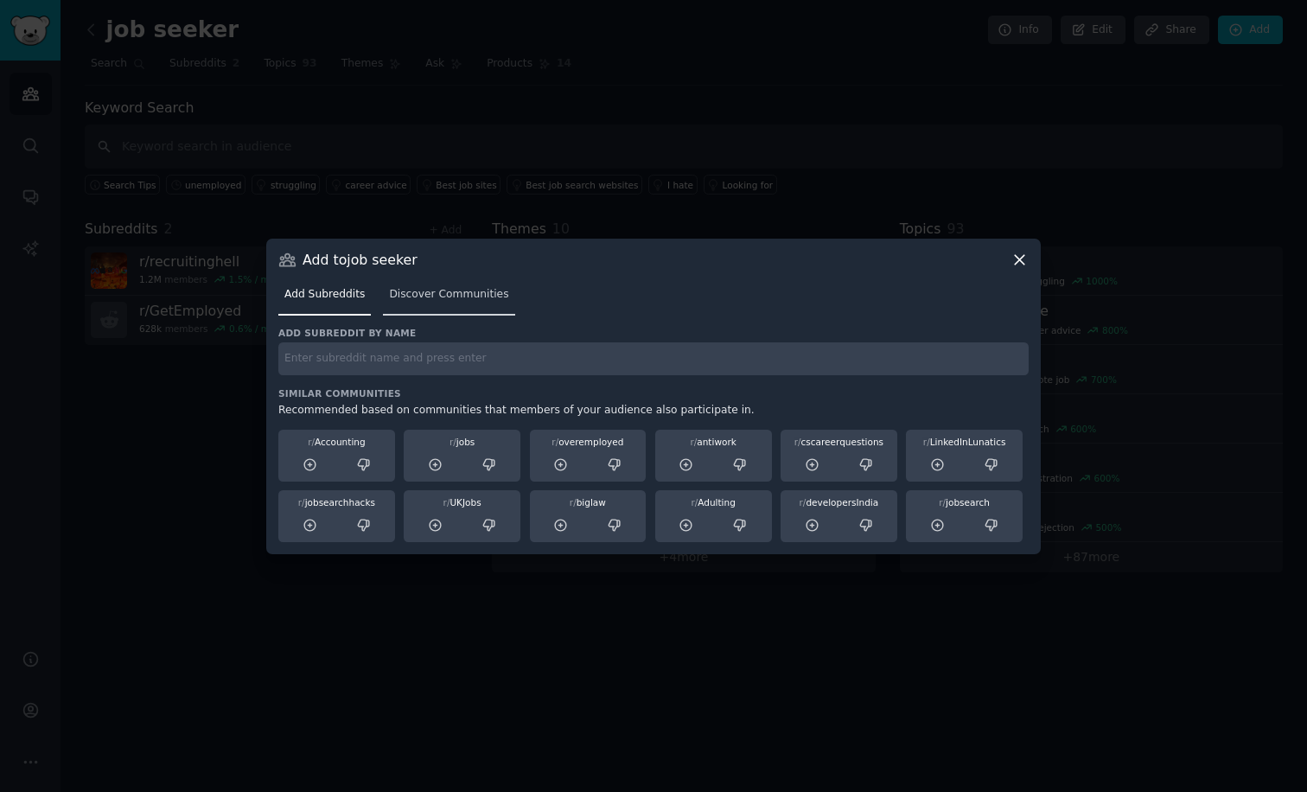
click at [434, 311] on link "Discover Communities" at bounding box center [448, 298] width 131 height 35
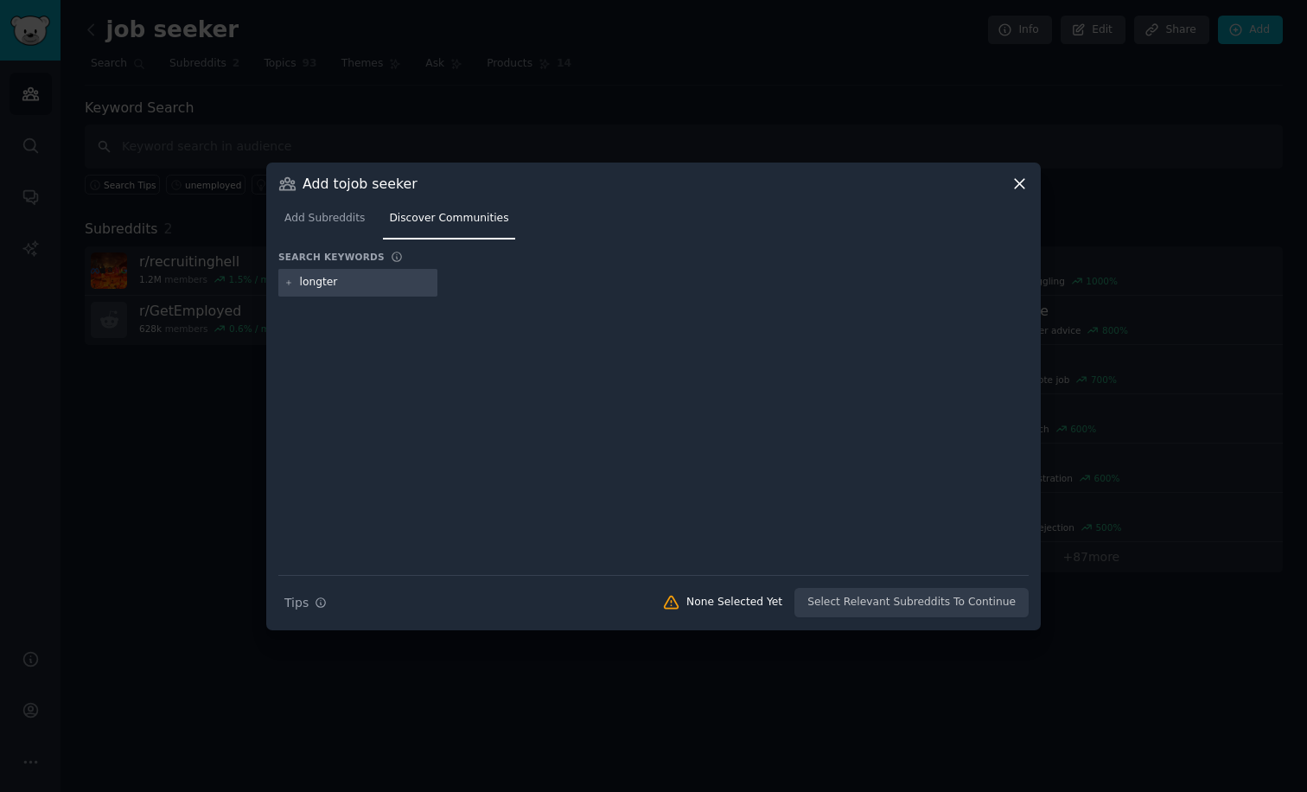
type input "longterm"
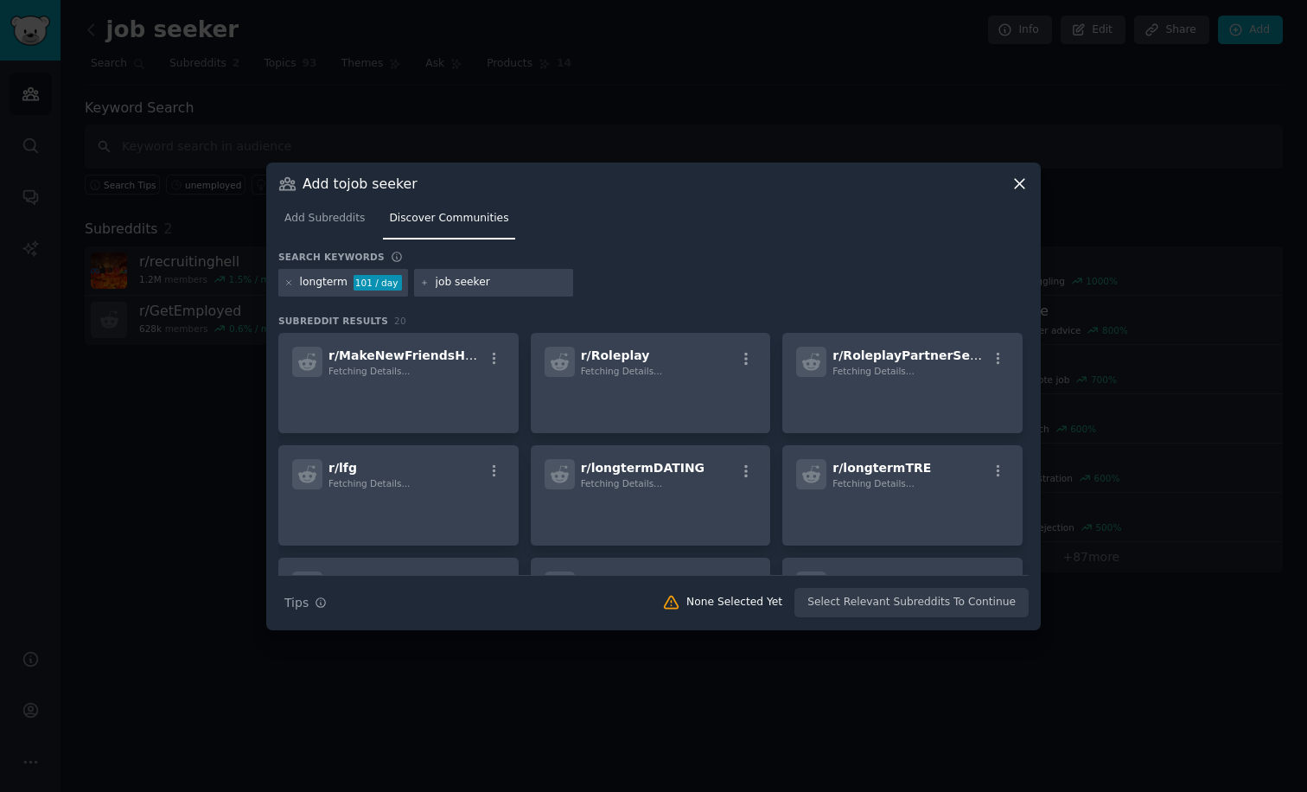
type input "job seekers"
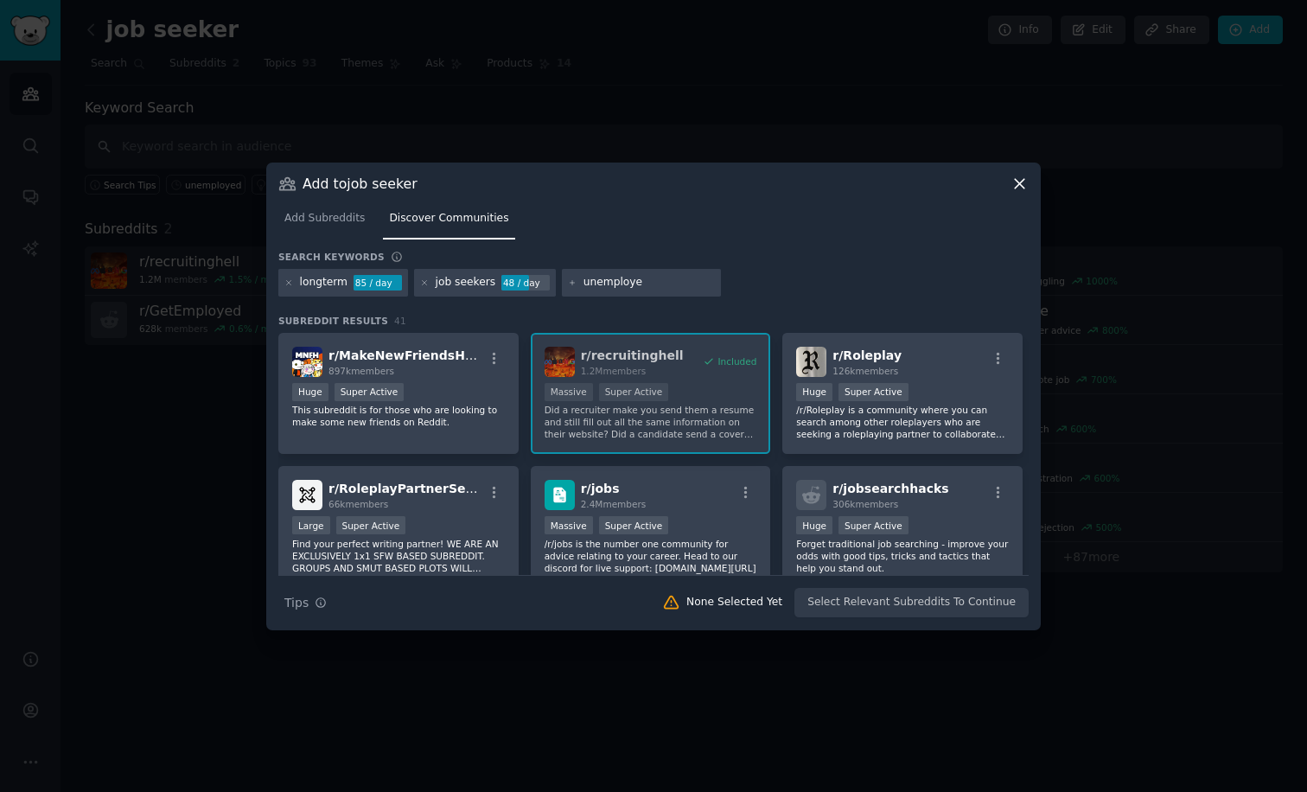
type input "unemployed"
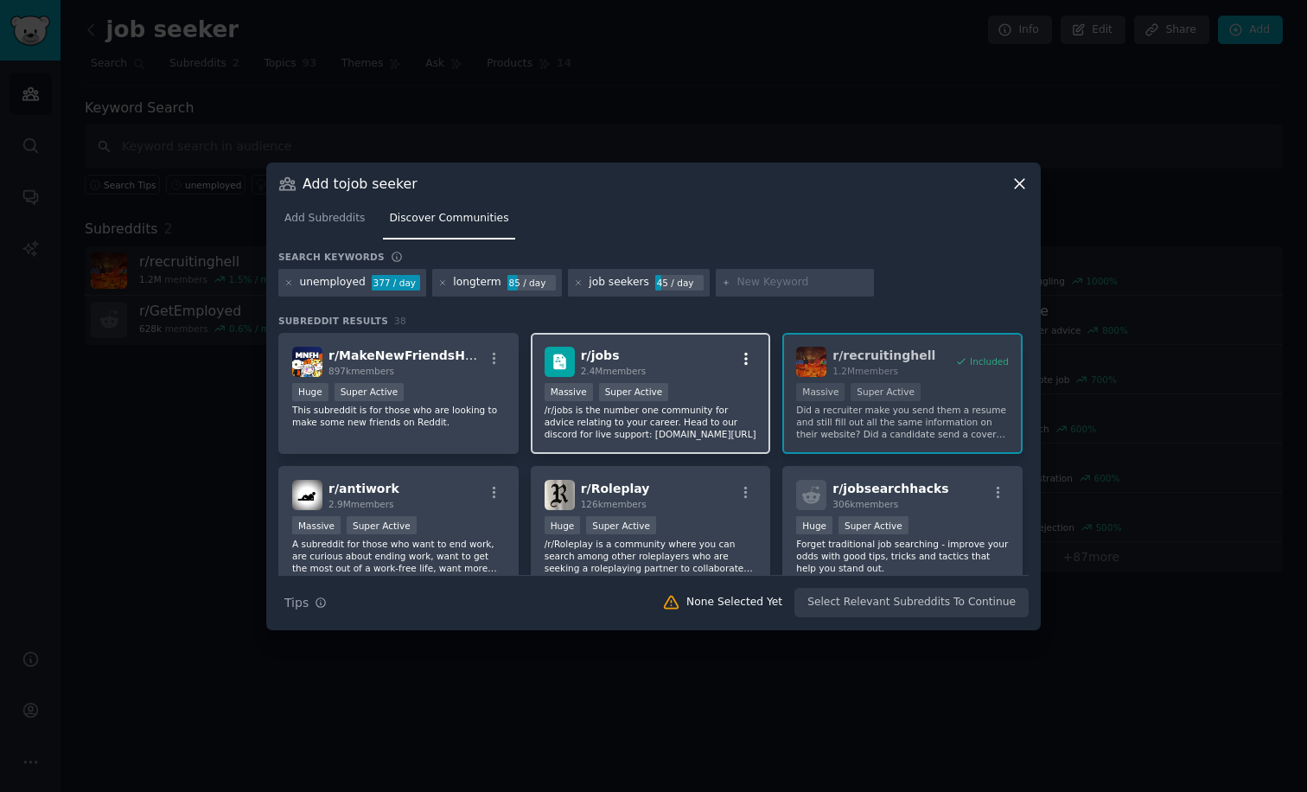
click at [747, 359] on icon "button" at bounding box center [746, 359] width 16 height 16
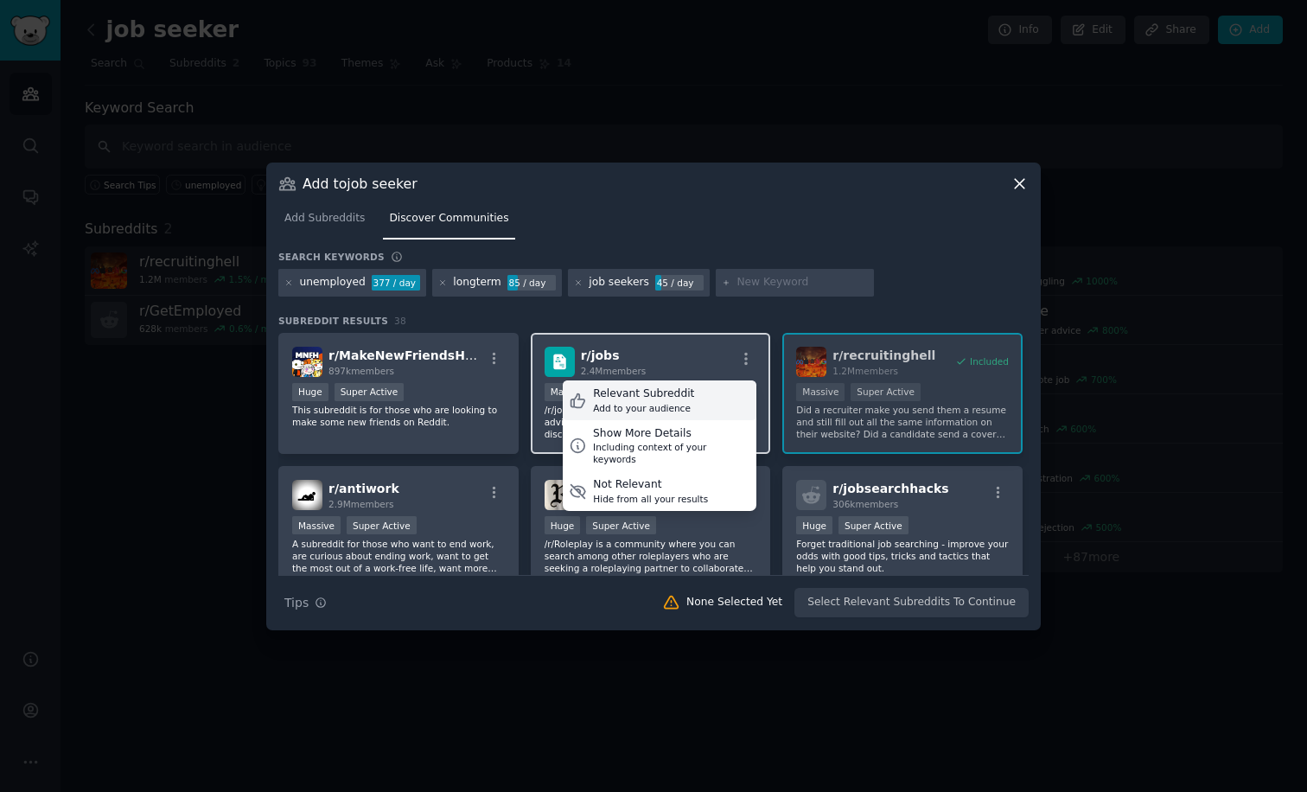
click at [641, 398] on div "Relevant Subreddit" at bounding box center [643, 394] width 101 height 16
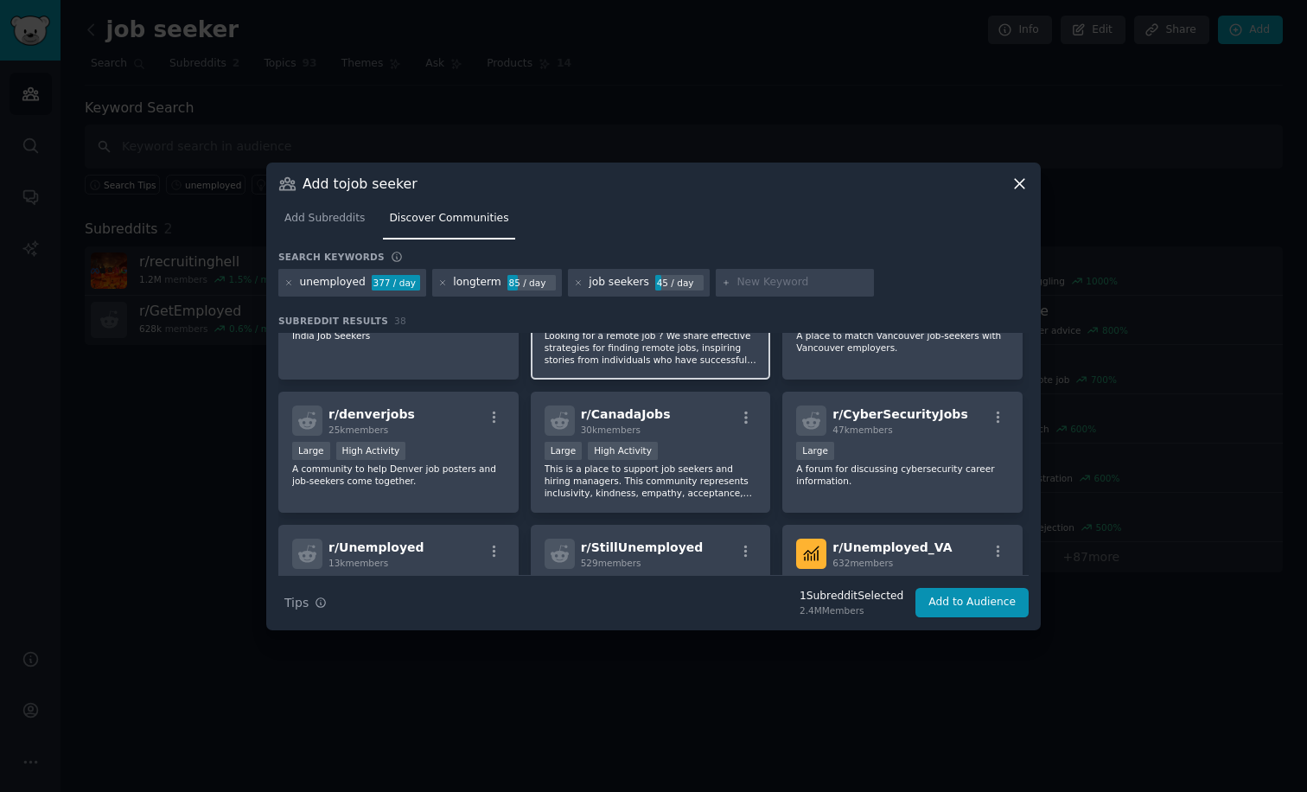
scroll to position [751, 0]
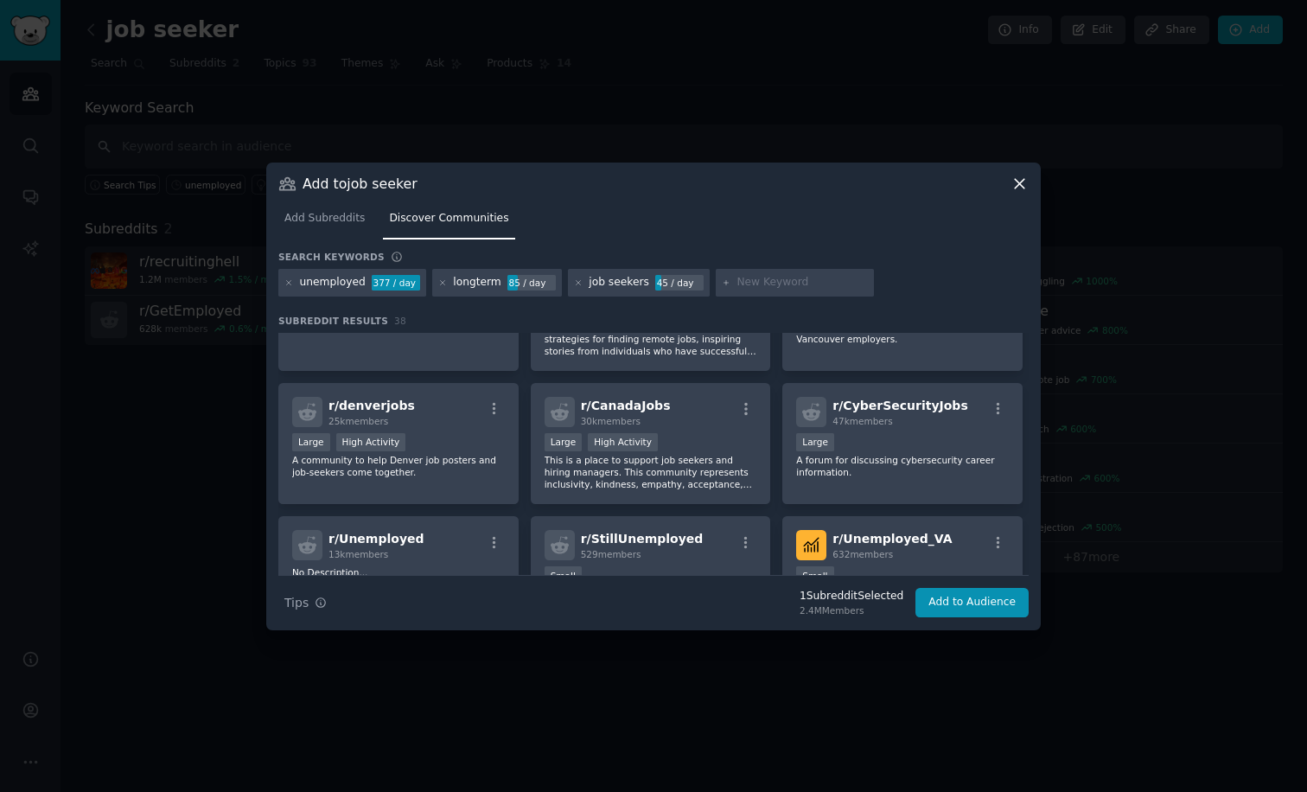
click at [759, 285] on input "text" at bounding box center [802, 283] width 131 height 16
type input "job search"
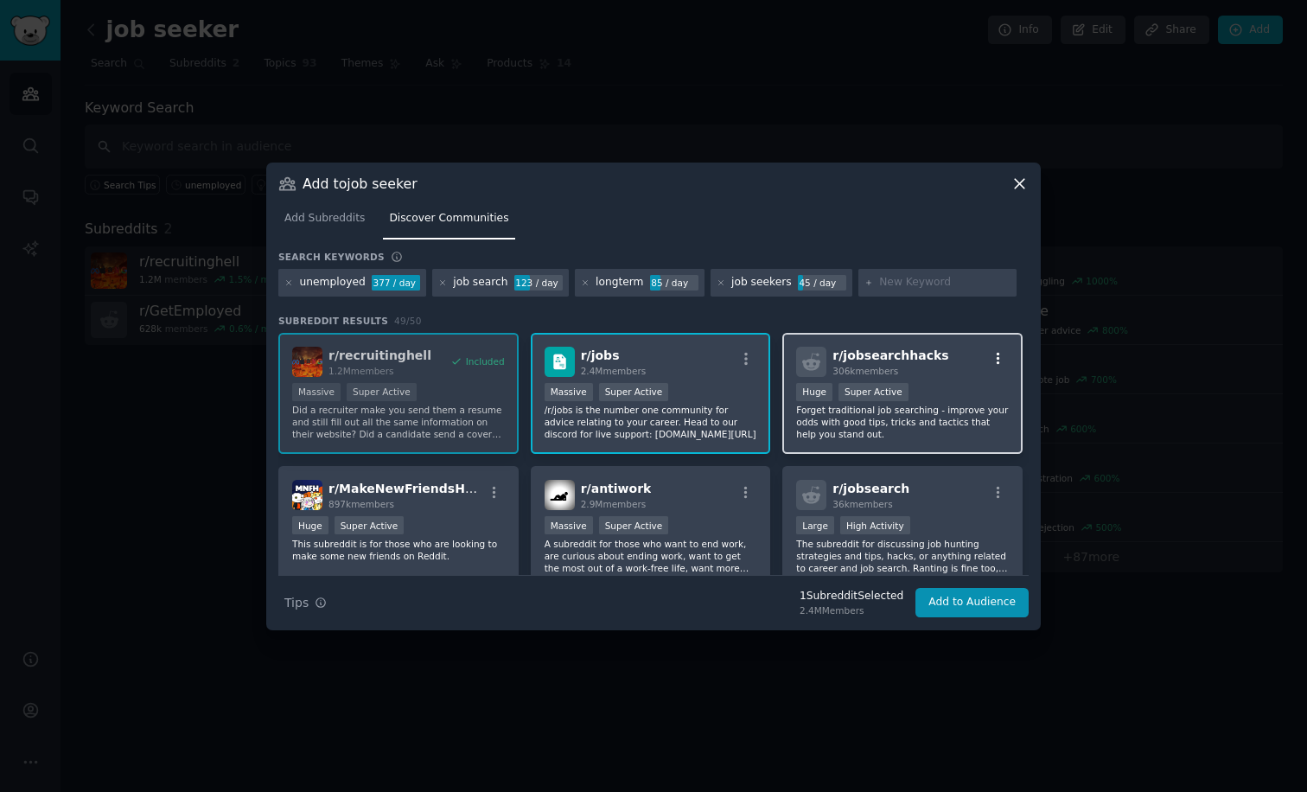
click at [992, 362] on icon "button" at bounding box center [999, 359] width 16 height 16
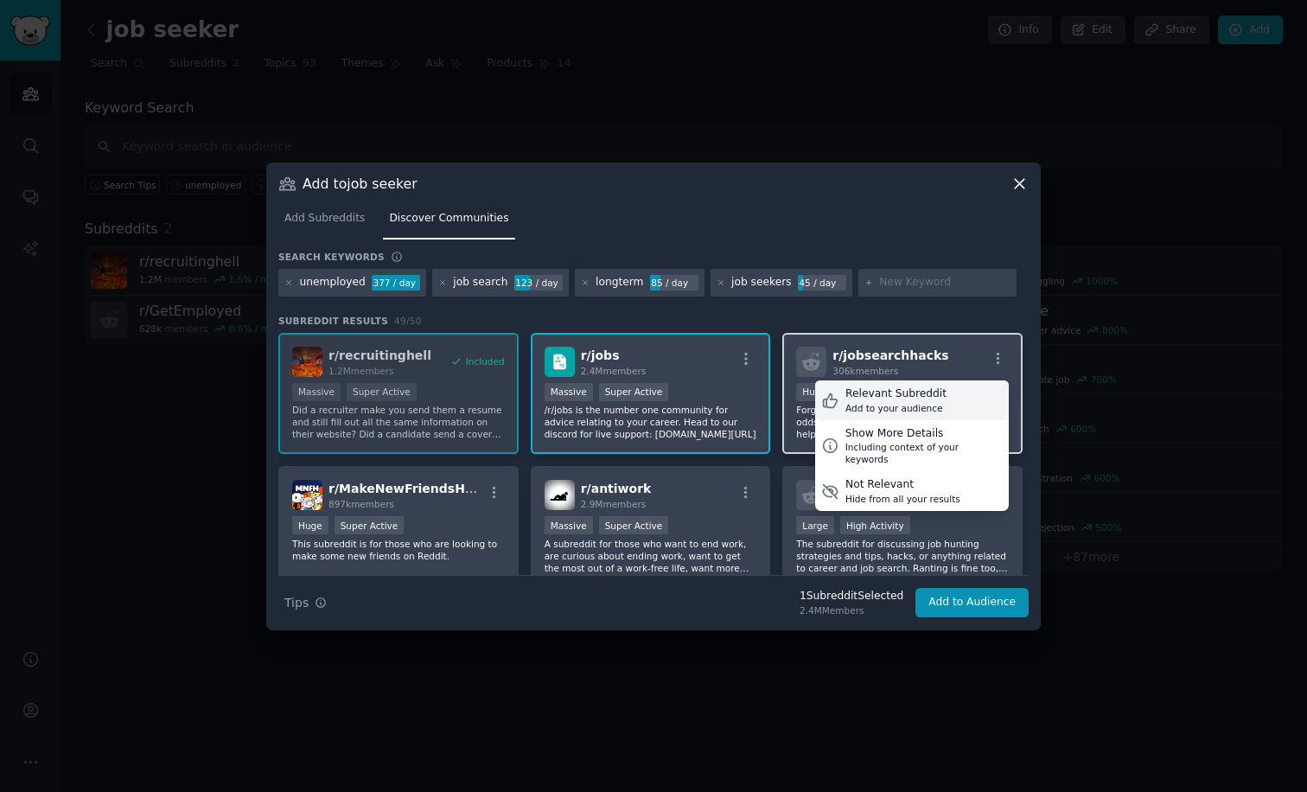
click at [936, 401] on div "Relevant Subreddit Add to your audience" at bounding box center [912, 400] width 194 height 40
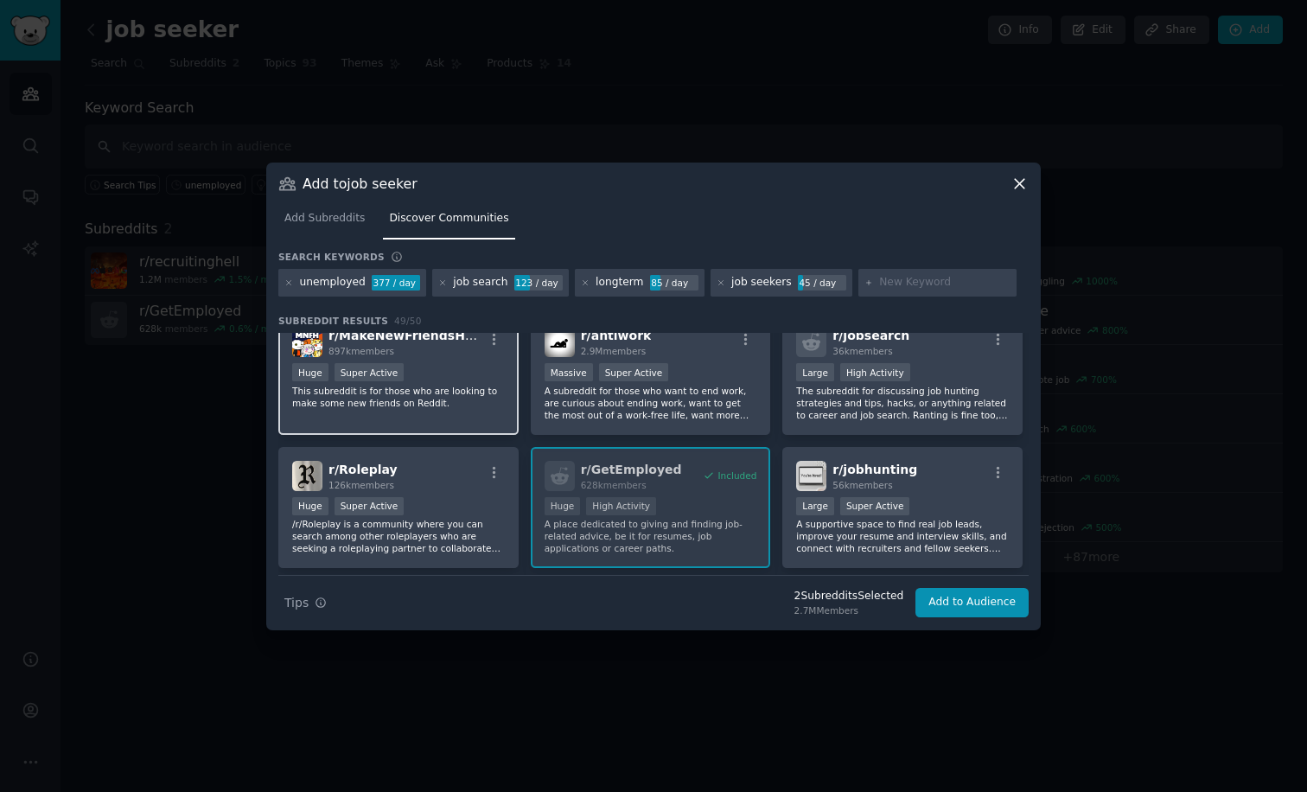
scroll to position [122, 0]
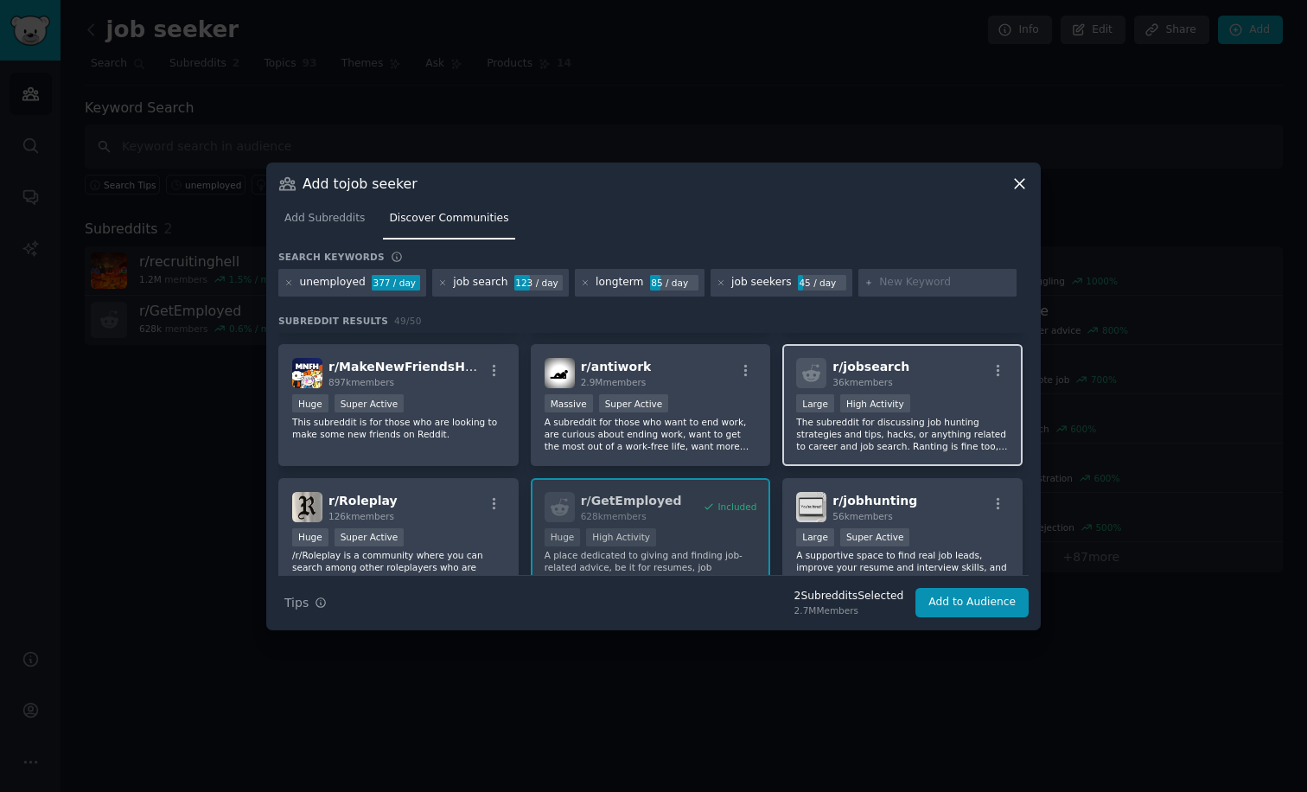
click at [954, 407] on div "Large High Activity" at bounding box center [902, 405] width 213 height 22
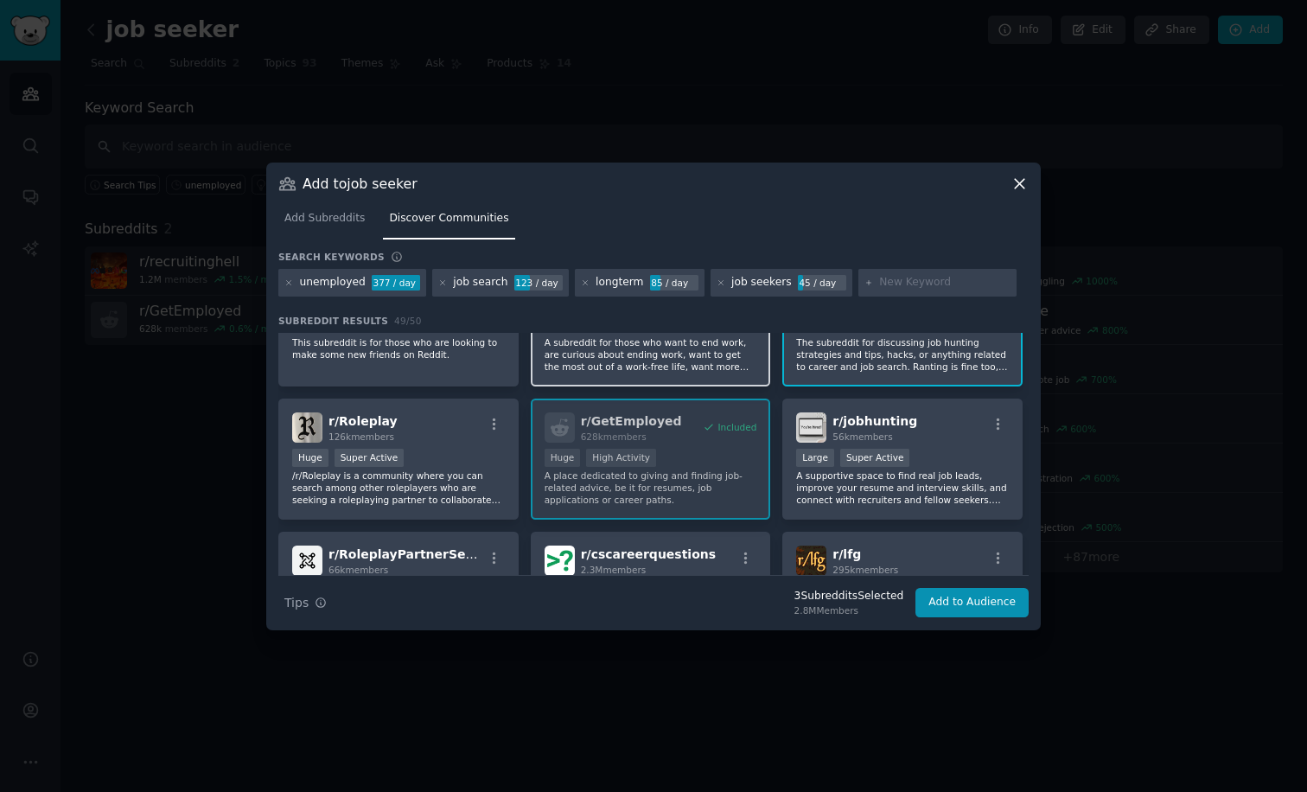
scroll to position [200, 0]
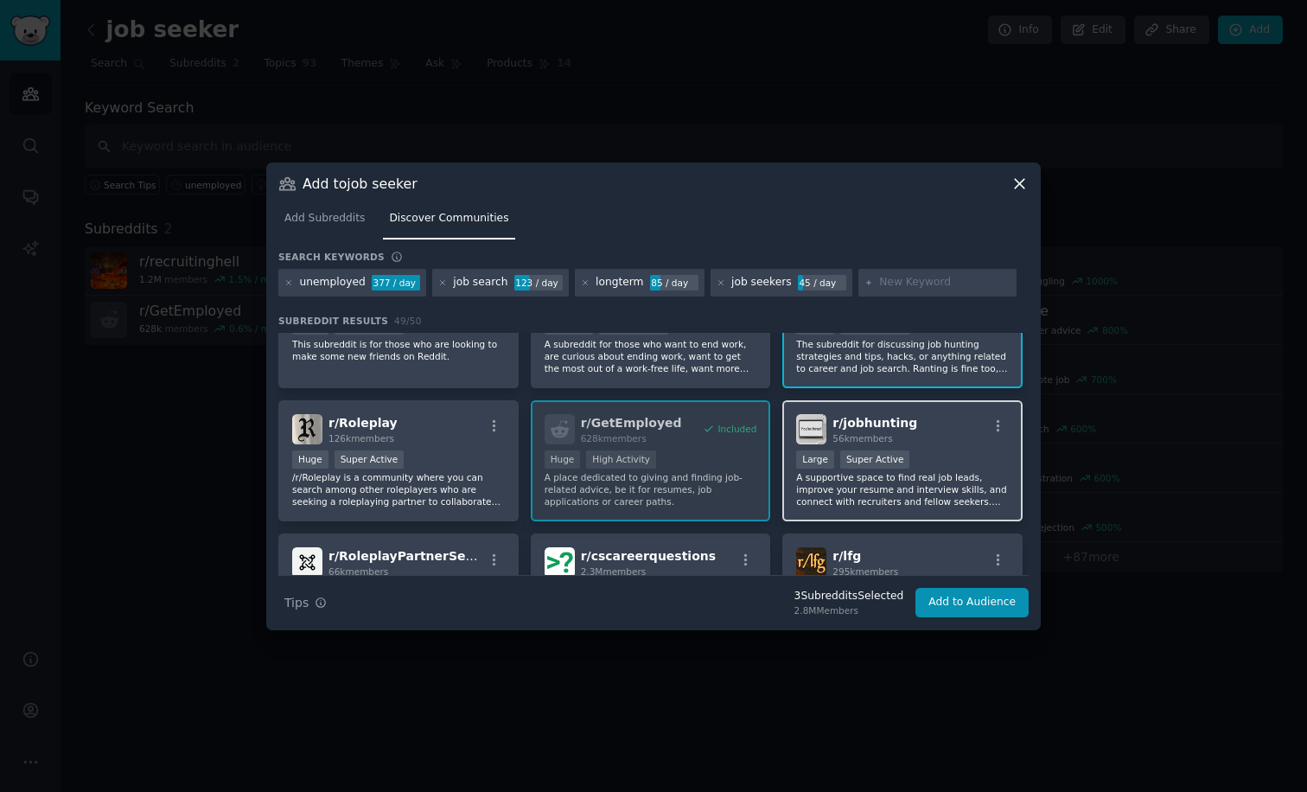
click at [975, 439] on div "r/ jobhunting 56k members" at bounding box center [902, 429] width 213 height 30
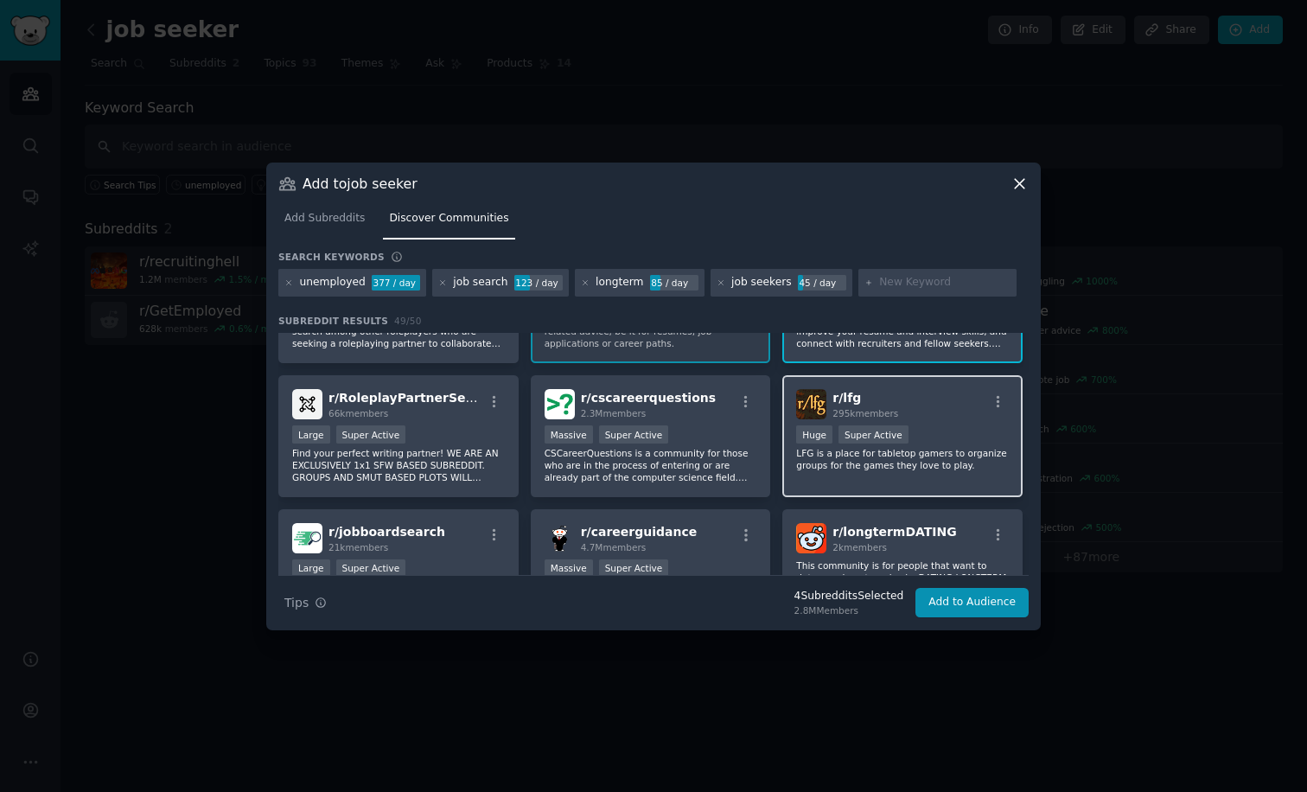
scroll to position [360, 0]
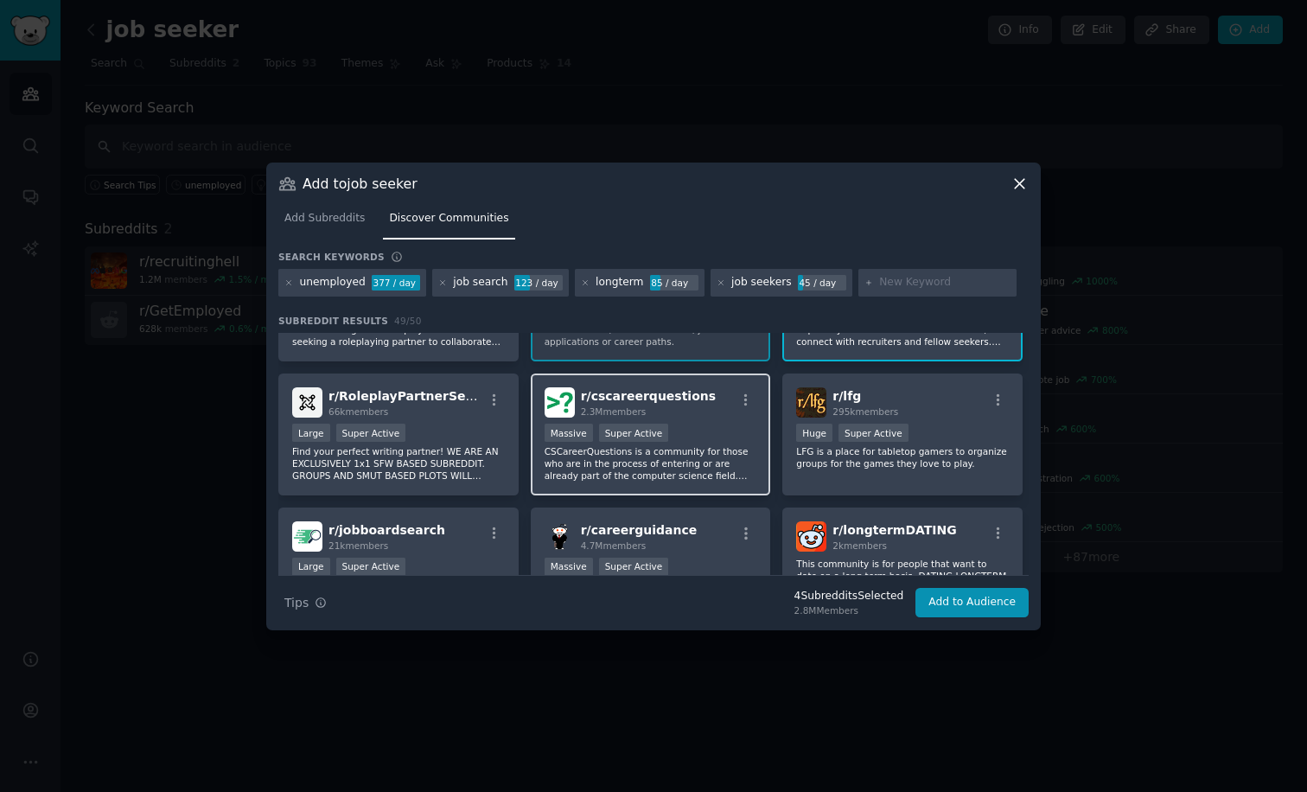
click at [712, 461] on p "CSCareerQuestions is a community for those who are in the process of entering o…" at bounding box center [651, 463] width 213 height 36
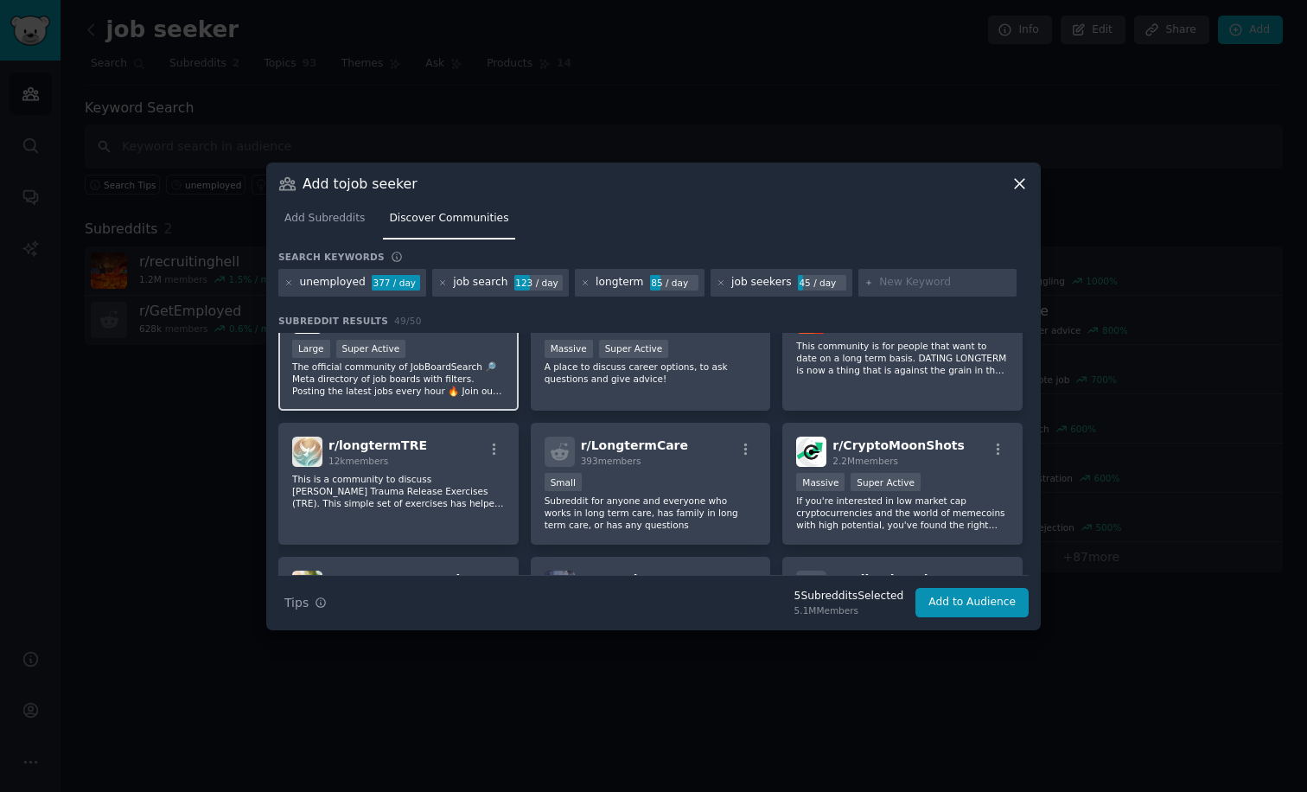
scroll to position [582, 0]
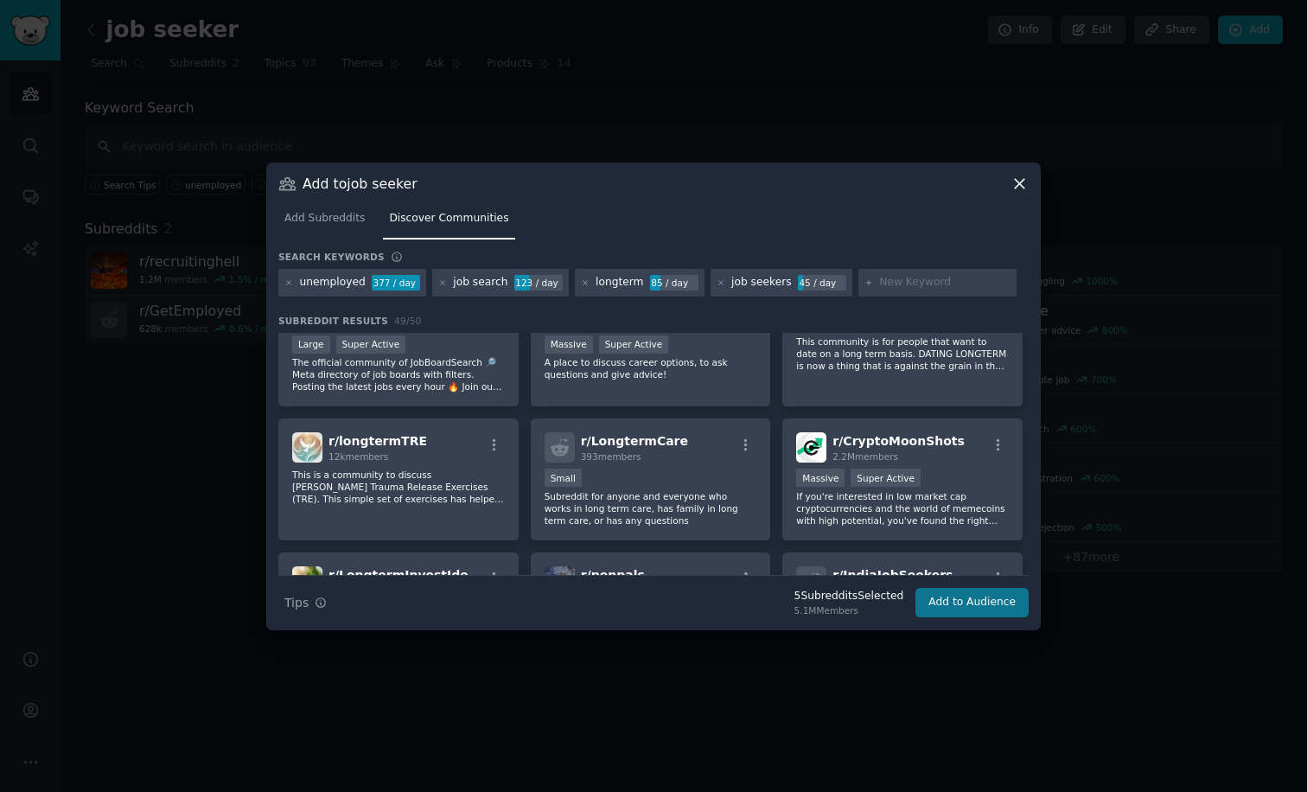
click at [963, 608] on button "Add to Audience" at bounding box center [972, 602] width 113 height 29
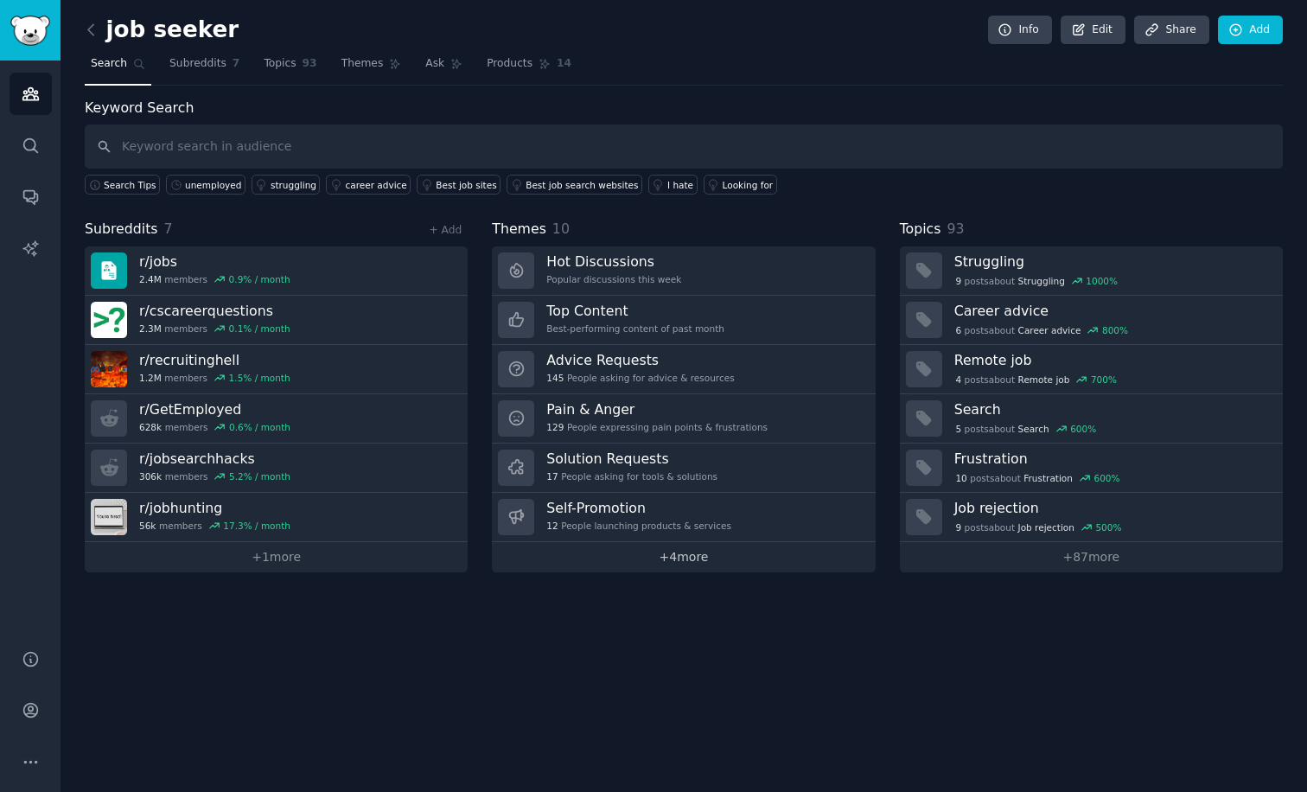
click at [680, 560] on link "+ 4 more" at bounding box center [683, 557] width 383 height 30
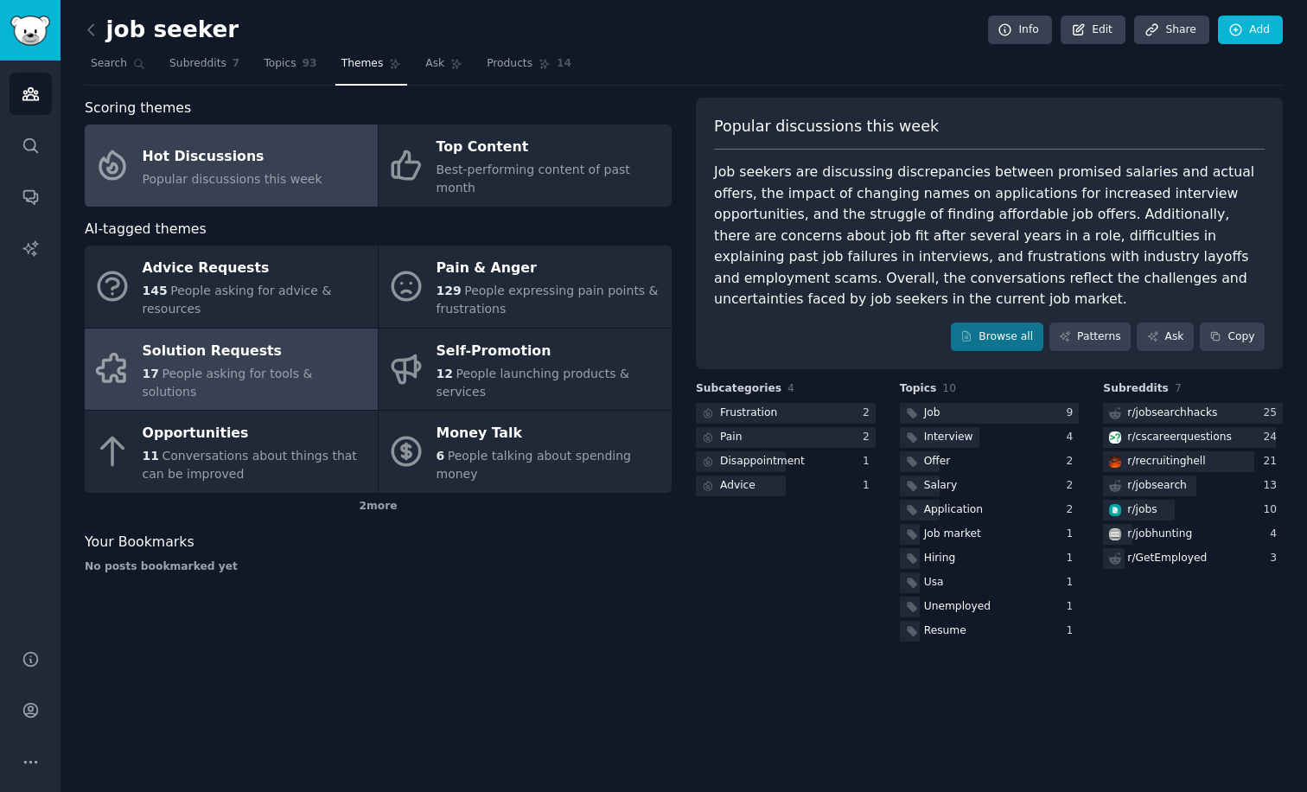
click at [227, 344] on div "Solution Requests" at bounding box center [256, 351] width 227 height 28
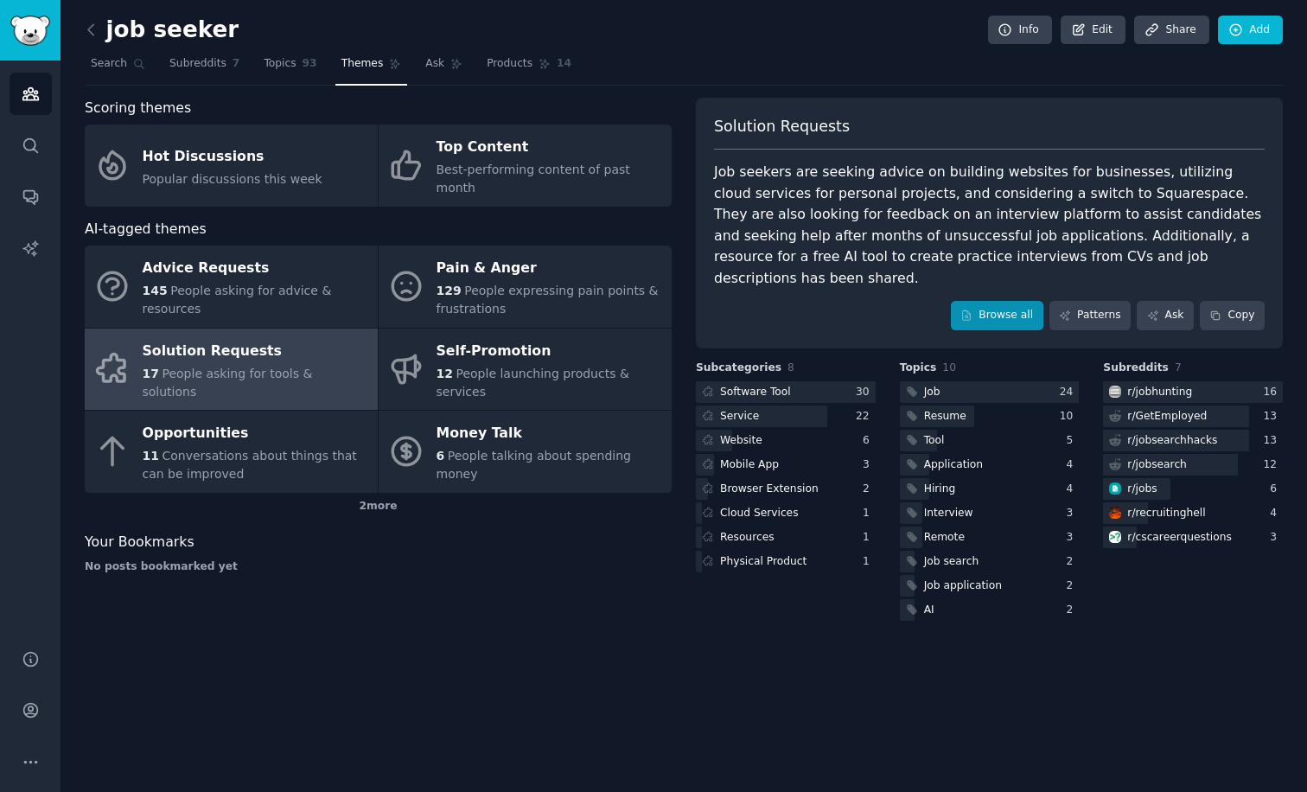
click at [1009, 301] on link "Browse all" at bounding box center [997, 315] width 93 height 29
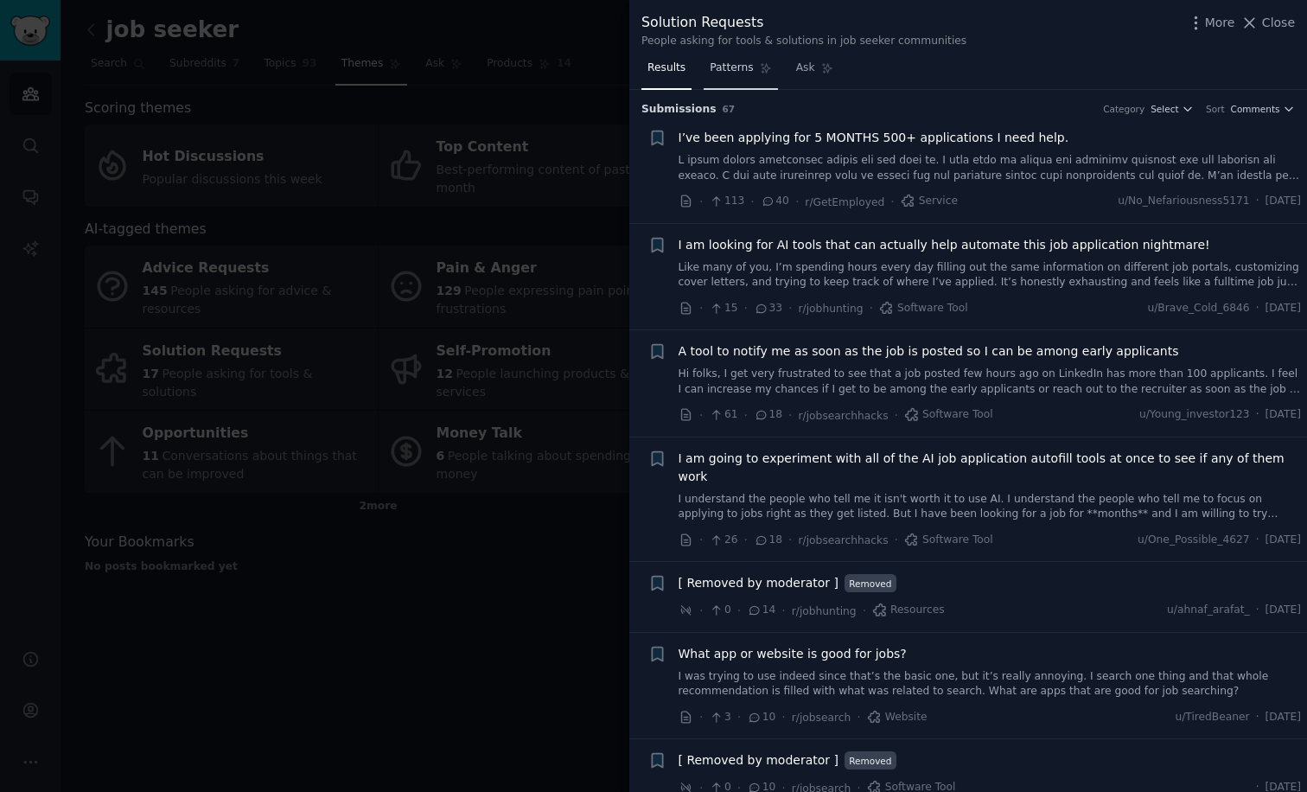
click at [715, 68] on span "Patterns" at bounding box center [731, 69] width 43 height 16
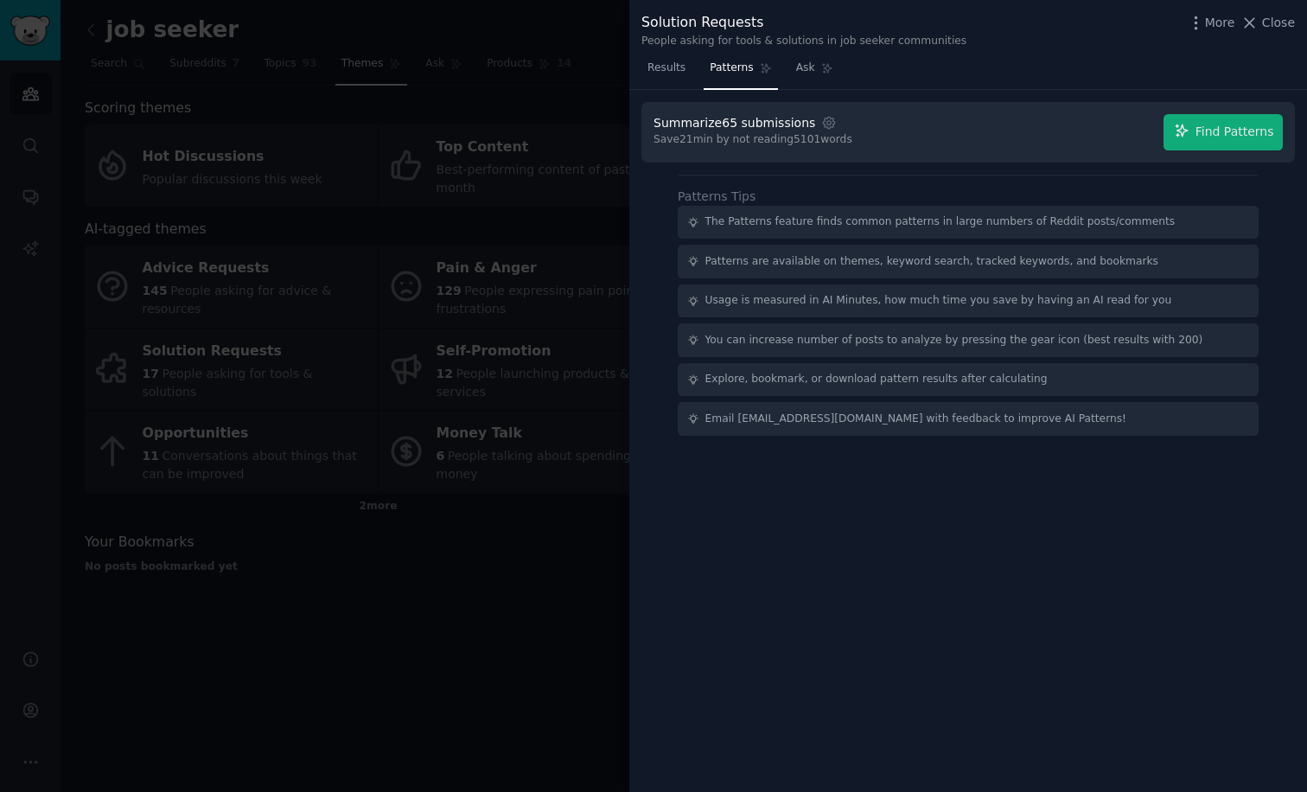
click at [1267, 140] on button "Find Patterns" at bounding box center [1223, 132] width 119 height 36
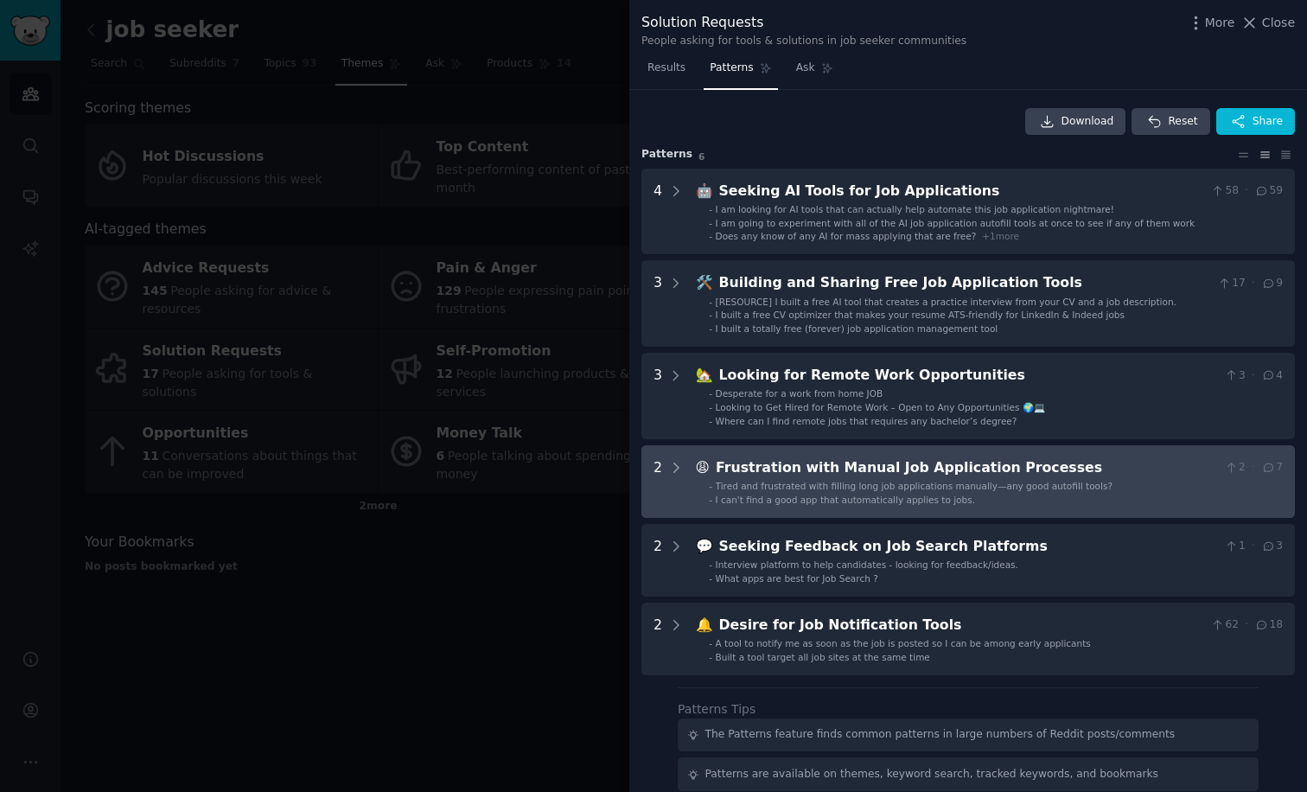
click at [790, 502] on div "I can't find a good app that automatically applies to jobs." at bounding box center [845, 500] width 259 height 12
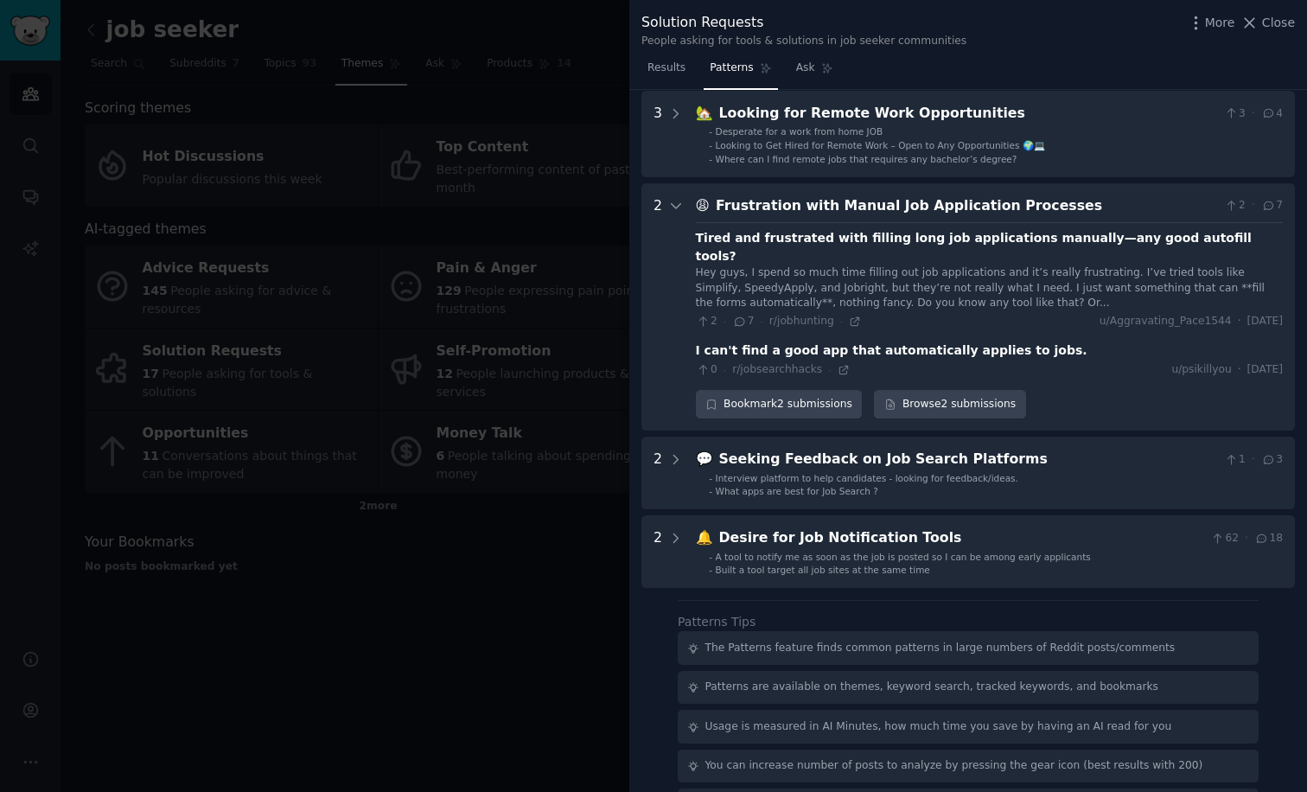
scroll to position [225, 0]
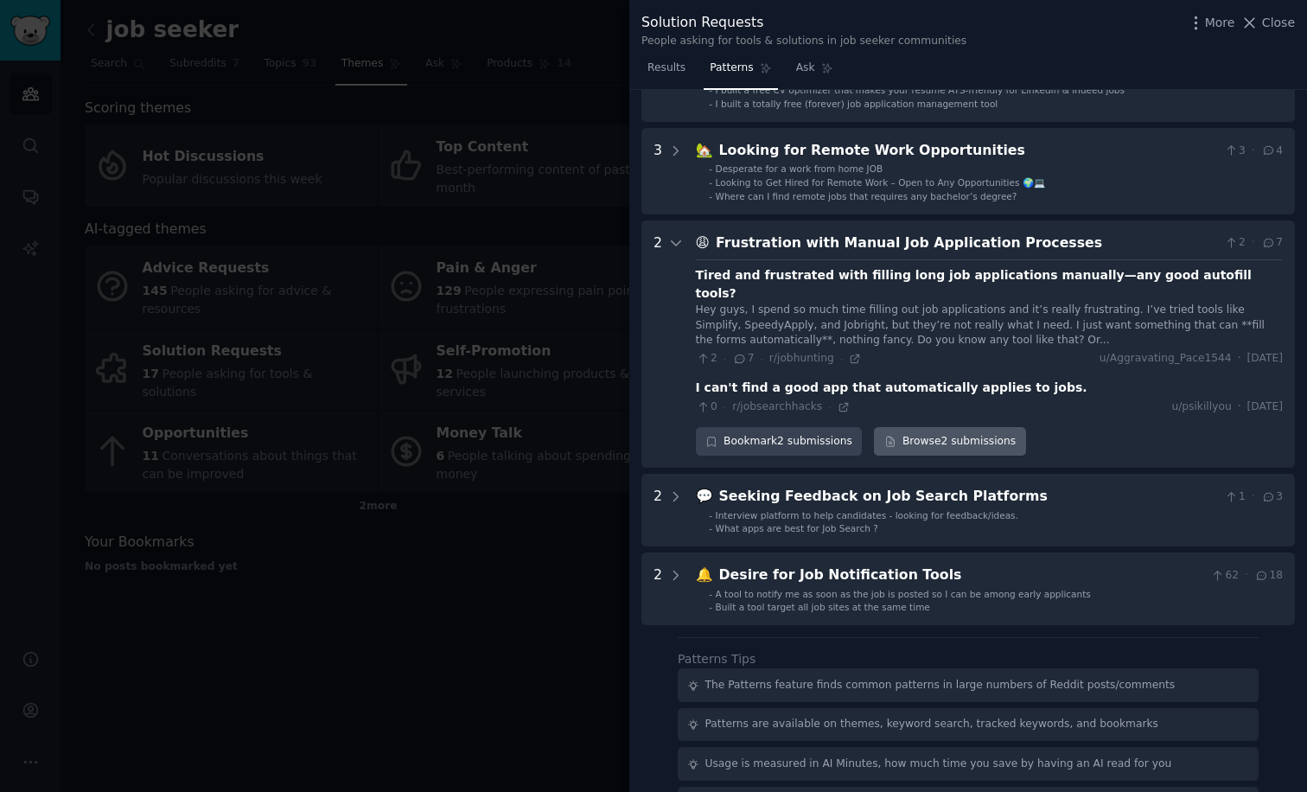
click at [940, 429] on link "Browse 2 submissions" at bounding box center [949, 441] width 151 height 29
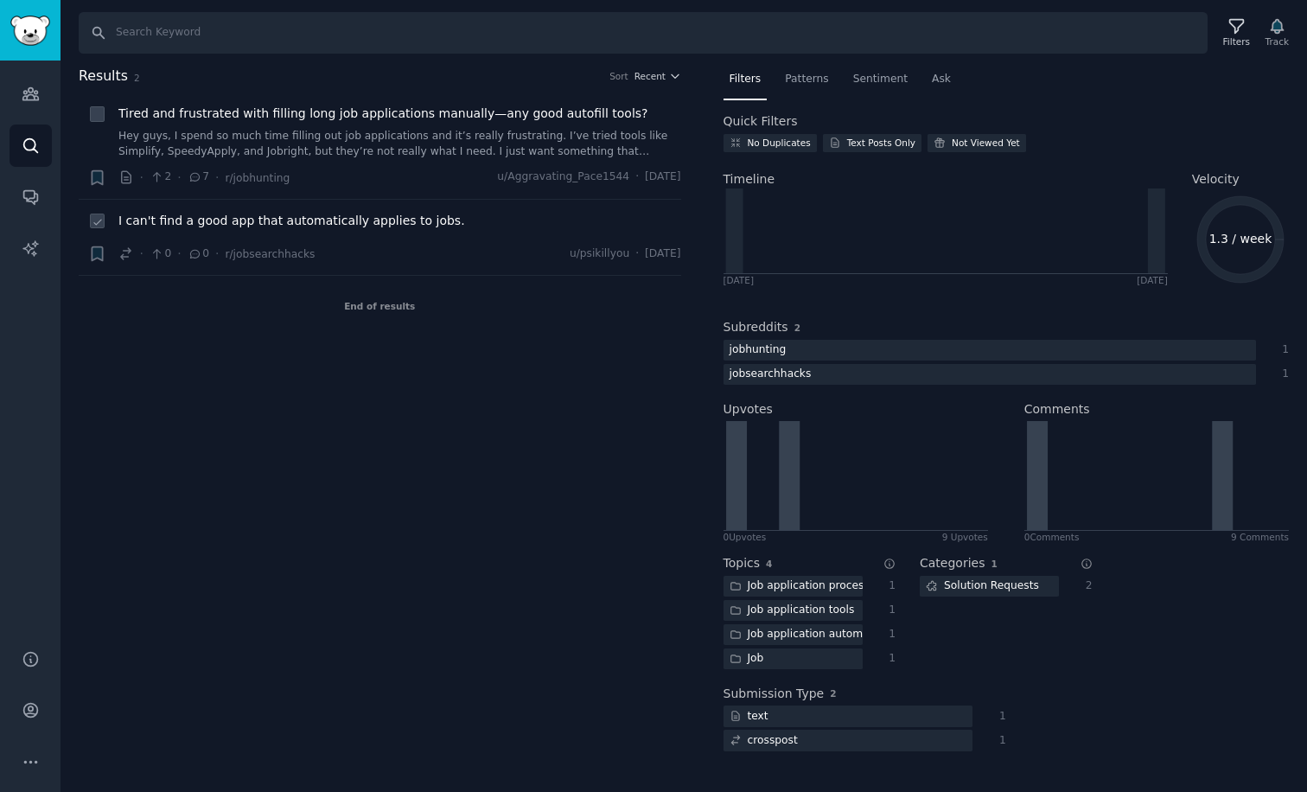
click at [252, 212] on span "I can't find a good app that automatically applies to jobs." at bounding box center [291, 221] width 347 height 18
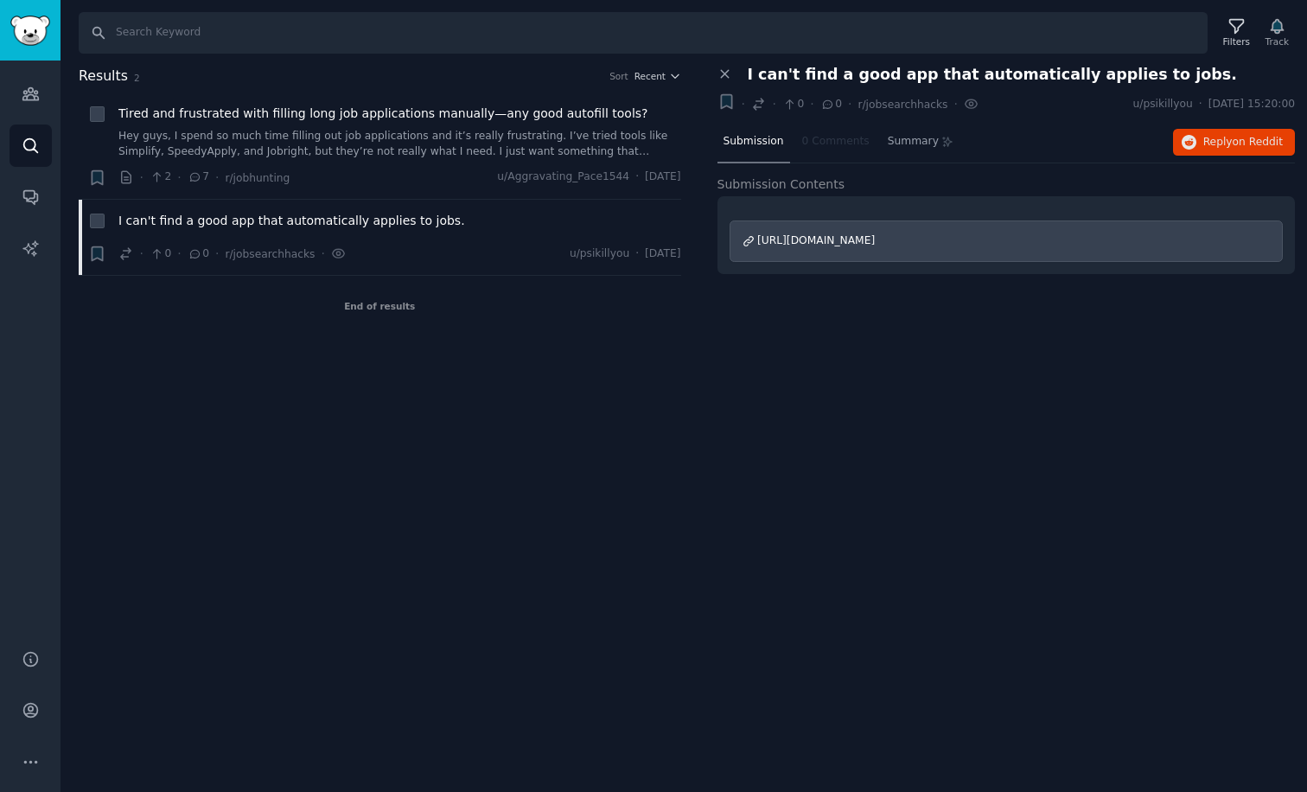
click at [875, 237] on span "[URL][DOMAIN_NAME]" at bounding box center [816, 240] width 118 height 12
click at [230, 144] on link "Hey guys, I spend so much time filling out job applications and it’s really fru…" at bounding box center [399, 144] width 563 height 30
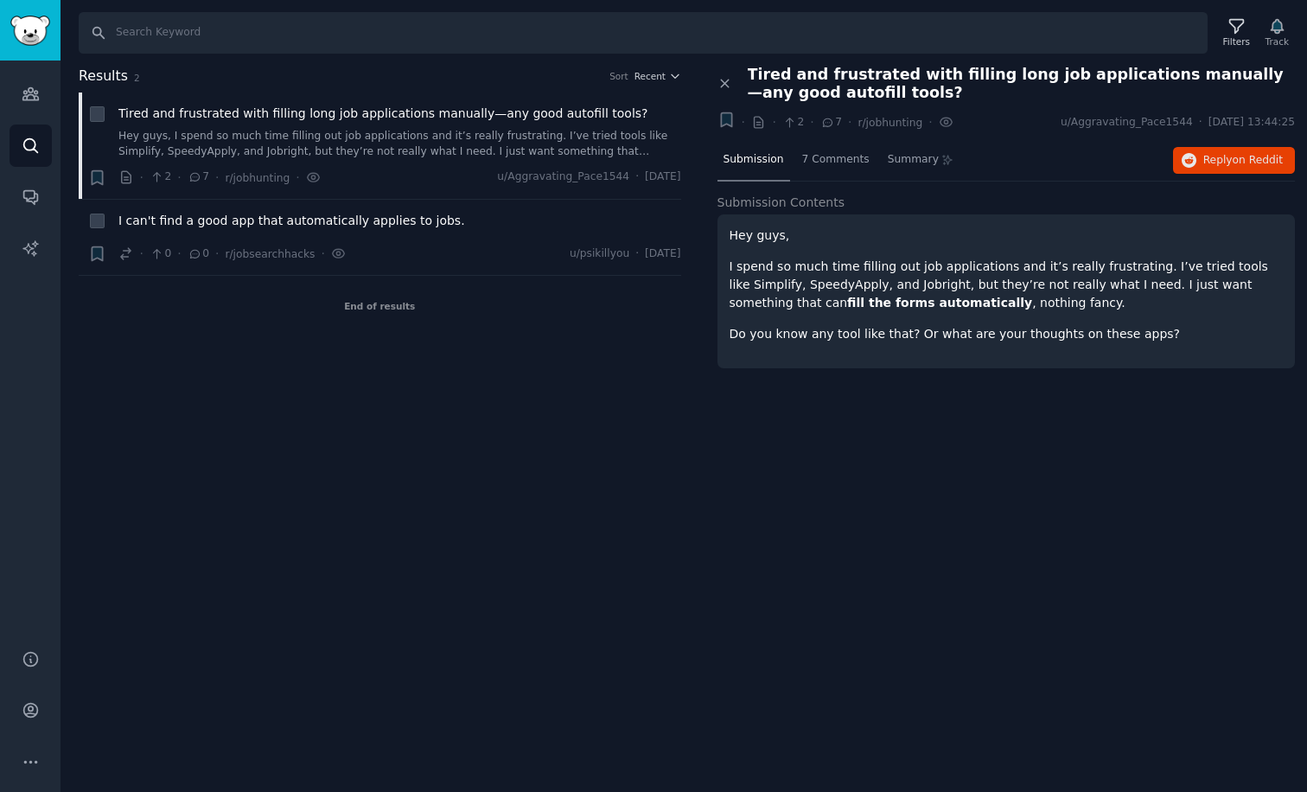
click at [892, 286] on p "I spend so much time filling out job applications and it’s really frustrating. …" at bounding box center [1007, 285] width 554 height 54
click at [418, 176] on div "· 2 · 7 · r/jobhunting · u/Aggravating_Pace1544 · [DATE]" at bounding box center [399, 178] width 563 height 18
click at [1226, 163] on span "Reply on Reddit" at bounding box center [1243, 161] width 80 height 16
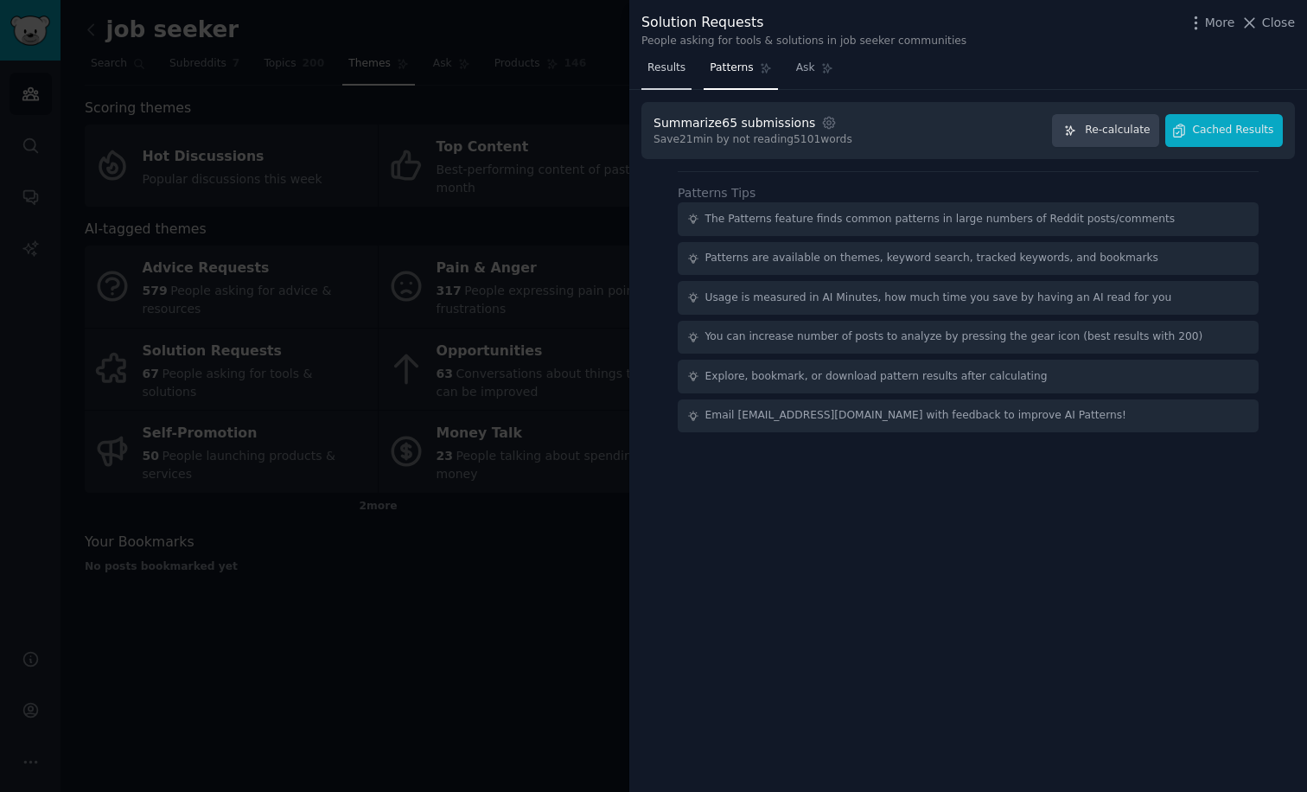
click at [667, 61] on span "Results" at bounding box center [667, 69] width 38 height 16
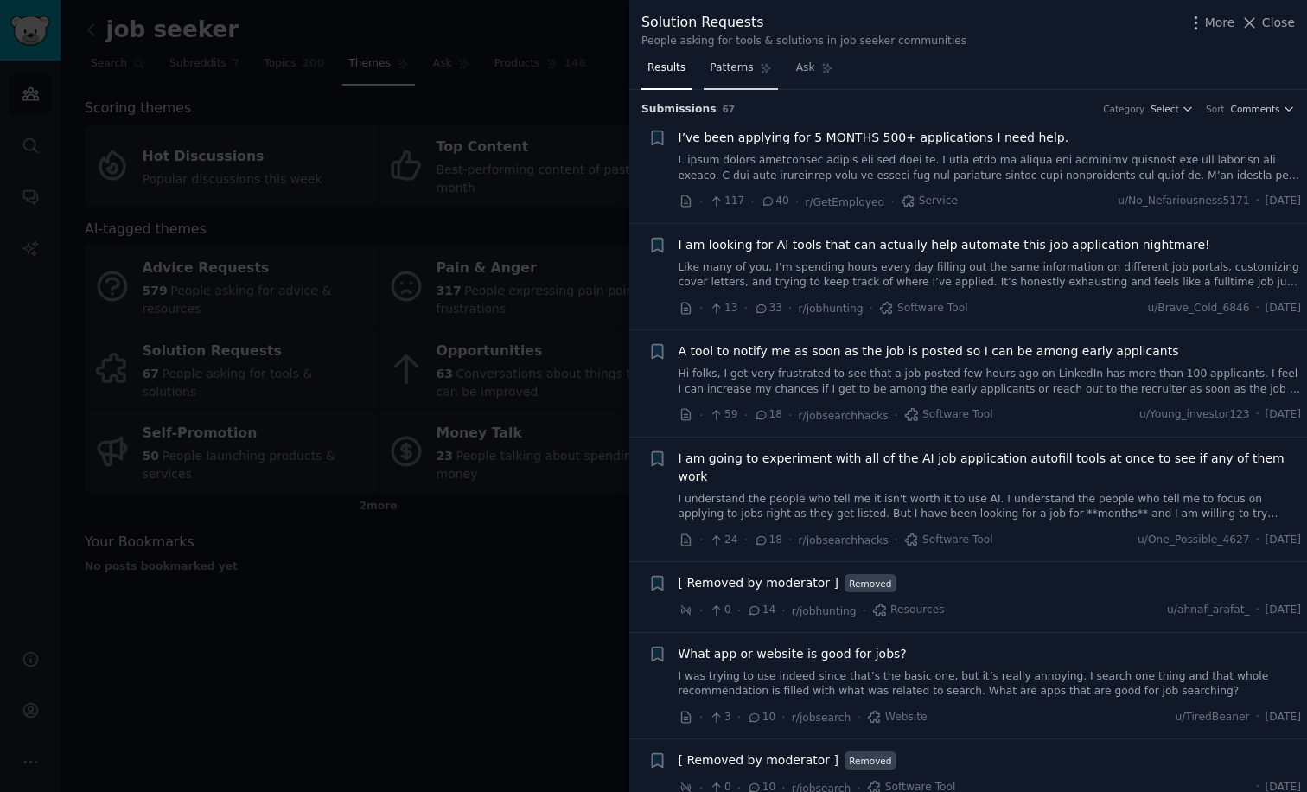
click at [726, 69] on span "Patterns" at bounding box center [731, 69] width 43 height 16
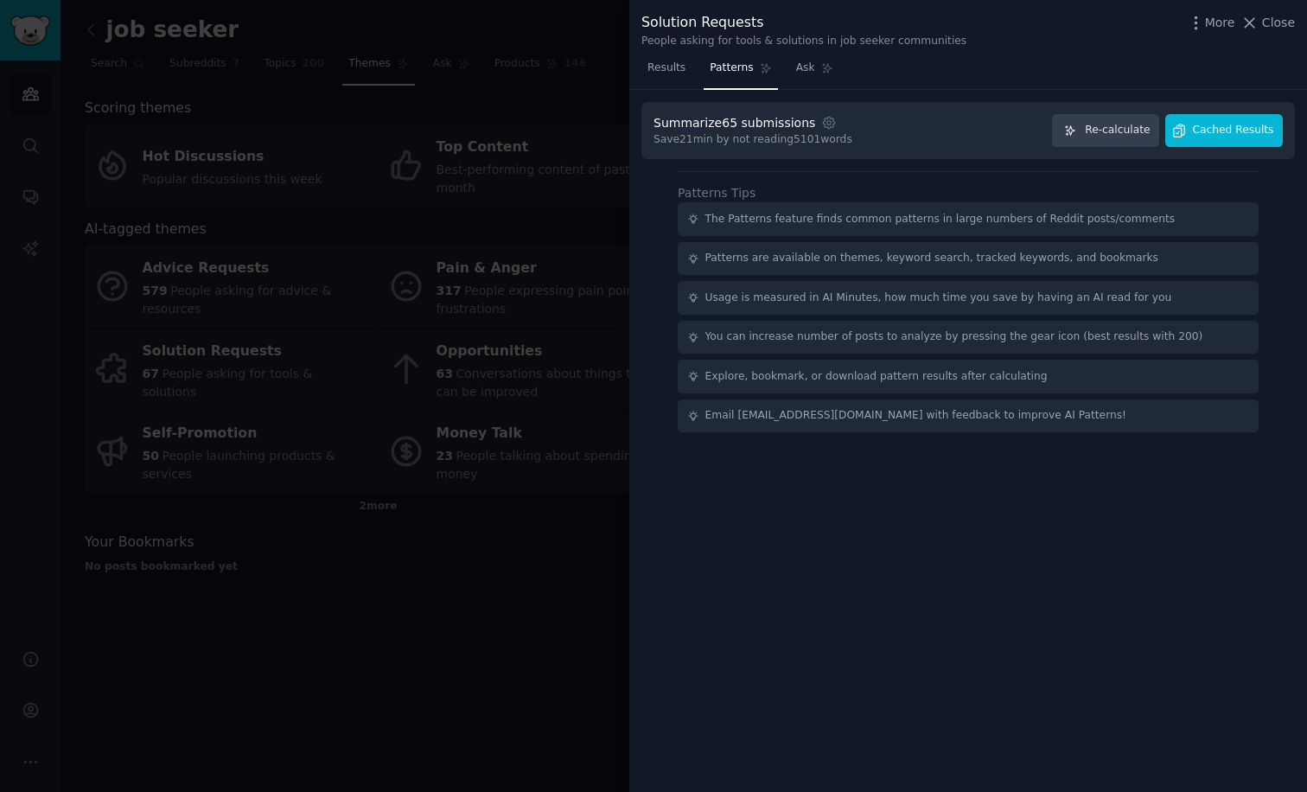
click at [1211, 138] on button "Cached Results" at bounding box center [1224, 131] width 118 height 34
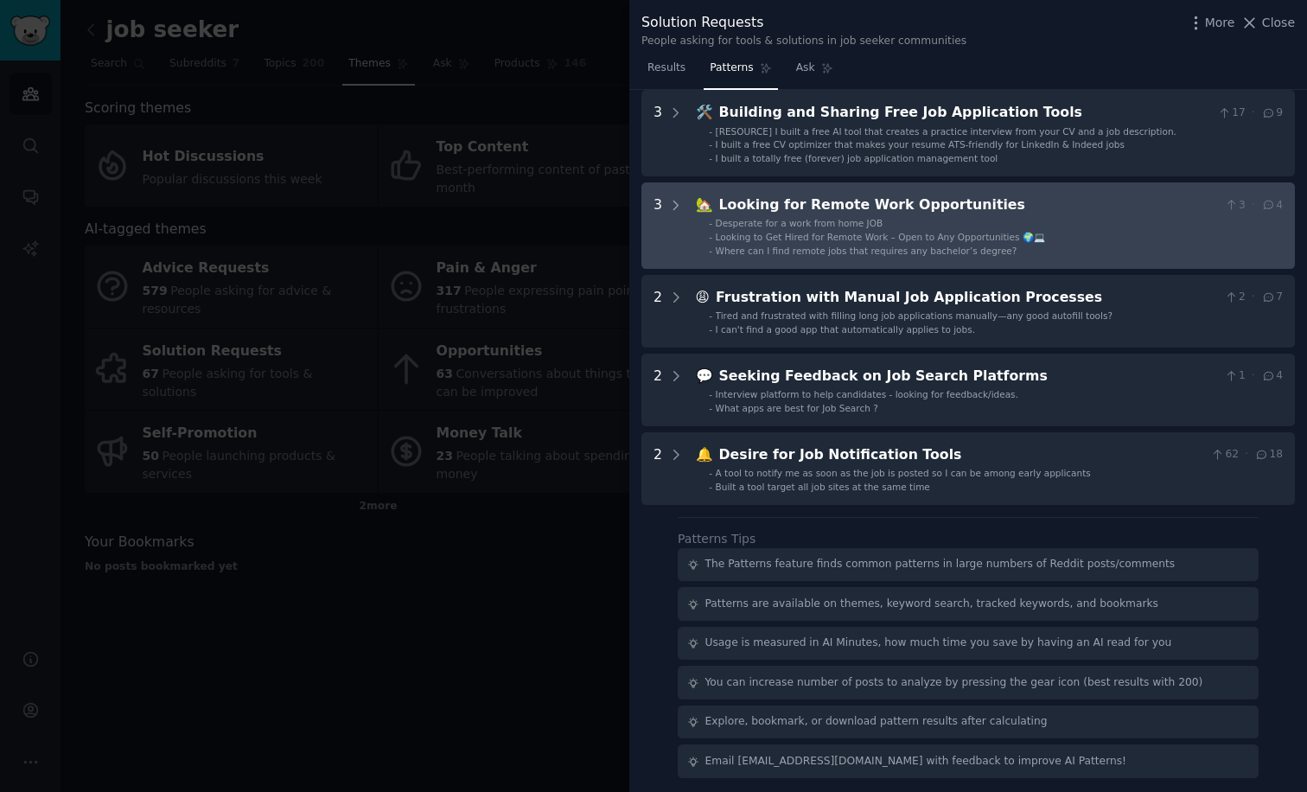
scroll to position [168, 0]
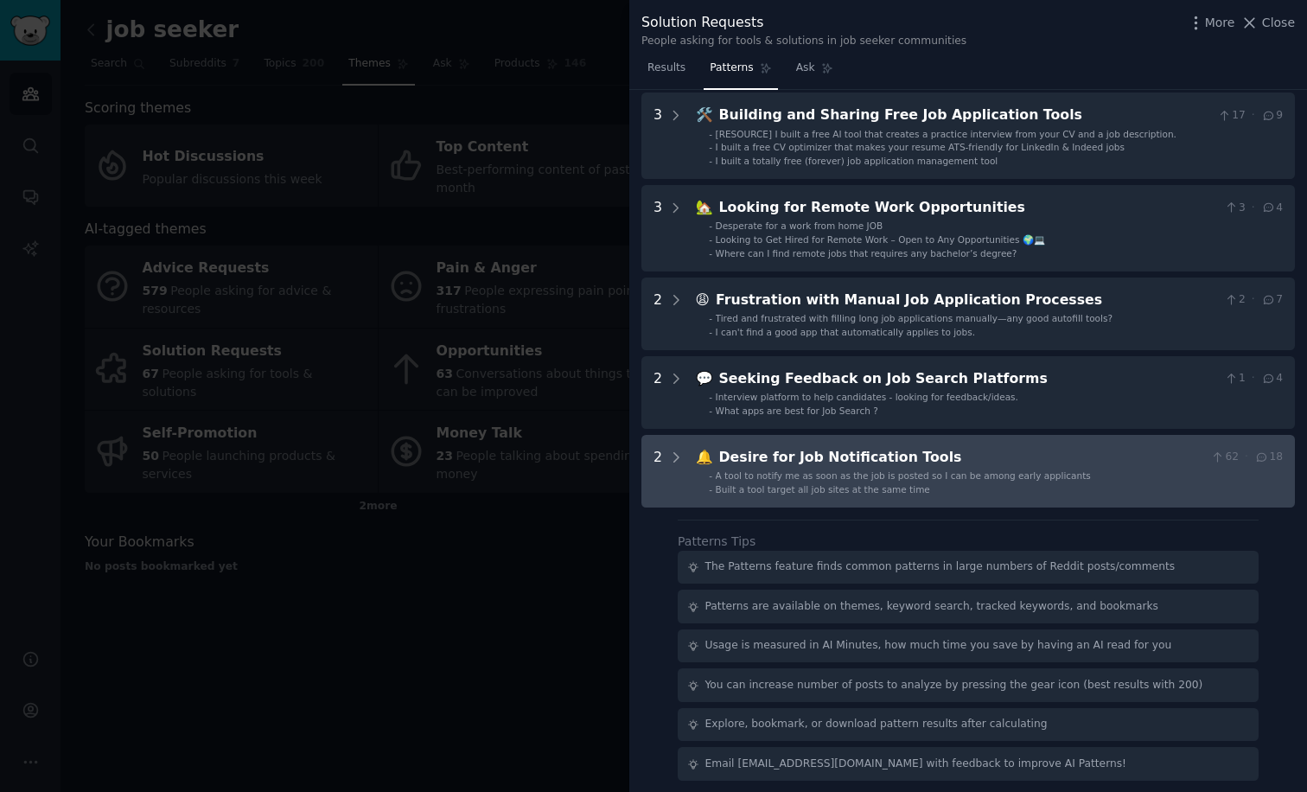
click at [839, 484] on span "Built a tool target all job sites at the same time" at bounding box center [823, 489] width 214 height 10
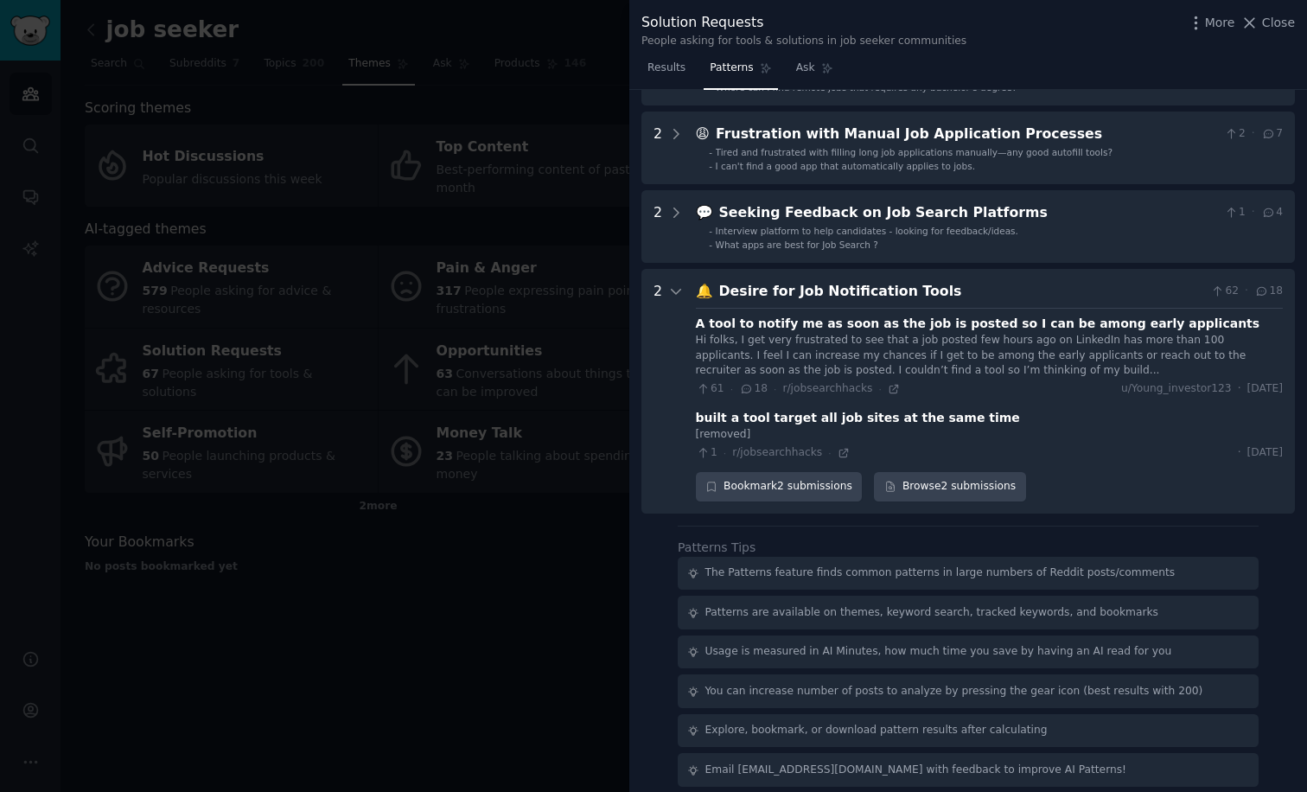
scroll to position [337, 0]
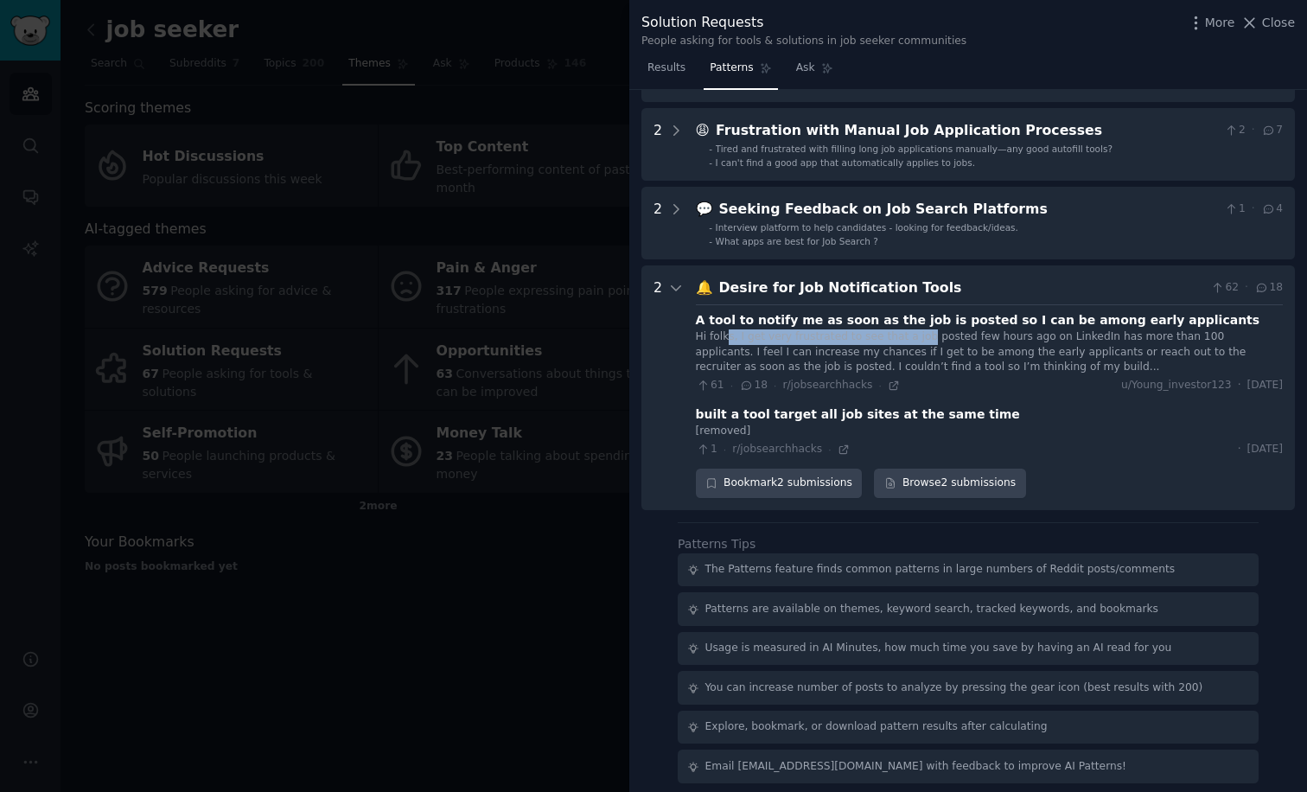
drag, startPoint x: 727, startPoint y: 335, endPoint x: 917, endPoint y: 334, distance: 190.2
click at [917, 334] on div "Hi folks, I get very frustrated to see that a job posted few hours ago on Linke…" at bounding box center [989, 352] width 587 height 46
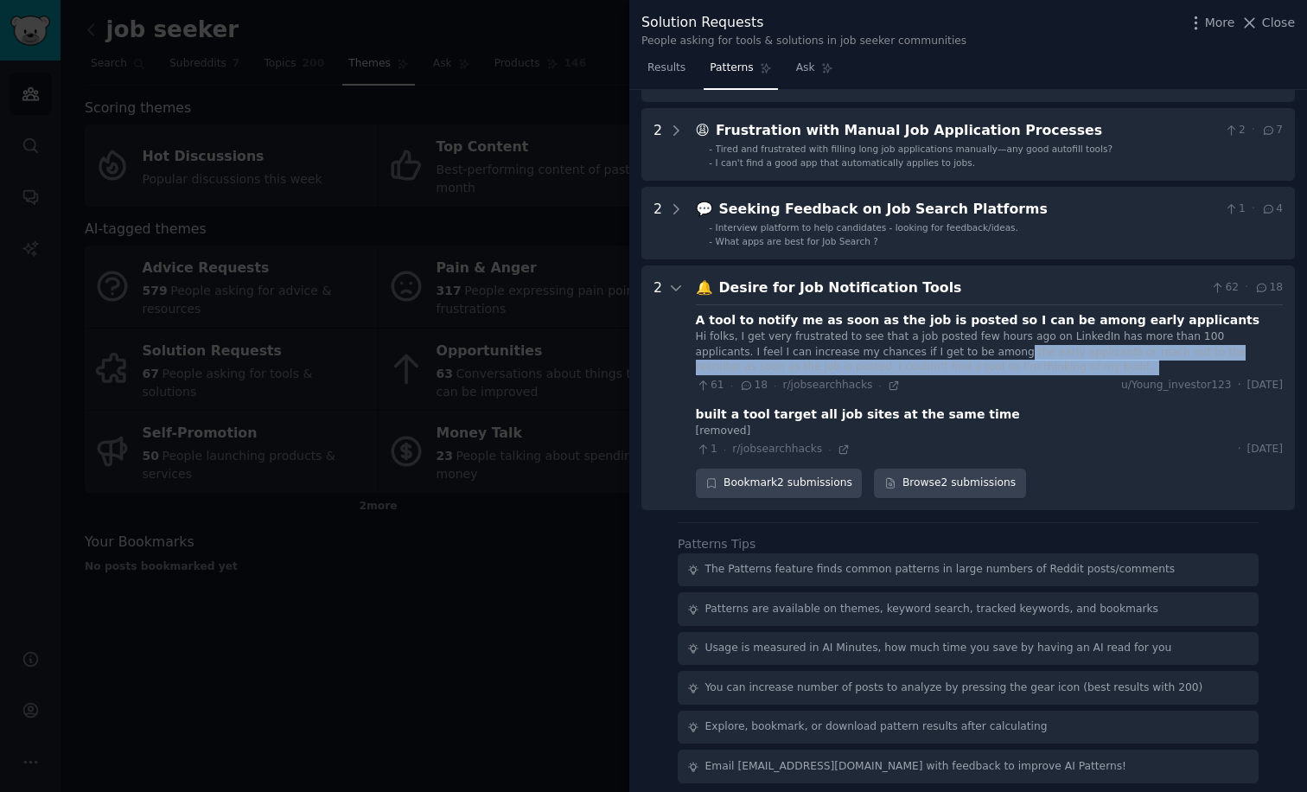
drag, startPoint x: 919, startPoint y: 352, endPoint x: 1112, endPoint y: 357, distance: 192.9
click at [1112, 357] on div "Hi folks, I get very frustrated to see that a job posted few hours ago on Linke…" at bounding box center [989, 352] width 587 height 46
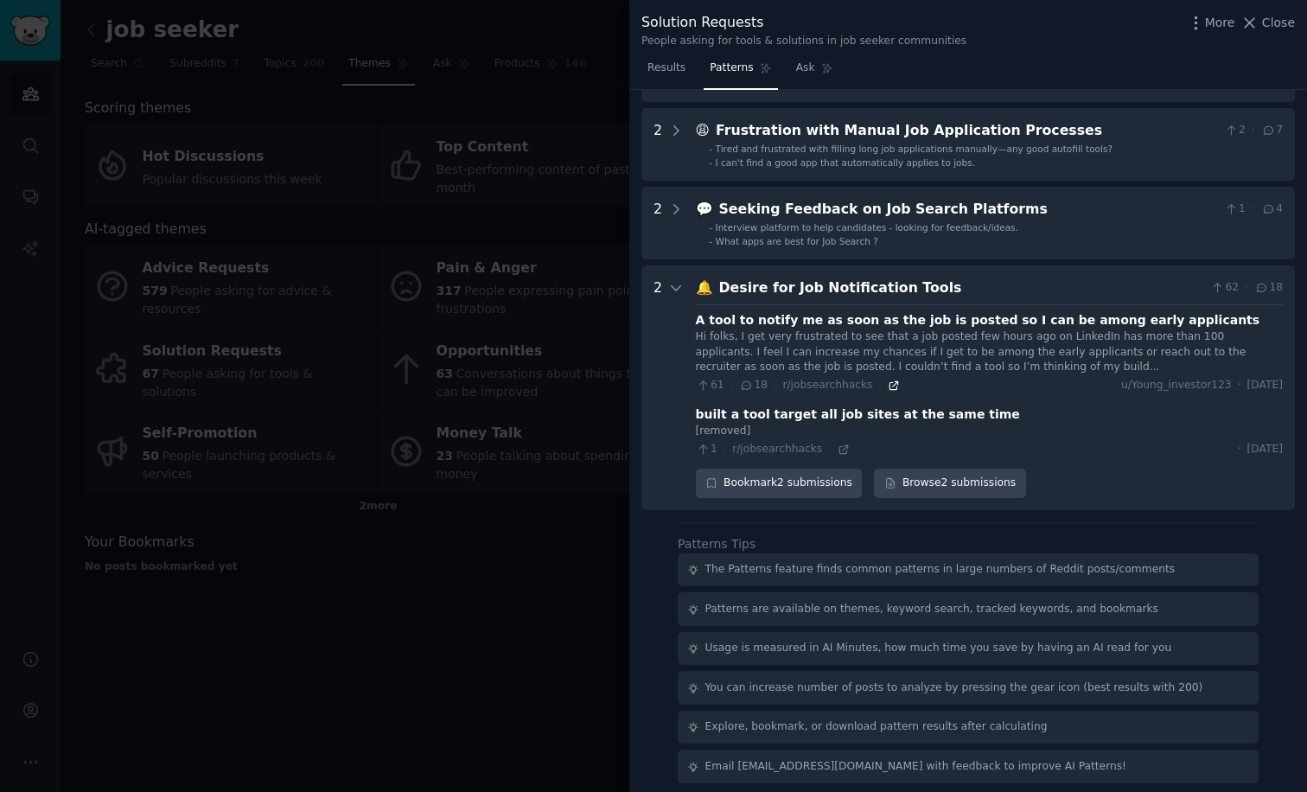
click at [888, 380] on icon at bounding box center [894, 386] width 12 height 12
click at [473, 632] on div at bounding box center [653, 396] width 1307 height 792
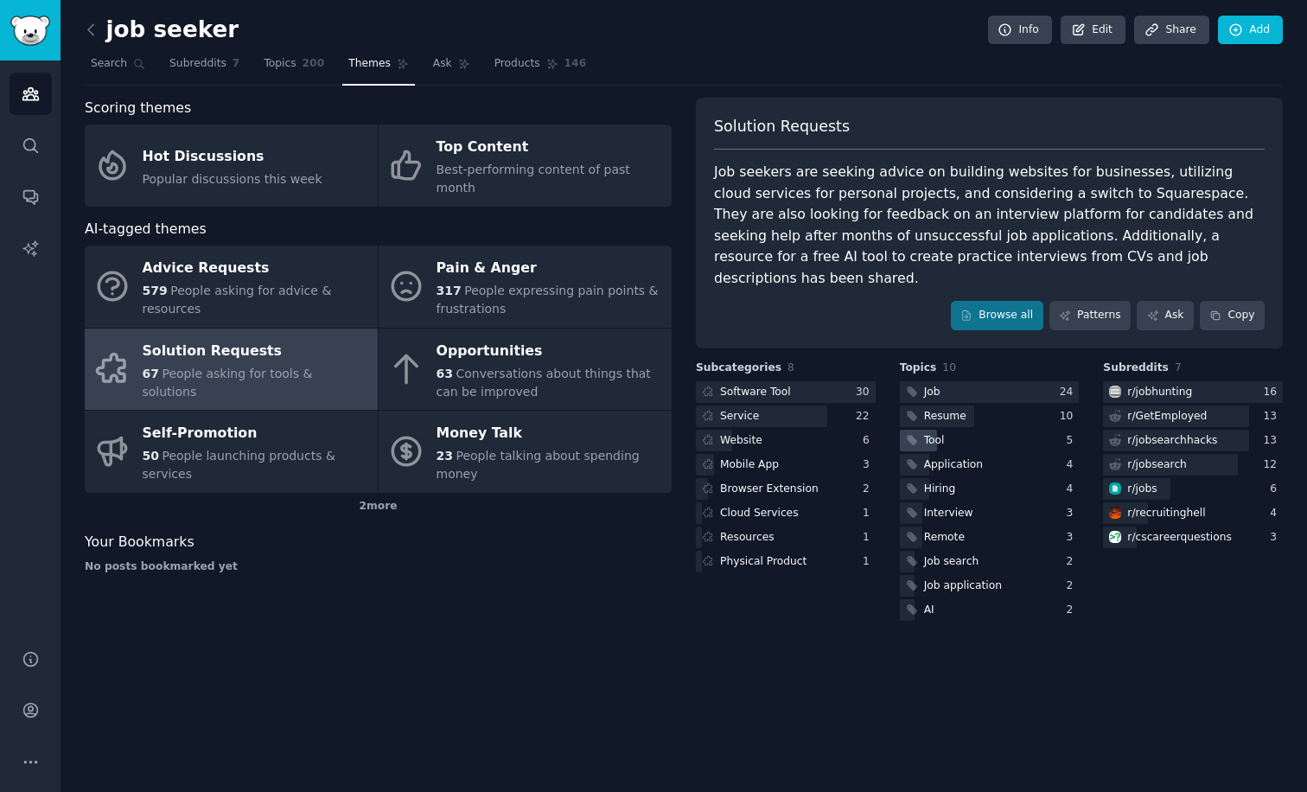
click at [927, 433] on div "Tool" at bounding box center [934, 441] width 21 height 16
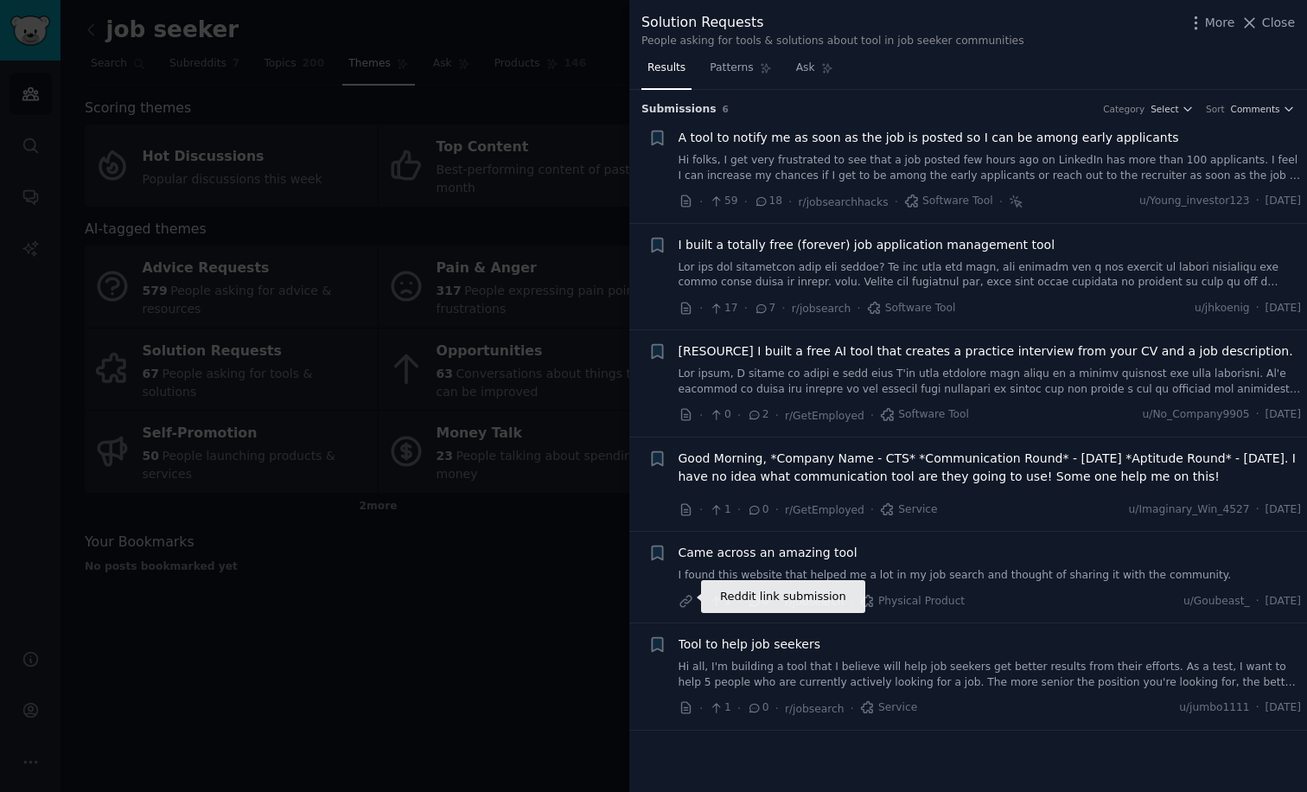
click at [683, 599] on icon at bounding box center [687, 602] width 16 height 16
click at [524, 645] on div at bounding box center [653, 396] width 1307 height 792
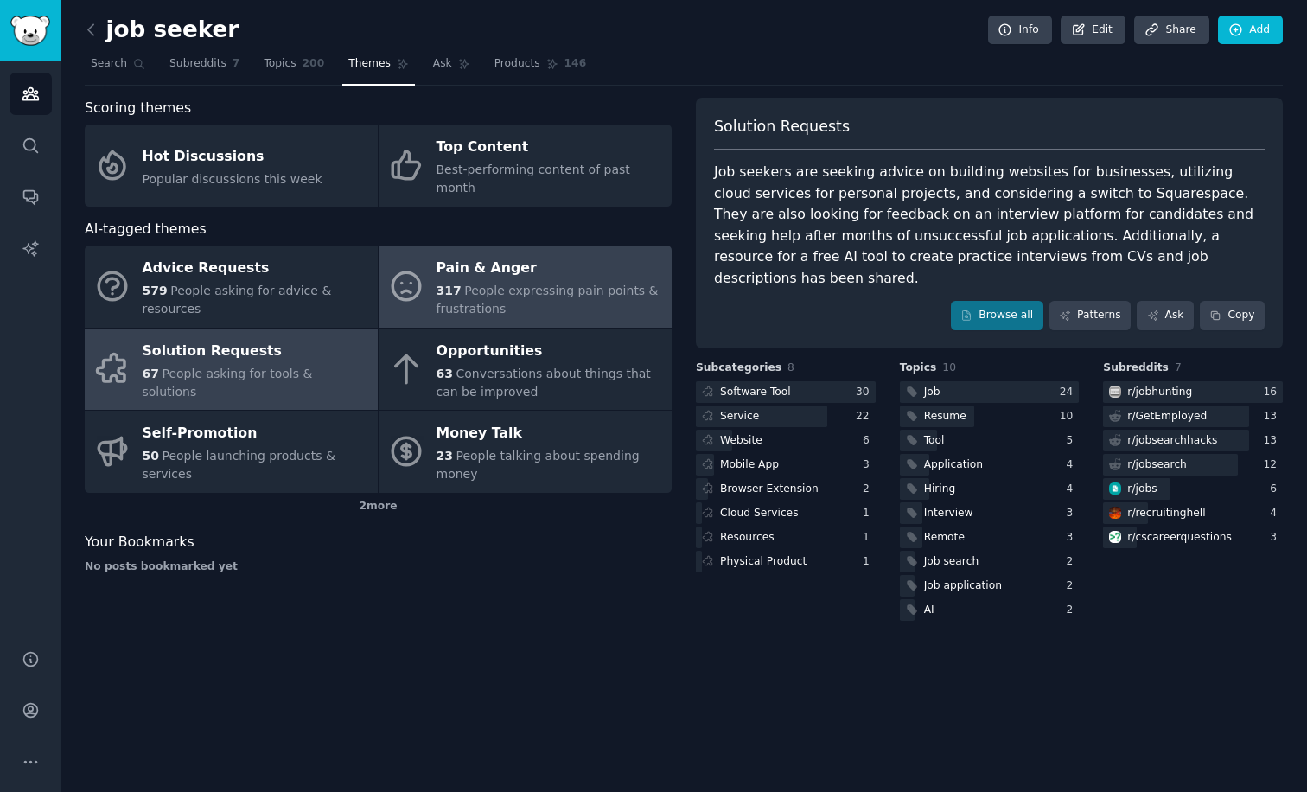
click at [529, 282] on div "317 People expressing pain points & frustrations" at bounding box center [550, 300] width 227 height 36
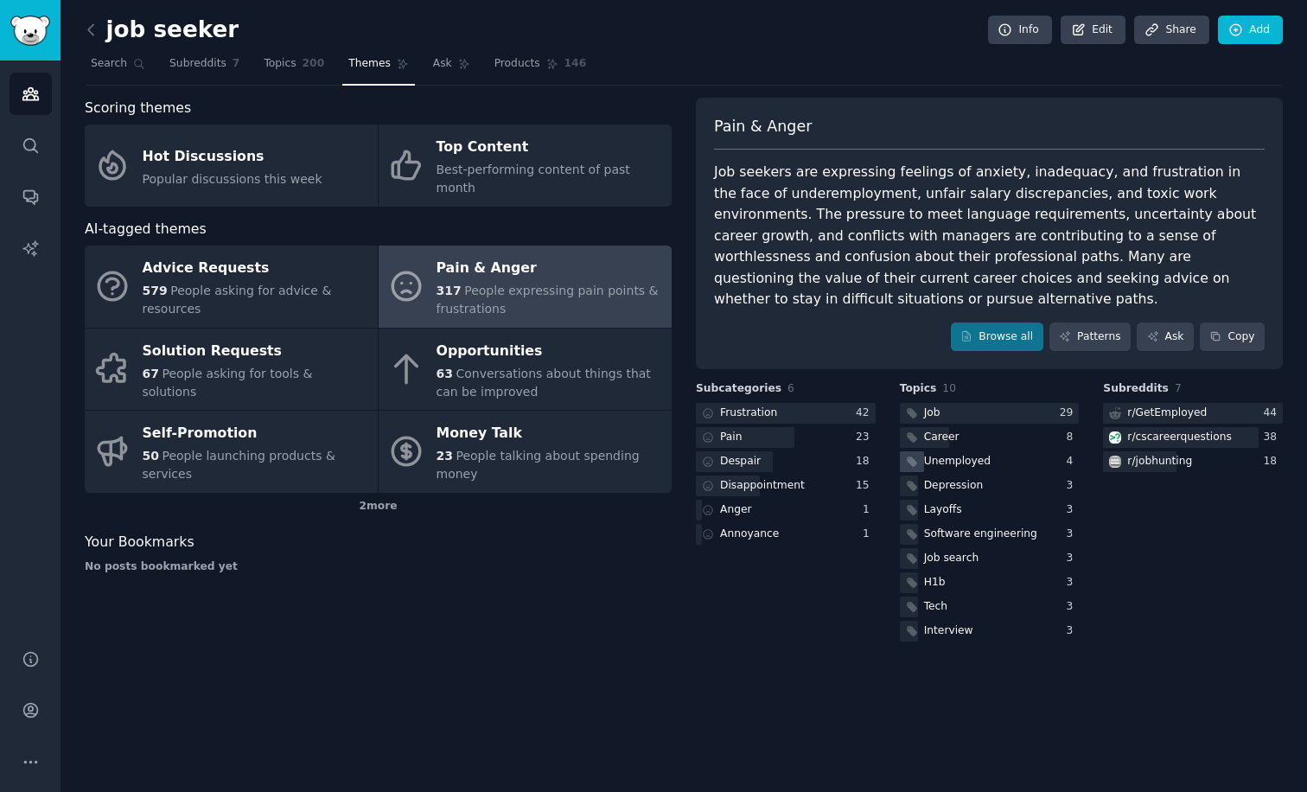
click at [962, 454] on div "Unemployed" at bounding box center [957, 462] width 67 height 16
